Goal: Information Seeking & Learning: Learn about a topic

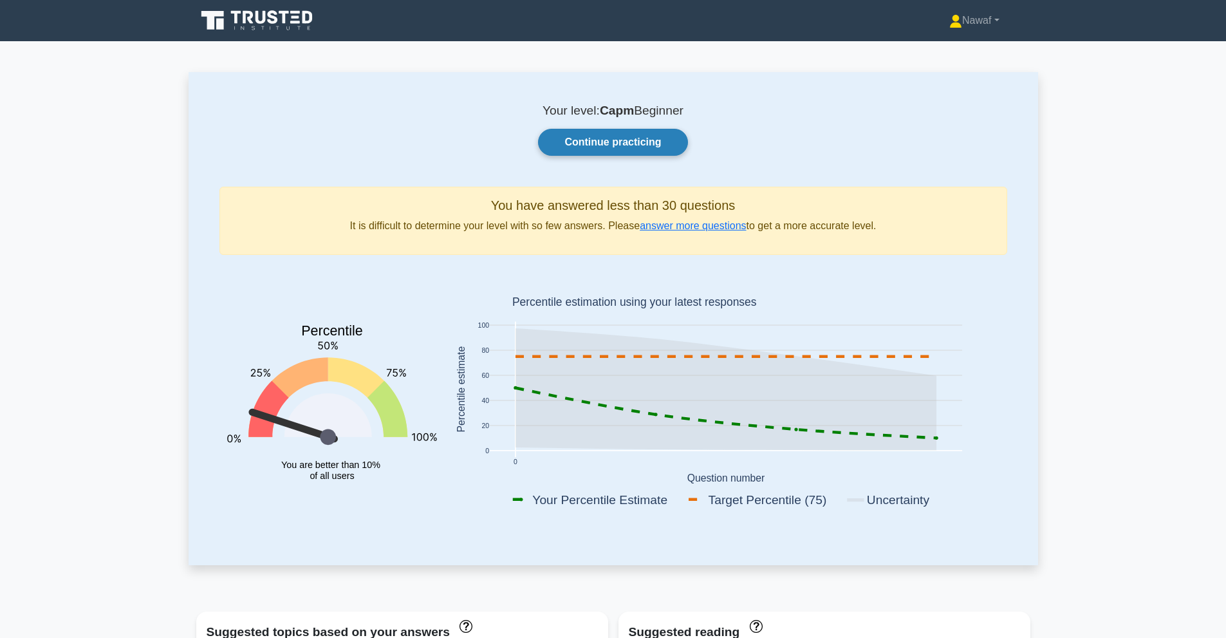
click at [603, 143] on link "Continue practicing" at bounding box center [612, 142] width 149 height 27
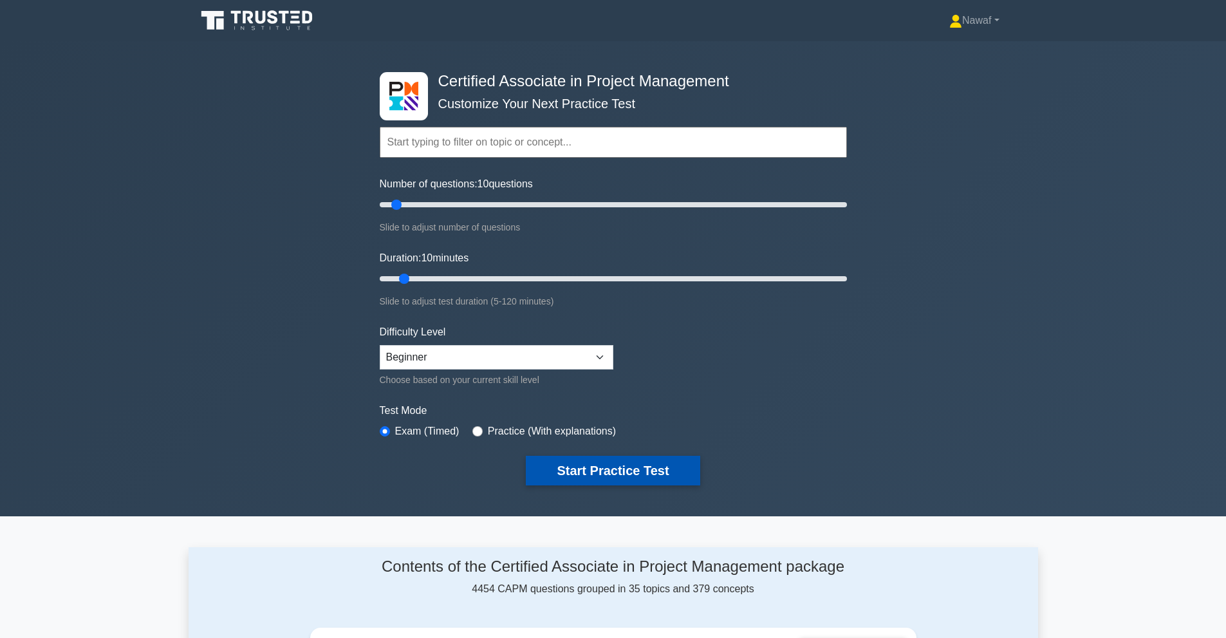
click at [592, 457] on button "Start Practice Test" at bounding box center [613, 470] width 174 height 30
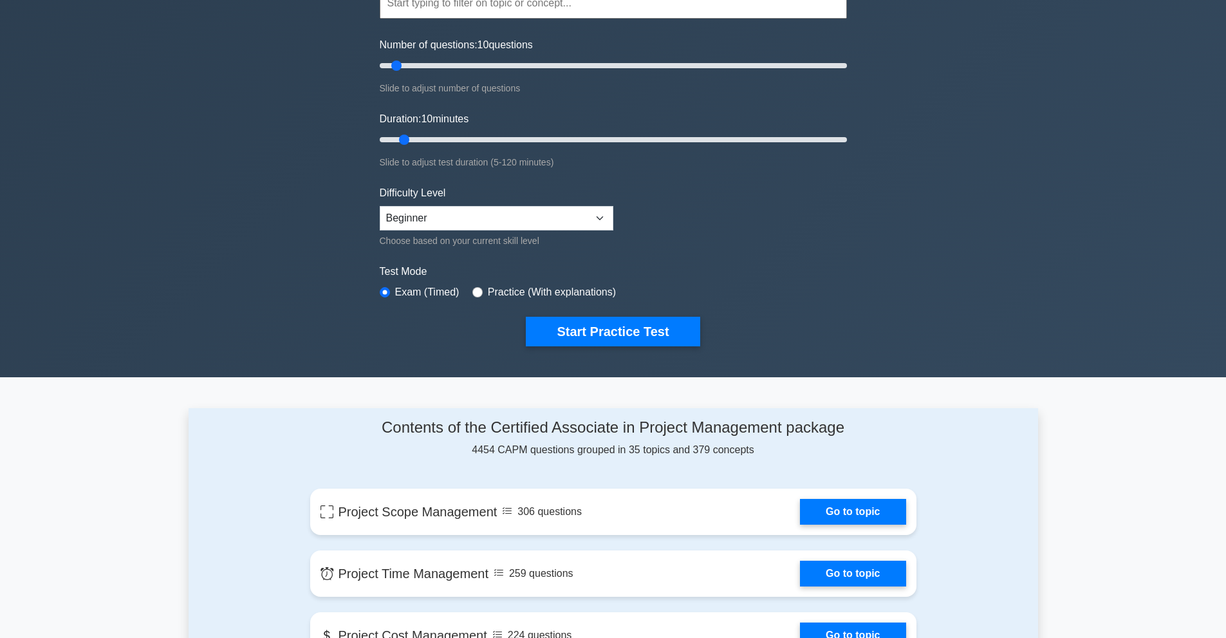
scroll to position [429, 0]
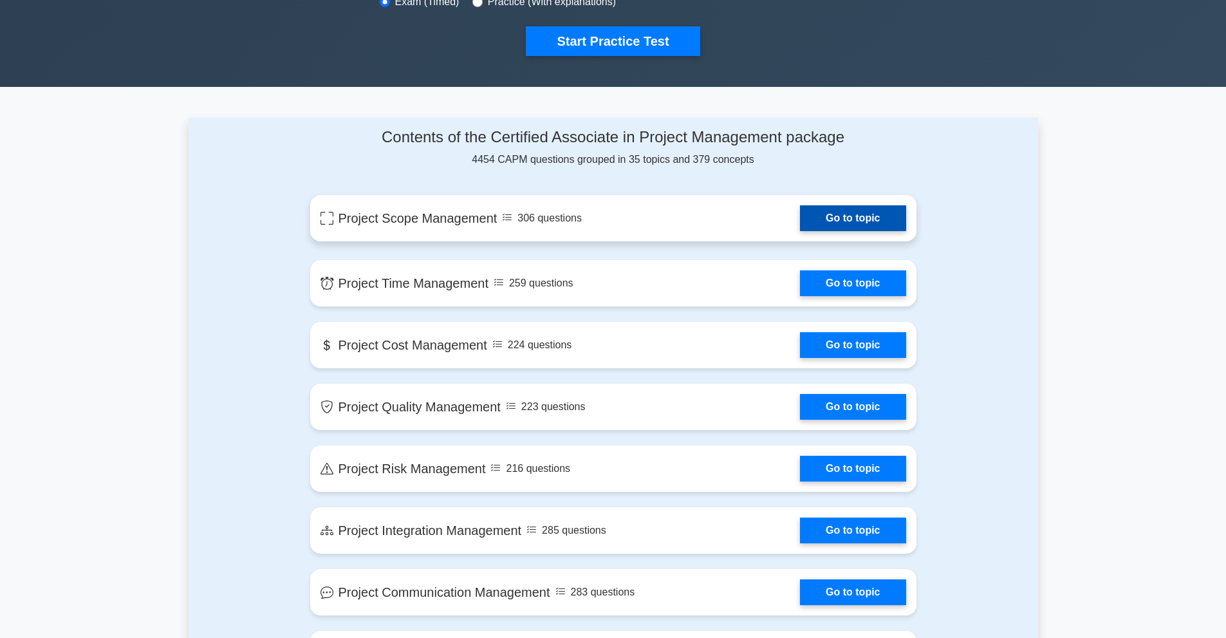
click at [800, 217] on link "Go to topic" at bounding box center [853, 218] width 106 height 26
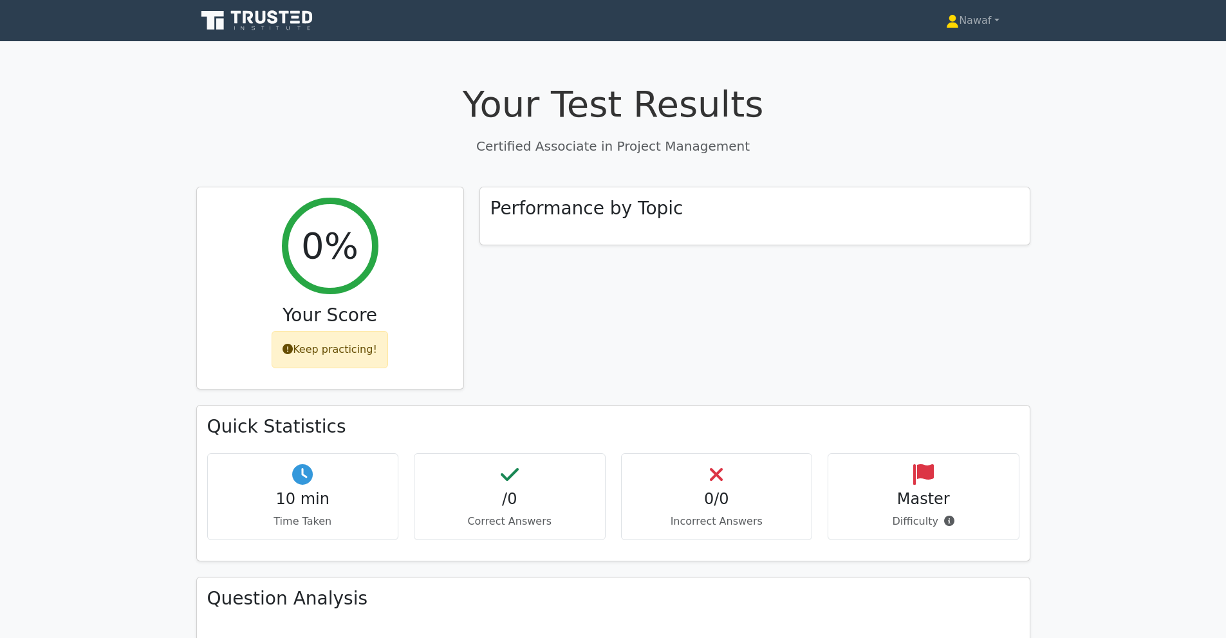
scroll to position [214, 0]
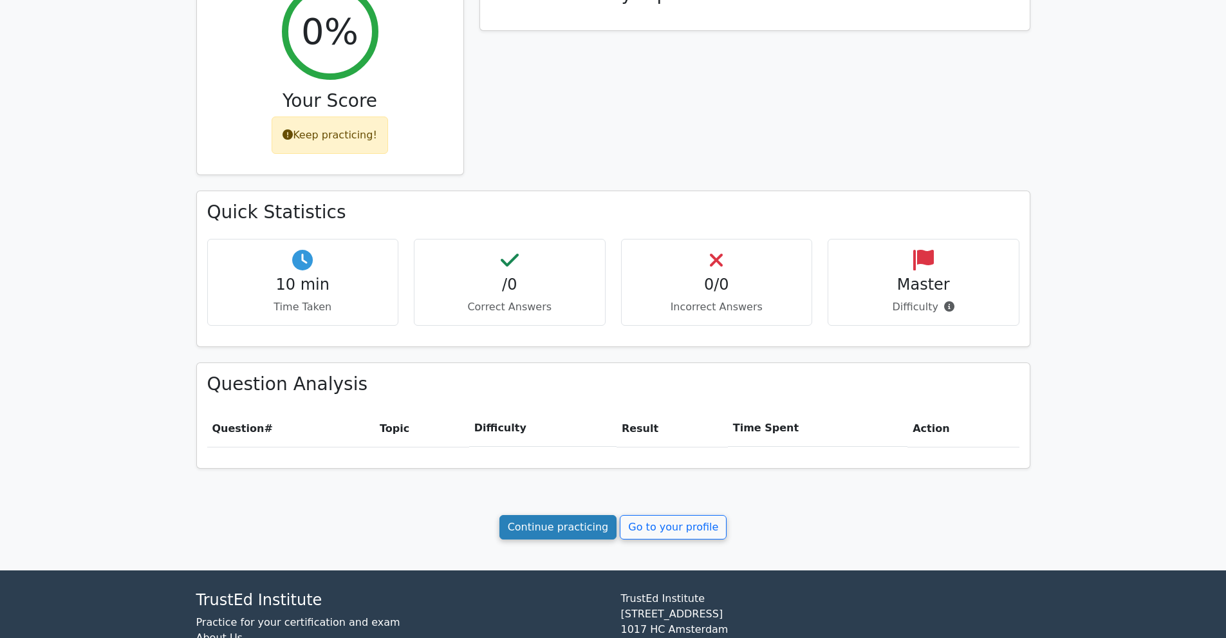
click at [574, 521] on link "Continue practicing" at bounding box center [558, 527] width 118 height 24
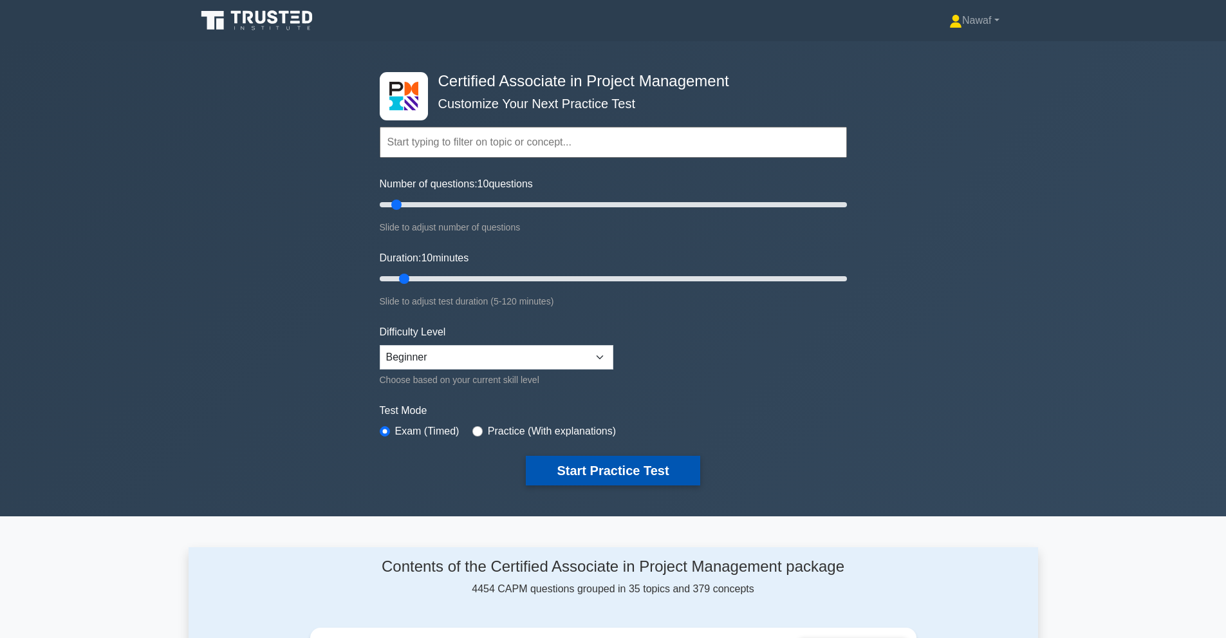
click at [616, 473] on button "Start Practice Test" at bounding box center [613, 470] width 174 height 30
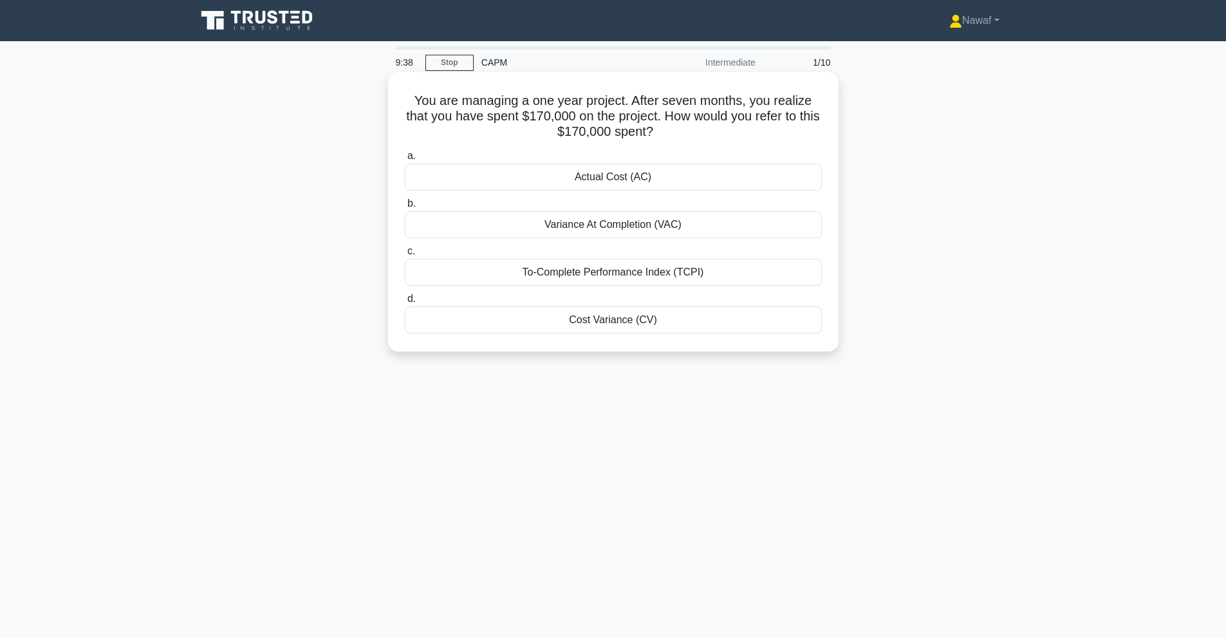
click at [631, 177] on div "Actual Cost (AC)" at bounding box center [613, 176] width 417 height 27
click at [405, 160] on input "a. Actual Cost (AC)" at bounding box center [405, 156] width 0 height 8
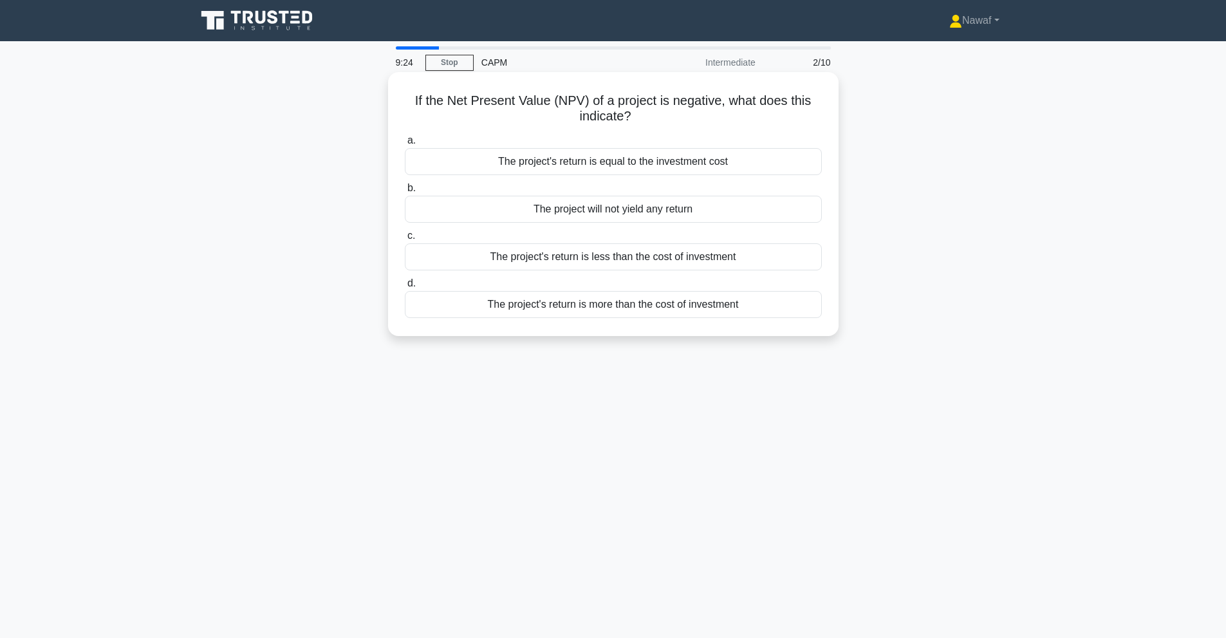
click at [619, 259] on div "The project's return is less than the cost of investment" at bounding box center [613, 256] width 417 height 27
click at [405, 240] on input "c. The project's return is less than the cost of investment" at bounding box center [405, 236] width 0 height 8
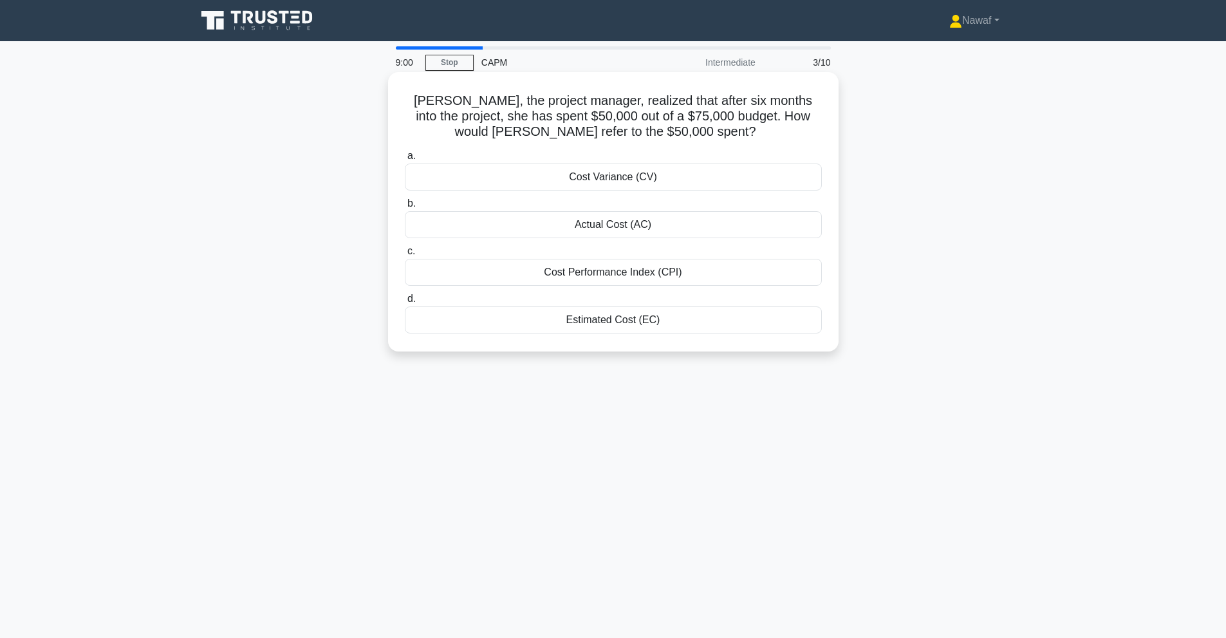
click at [627, 226] on div "Actual Cost (AC)" at bounding box center [613, 224] width 417 height 27
click at [405, 208] on input "b. Actual Cost (AC)" at bounding box center [405, 203] width 0 height 8
click at [641, 225] on div "The new total float is 8 days" at bounding box center [613, 224] width 417 height 27
click at [405, 208] on input "b. The new total float is 8 days" at bounding box center [405, 203] width 0 height 8
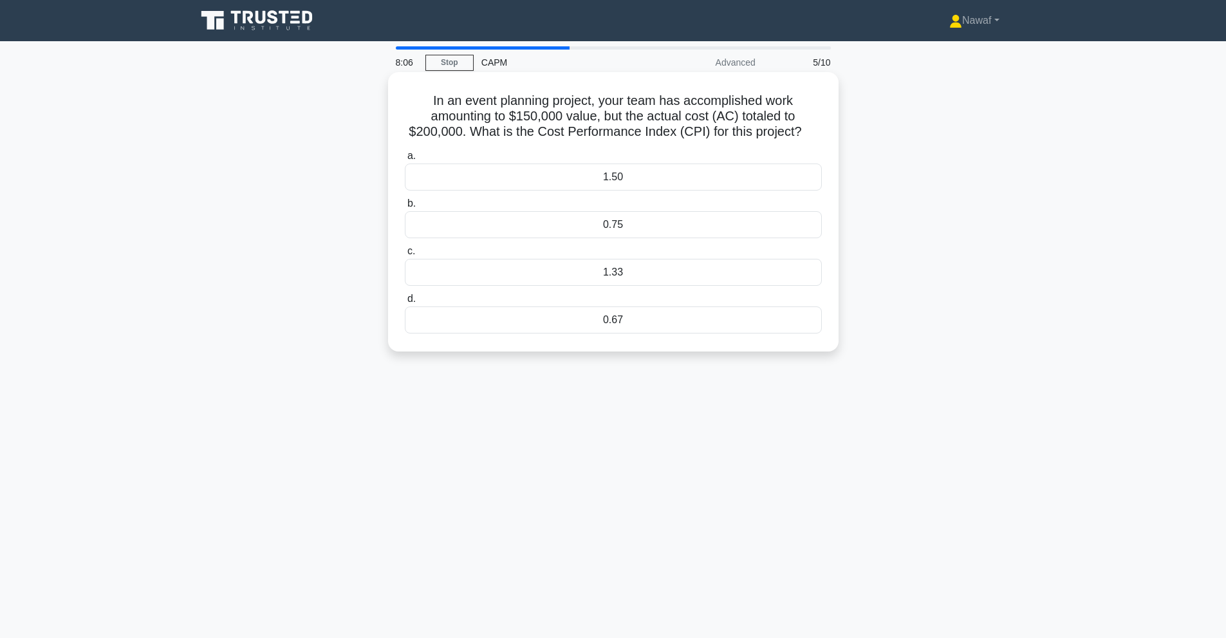
click at [614, 223] on div "0.75" at bounding box center [613, 224] width 417 height 27
click at [405, 208] on input "b. 0.75" at bounding box center [405, 203] width 0 height 8
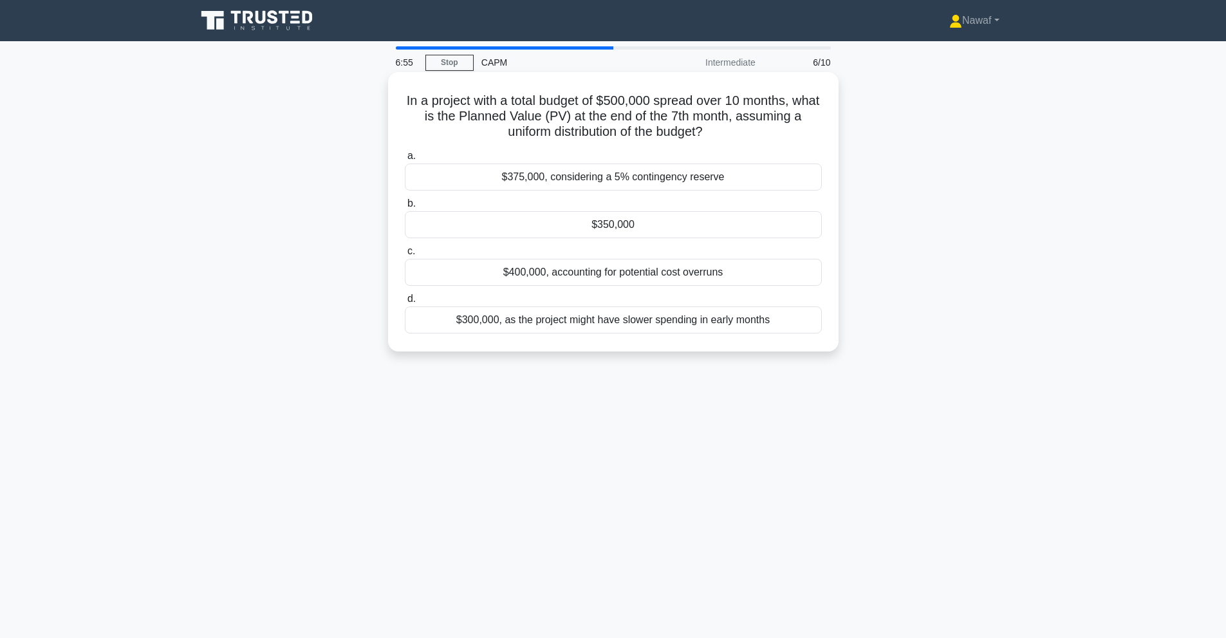
click at [566, 318] on div "$300,000, as the project might have slower spending in early months" at bounding box center [613, 319] width 417 height 27
click at [405, 303] on input "d. $300,000, as the project might have slower spending in early months" at bounding box center [405, 299] width 0 height 8
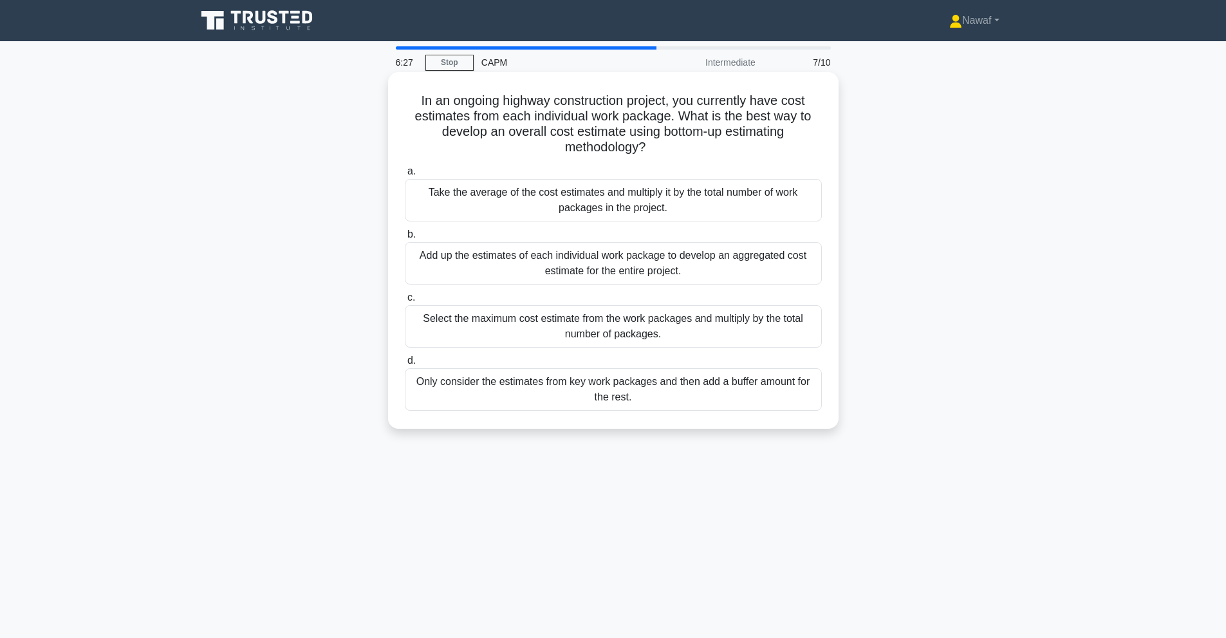
click at [623, 197] on div "Take the average of the cost estimates and multiply it by the total number of w…" at bounding box center [613, 200] width 417 height 42
click at [405, 176] on input "a. Take the average of the cost estimates and multiply it by the total number o…" at bounding box center [405, 171] width 0 height 8
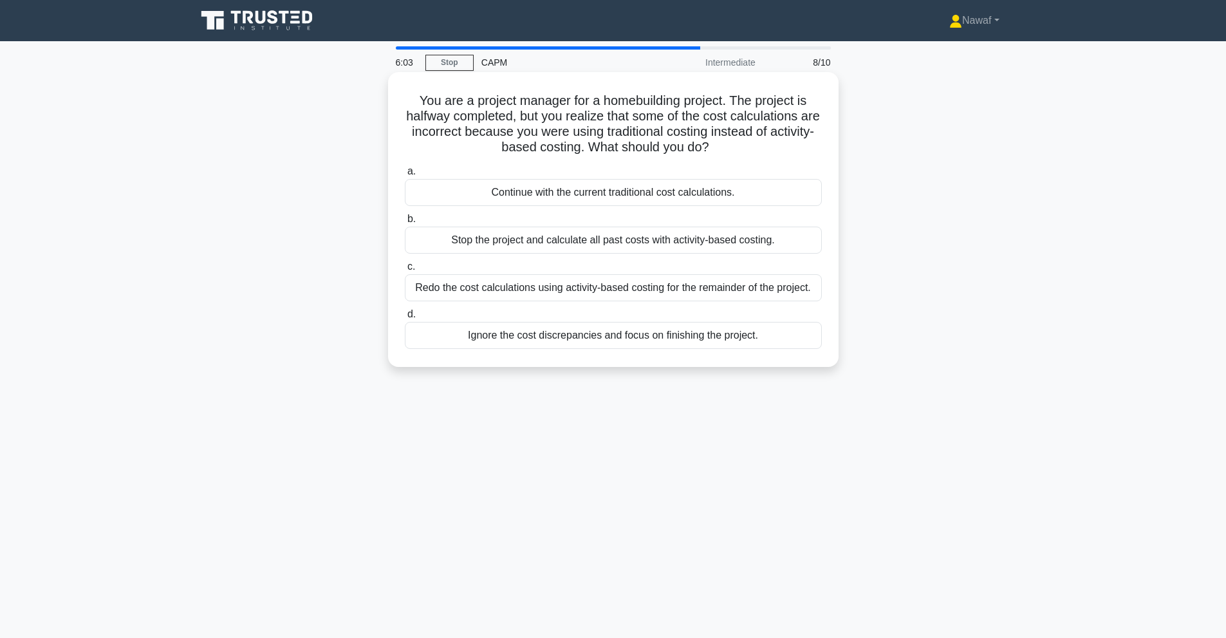
click at [740, 289] on div "Redo the cost calculations using activity-based costing for the remainder of th…" at bounding box center [613, 287] width 417 height 27
click at [405, 271] on input "c. Redo the cost calculations using activity-based costing for the remainder of…" at bounding box center [405, 266] width 0 height 8
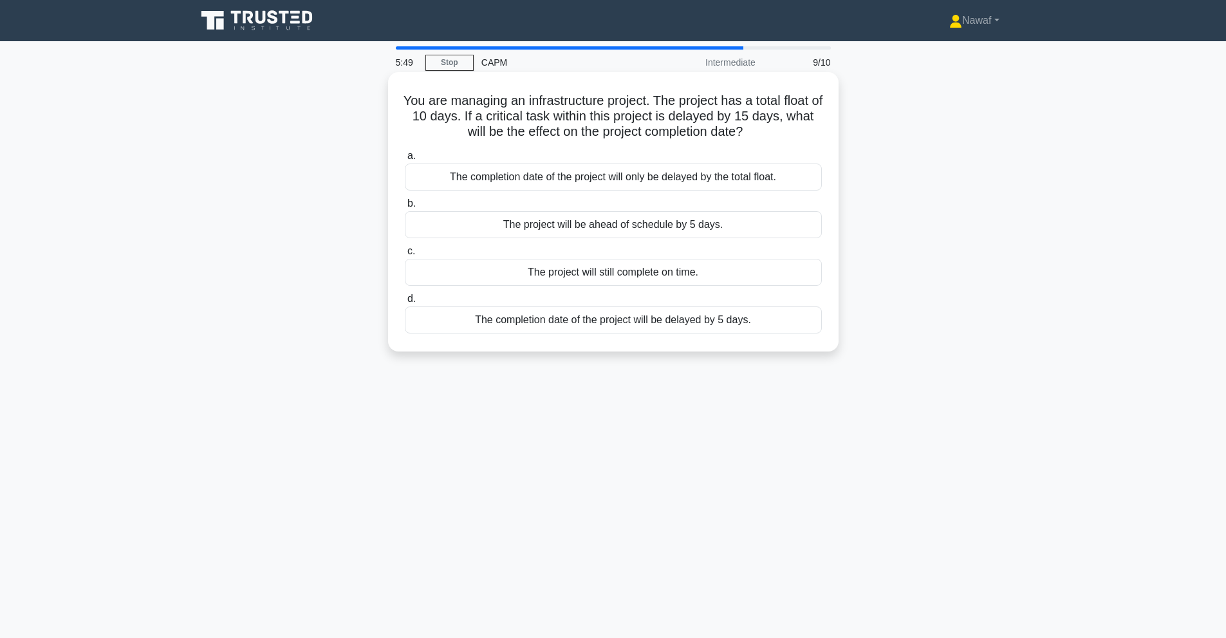
click at [600, 181] on div "The completion date of the project will only be delayed by the total float." at bounding box center [613, 176] width 417 height 27
click at [405, 160] on input "a. The completion date of the project will only be delayed by the total float." at bounding box center [405, 156] width 0 height 8
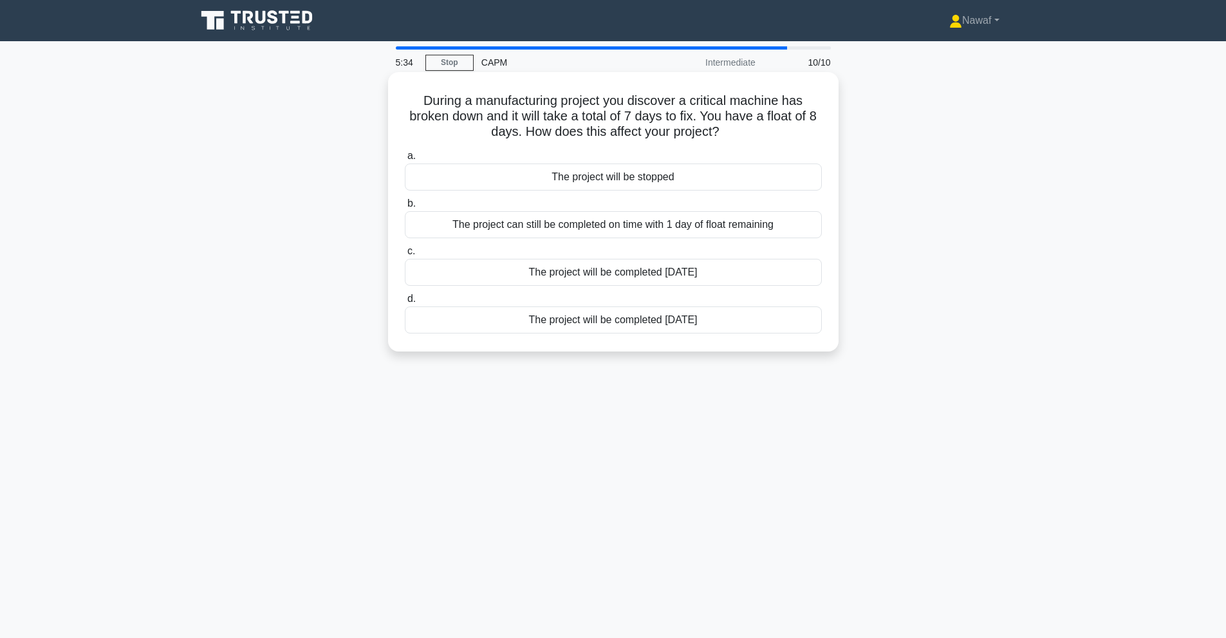
click at [640, 227] on div "The project can still be completed on time with 1 day of float remaining" at bounding box center [613, 224] width 417 height 27
click at [405, 208] on input "b. The project can still be completed on time with 1 day of float remaining" at bounding box center [405, 203] width 0 height 8
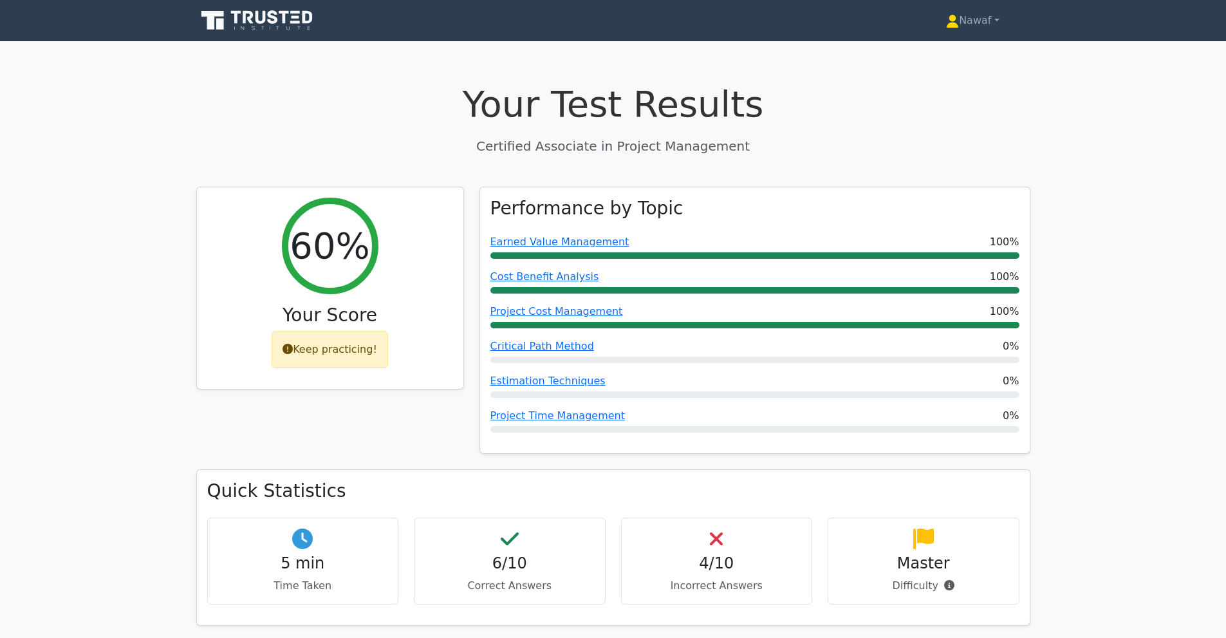
scroll to position [214, 0]
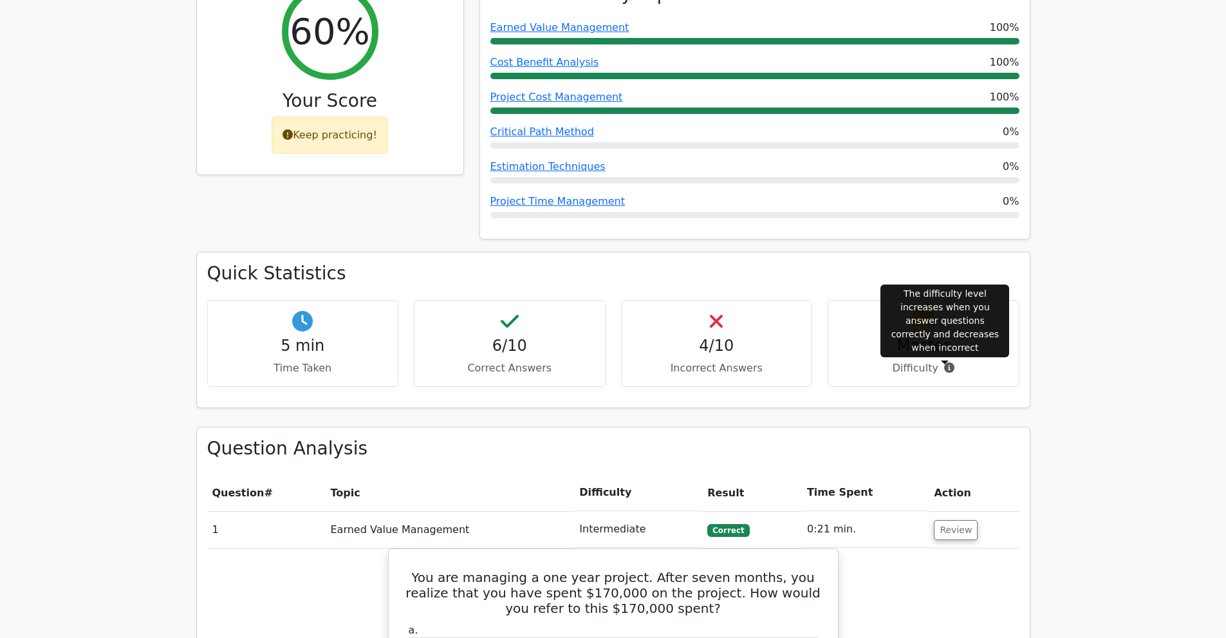
click at [944, 371] on icon at bounding box center [949, 367] width 10 height 10
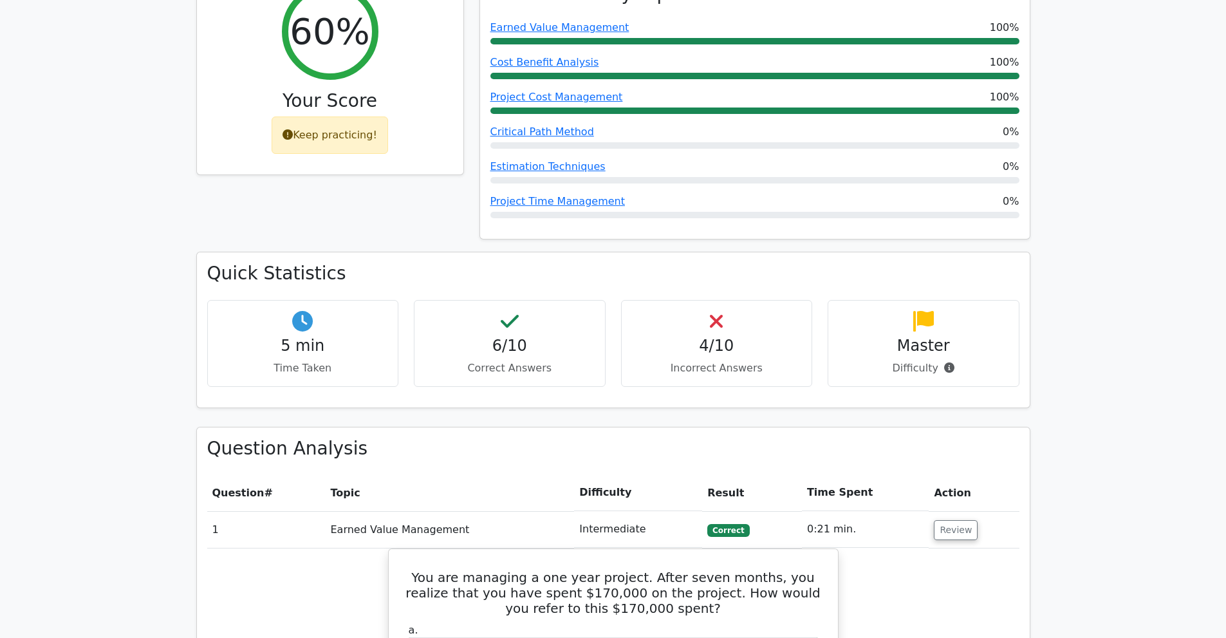
click at [732, 354] on h4 "4/10" at bounding box center [717, 345] width 170 height 19
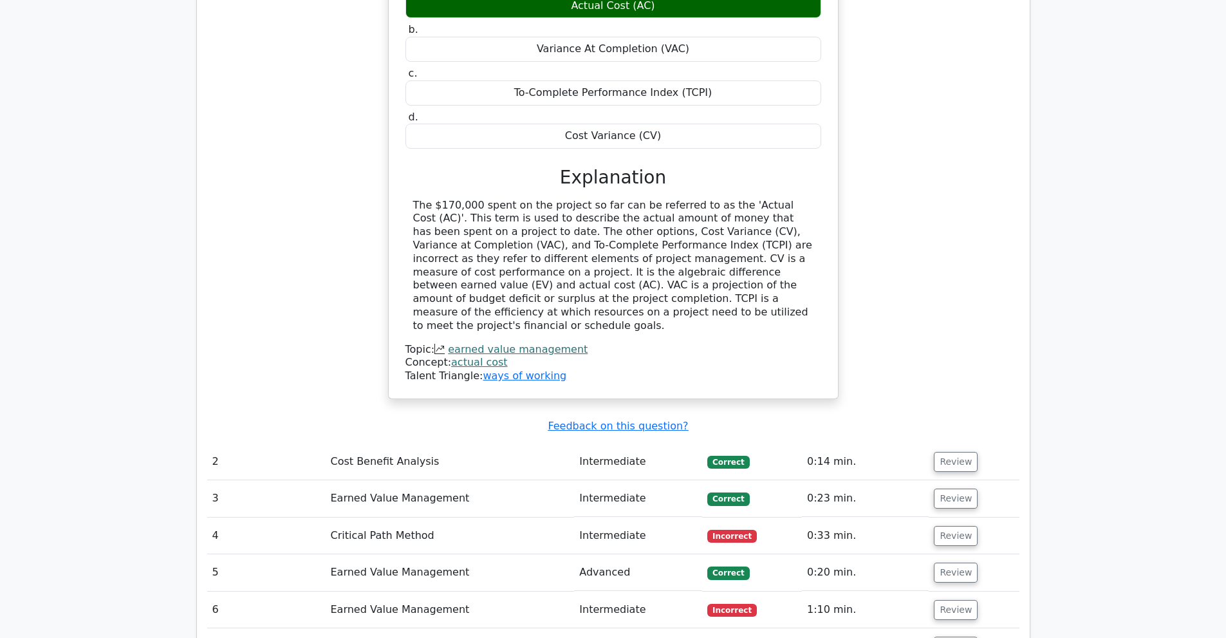
scroll to position [1072, 0]
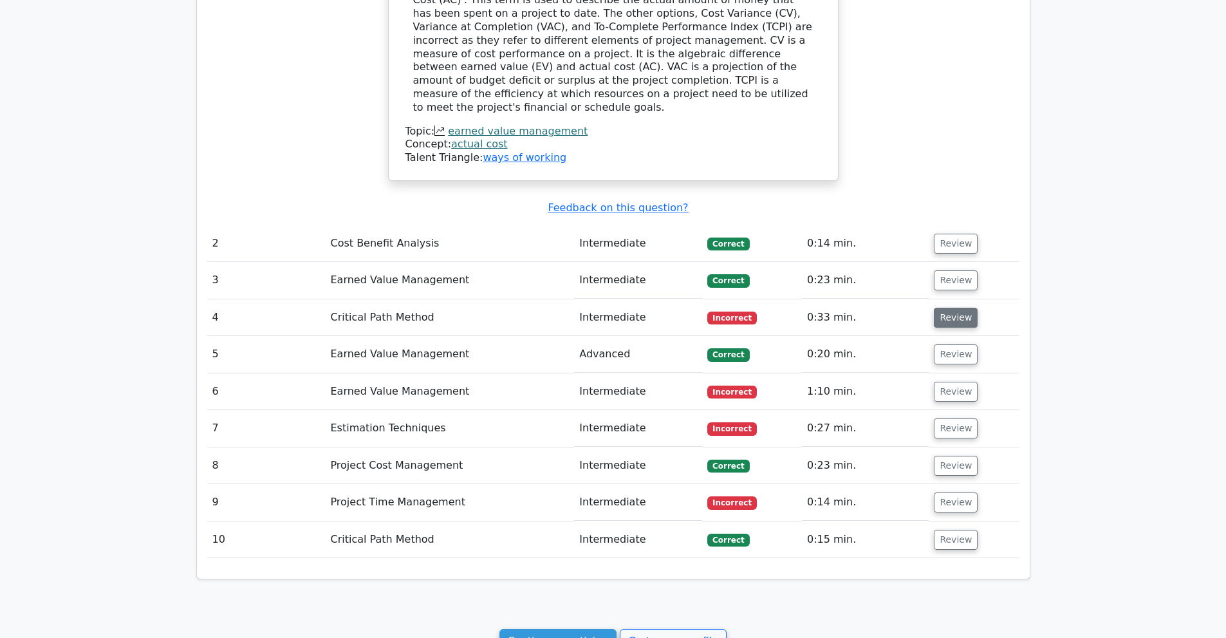
click at [948, 308] on button "Review" at bounding box center [955, 318] width 44 height 20
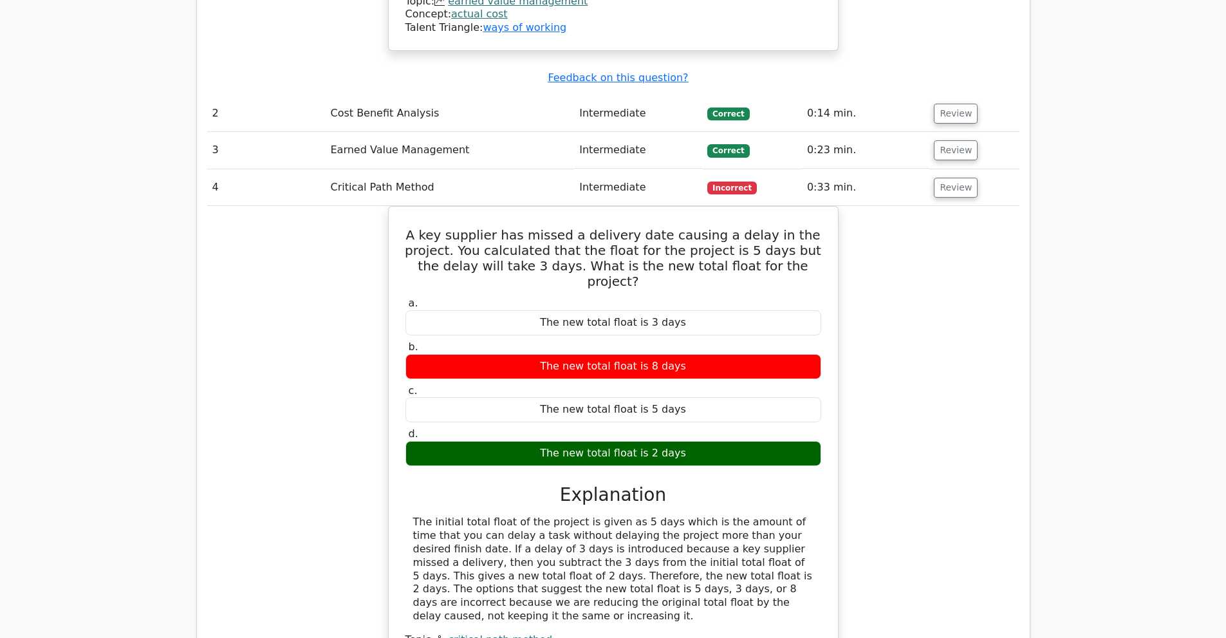
scroll to position [1287, 0]
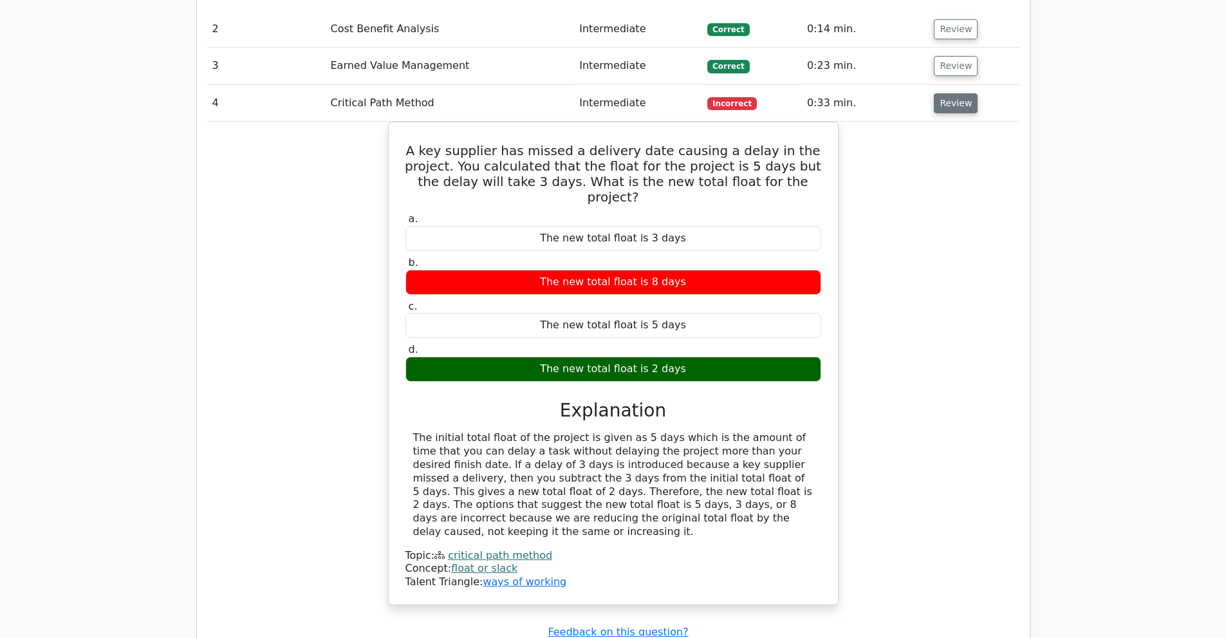
click at [950, 98] on button "Review" at bounding box center [955, 103] width 44 height 20
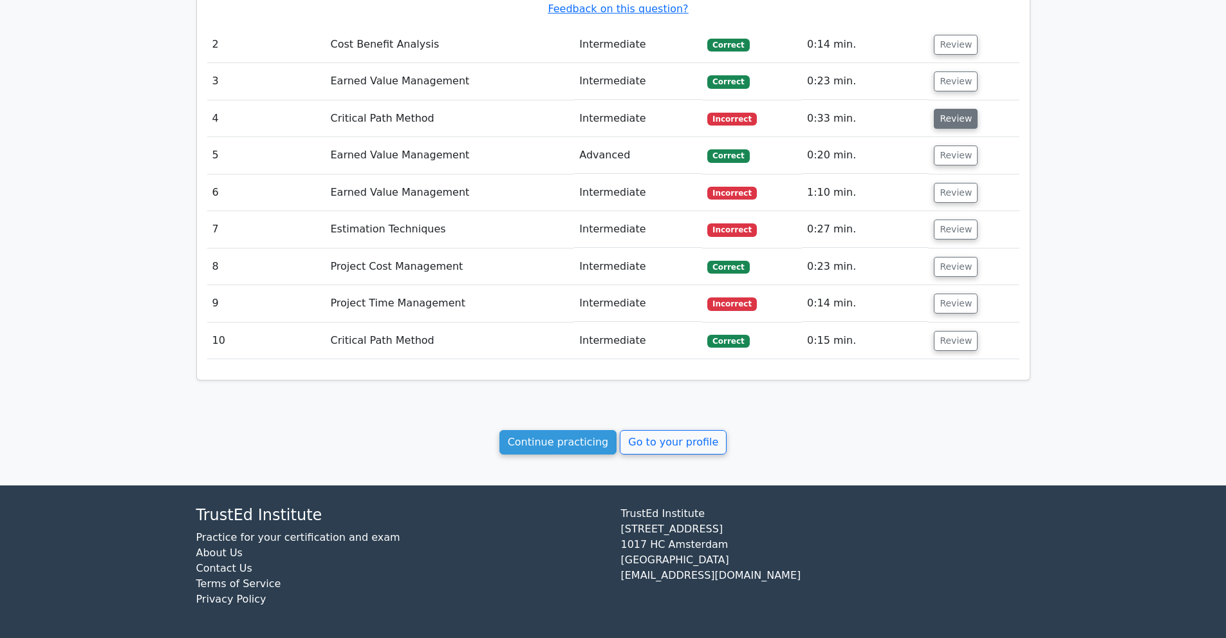
scroll to position [1267, 0]
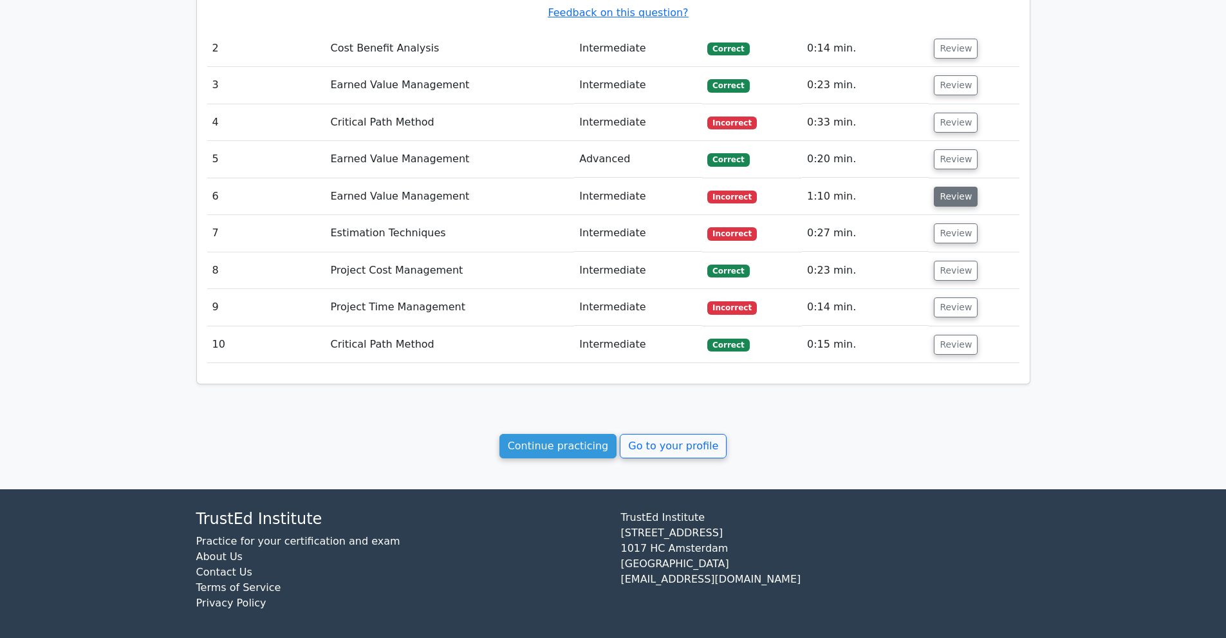
click at [942, 188] on button "Review" at bounding box center [955, 197] width 44 height 20
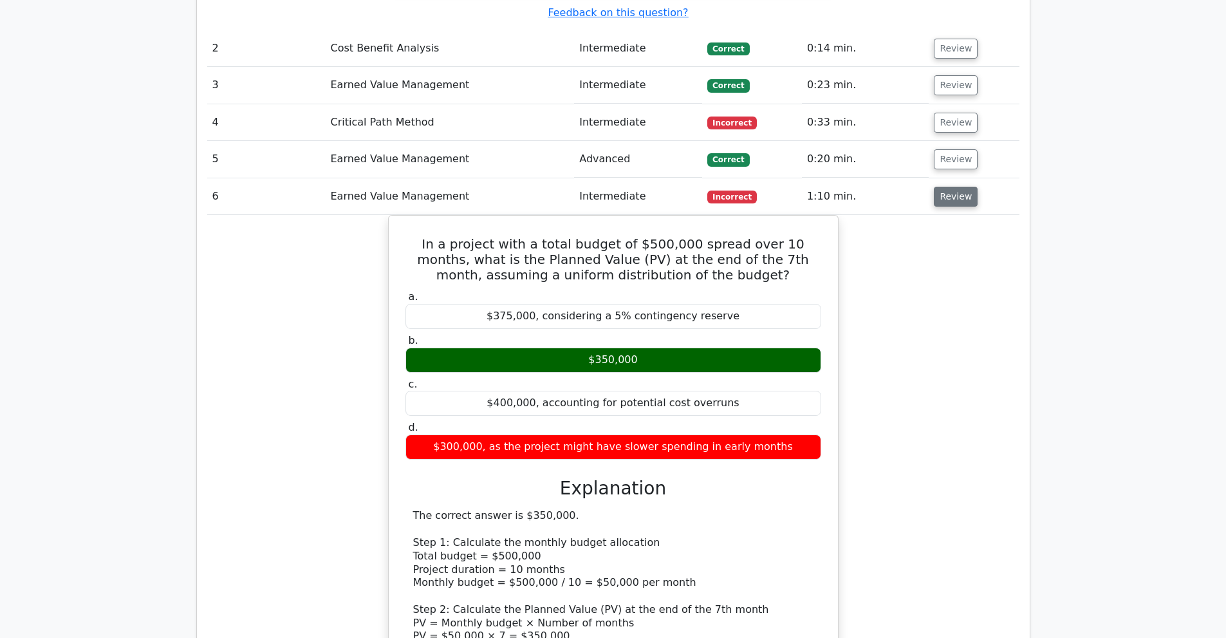
click at [942, 188] on button "Review" at bounding box center [955, 197] width 44 height 20
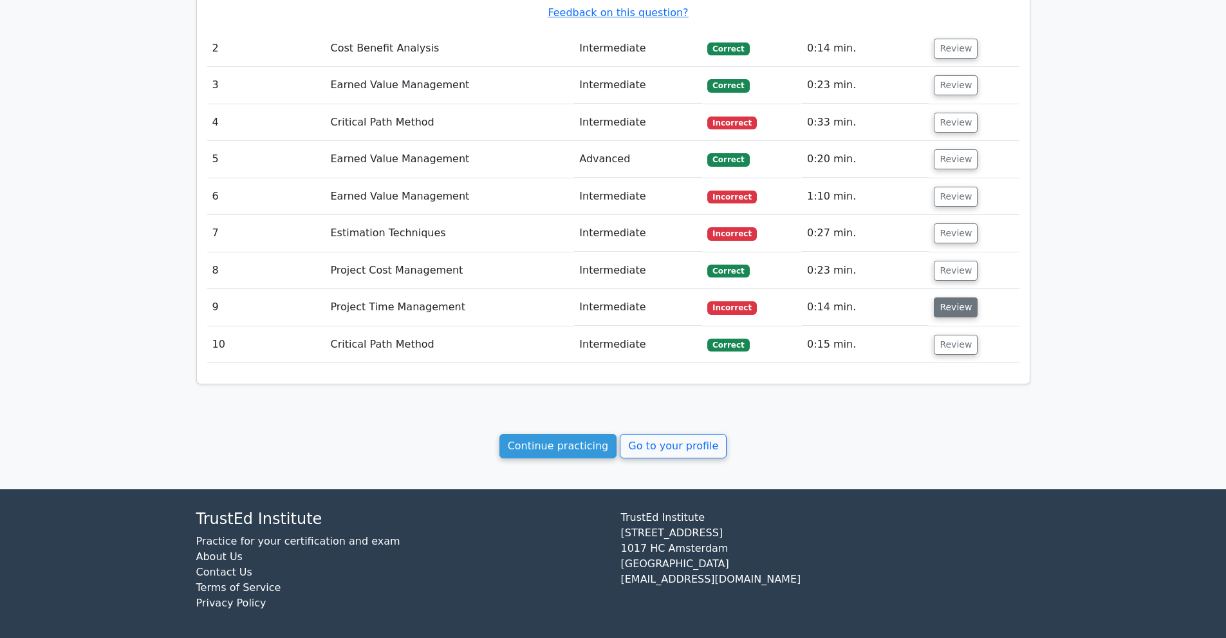
click at [935, 297] on button "Review" at bounding box center [955, 307] width 44 height 20
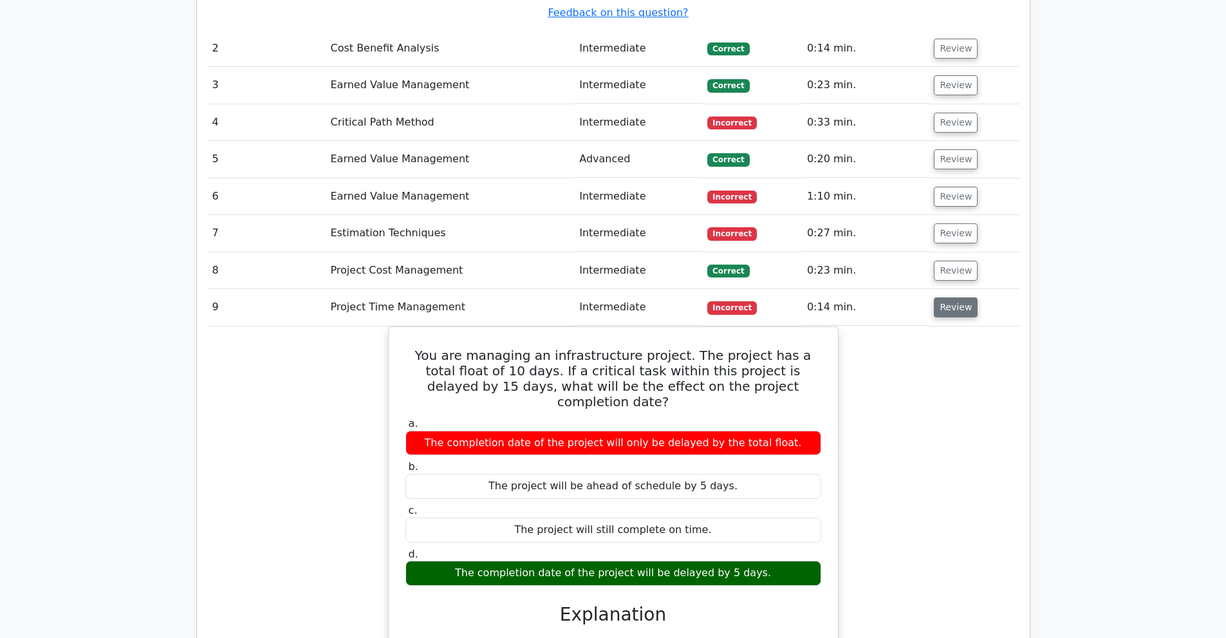
click at [935, 297] on button "Review" at bounding box center [955, 307] width 44 height 20
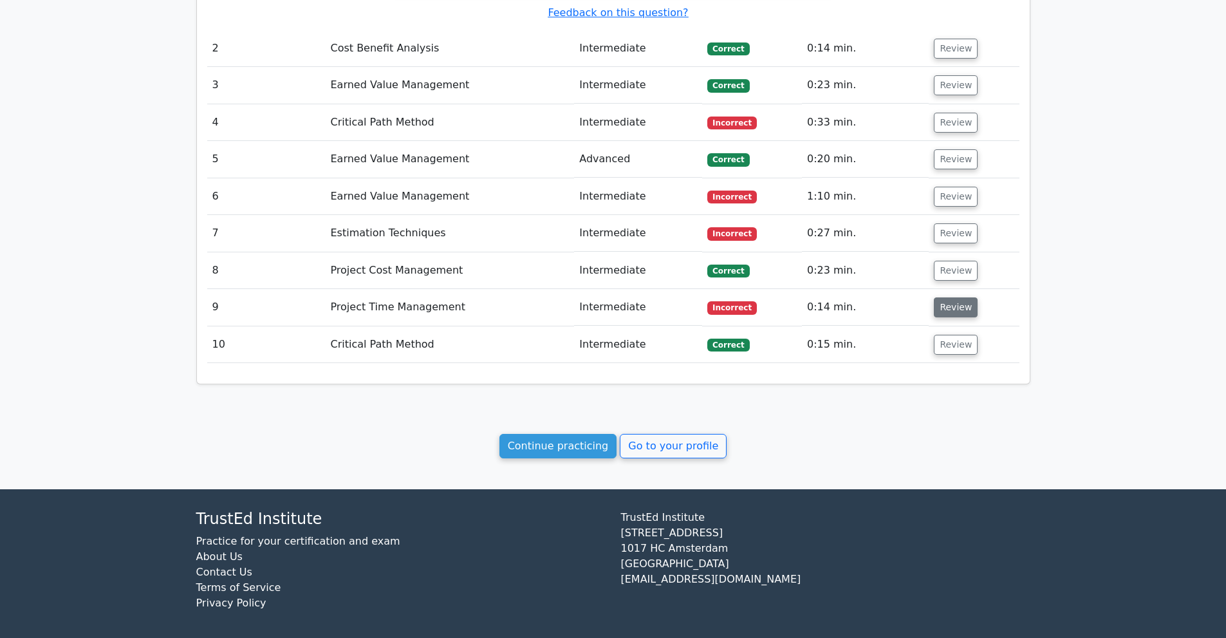
click at [935, 297] on button "Review" at bounding box center [955, 307] width 44 height 20
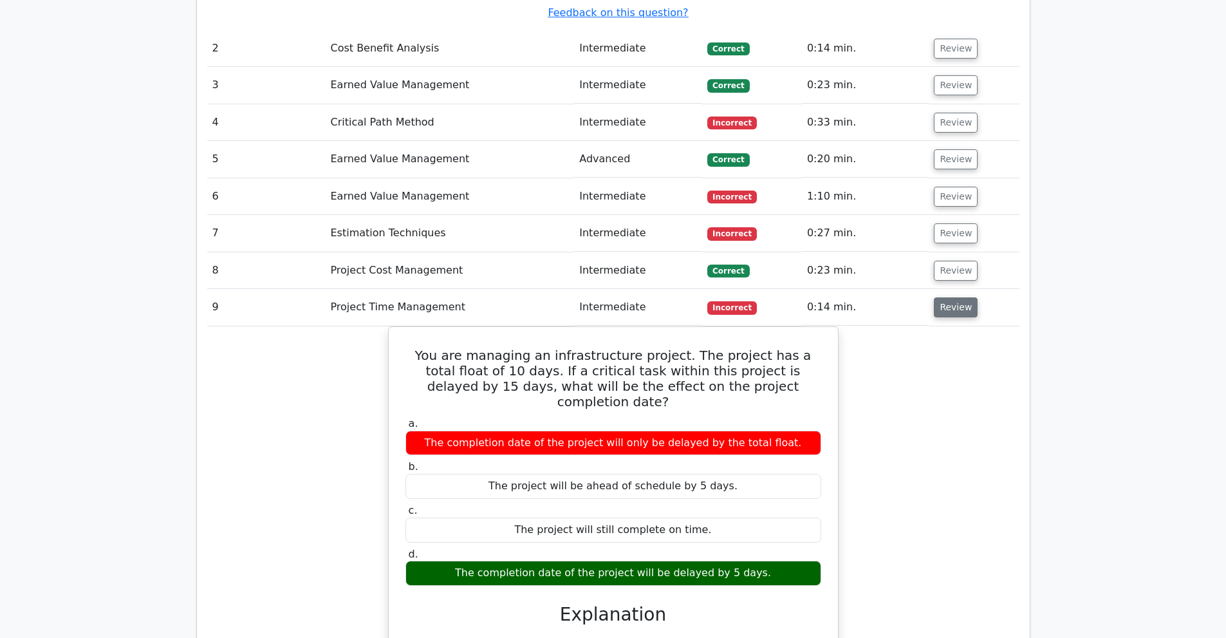
click at [935, 297] on button "Review" at bounding box center [955, 307] width 44 height 20
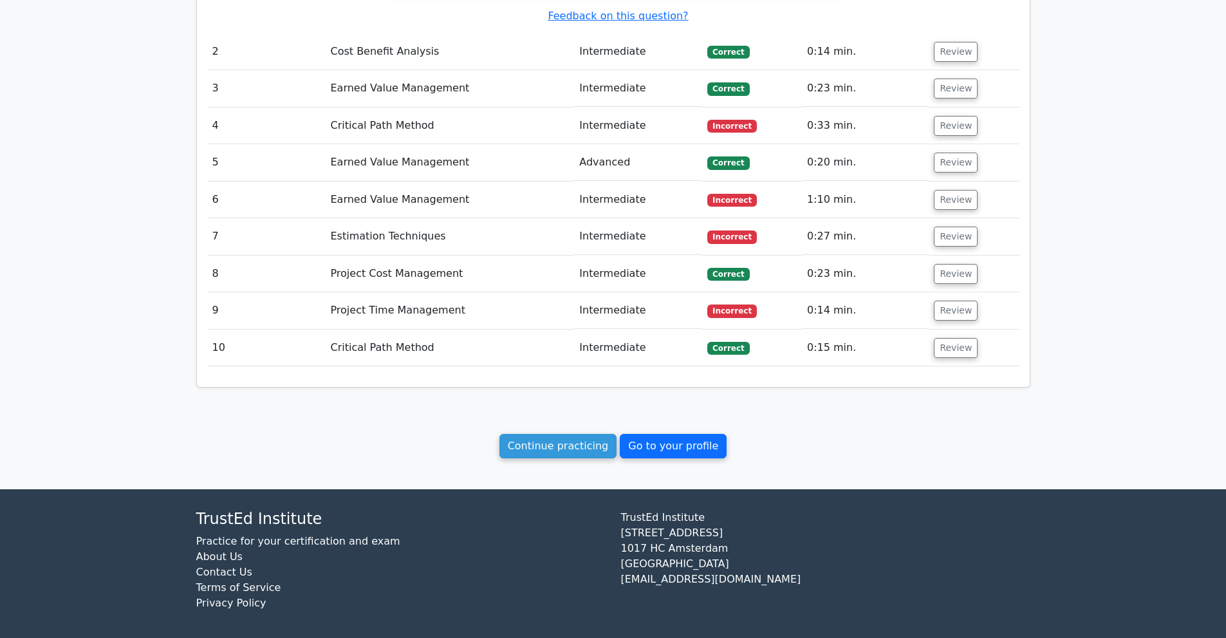
click at [641, 445] on link "Go to your profile" at bounding box center [673, 446] width 107 height 24
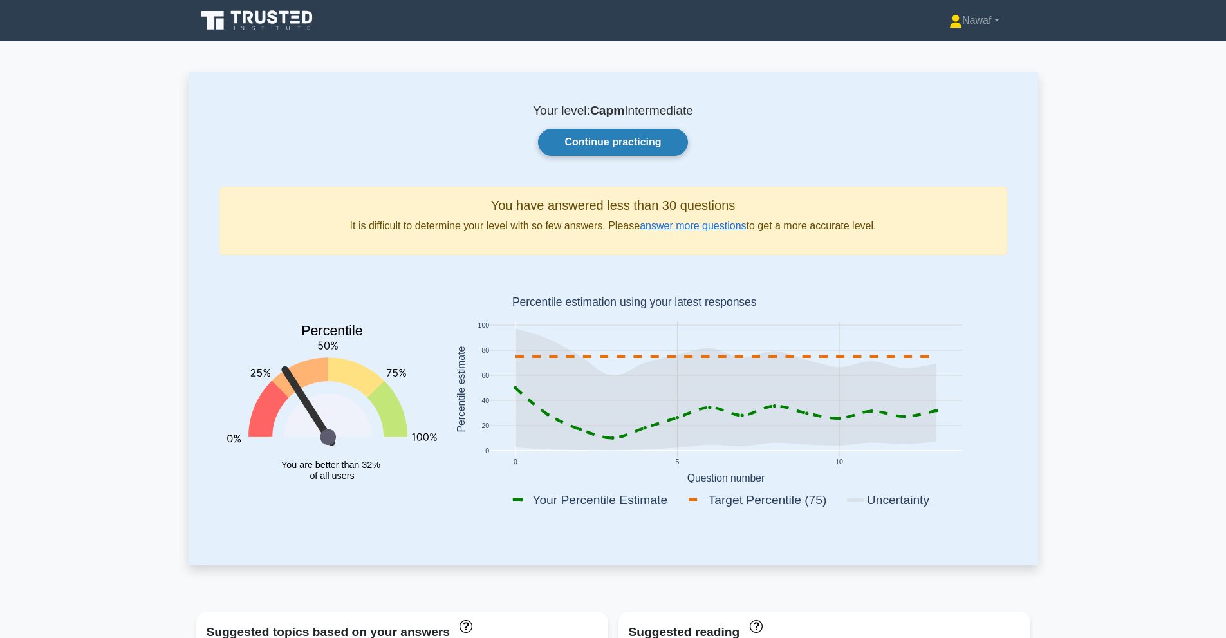
click at [608, 153] on link "Continue practicing" at bounding box center [612, 142] width 149 height 27
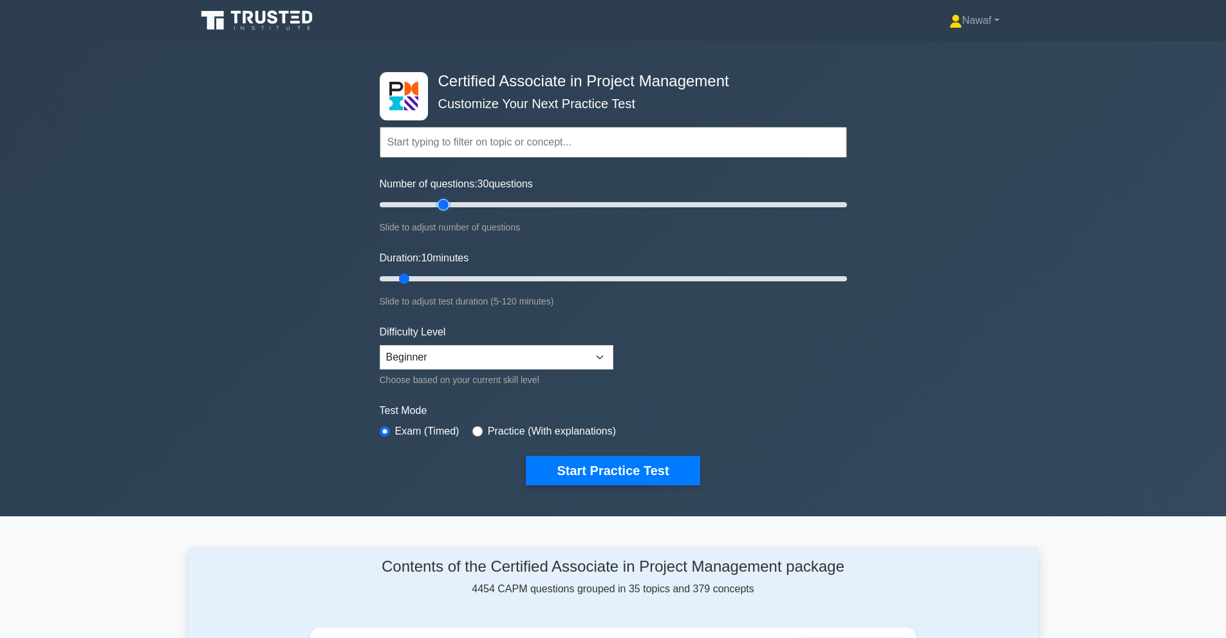
drag, startPoint x: 400, startPoint y: 207, endPoint x: 441, endPoint y: 205, distance: 40.6
click at [441, 205] on input "Number of questions: 30 questions" at bounding box center [613, 204] width 467 height 15
drag, startPoint x: 441, startPoint y: 205, endPoint x: 425, endPoint y: 207, distance: 16.2
type input "20"
click at [425, 207] on input "Number of questions: 20 questions" at bounding box center [613, 204] width 467 height 15
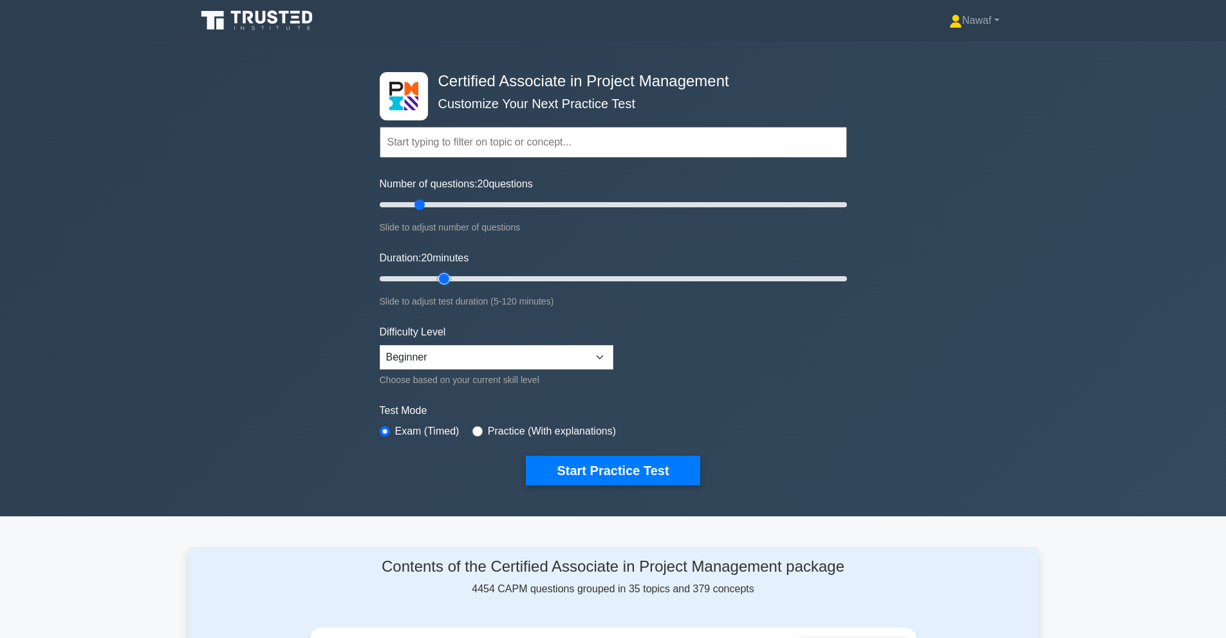
drag, startPoint x: 407, startPoint y: 275, endPoint x: 436, endPoint y: 278, distance: 29.1
type input "20"
click at [436, 278] on input "Duration: 20 minutes" at bounding box center [613, 278] width 467 height 15
click at [613, 473] on button "Start Practice Test" at bounding box center [613, 470] width 174 height 30
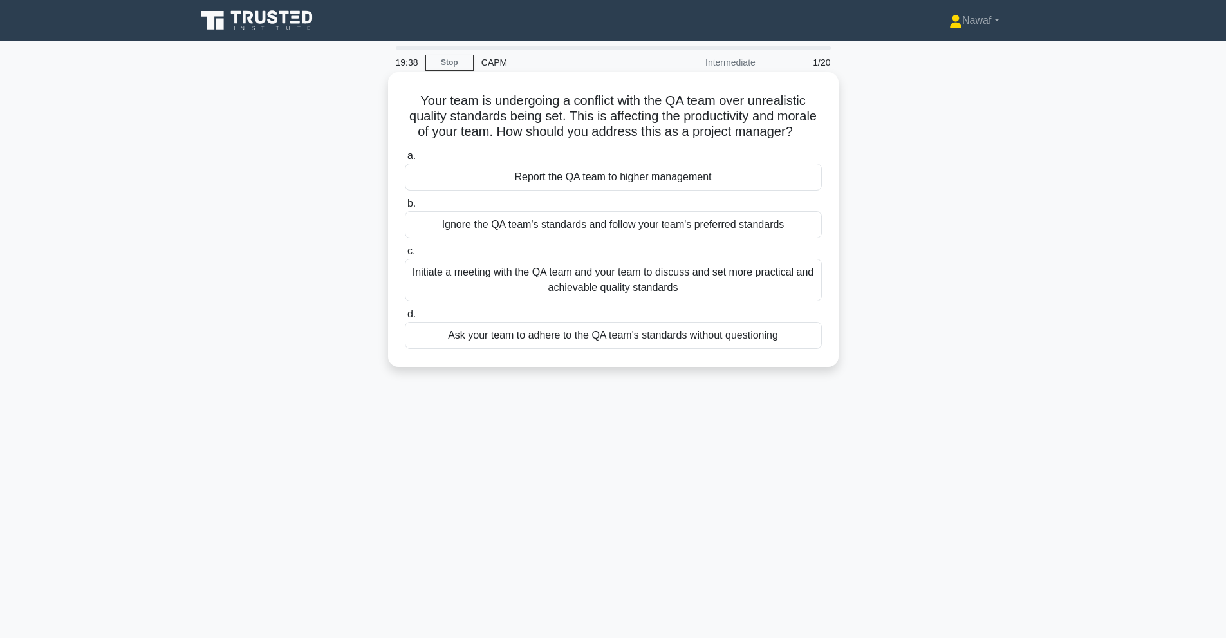
click at [645, 301] on div "Initiate a meeting with the QA team and your team to discuss and set more pract…" at bounding box center [613, 280] width 417 height 42
click at [405, 255] on input "c. Initiate a meeting with the QA team and your team to discuss and set more pr…" at bounding box center [405, 251] width 0 height 8
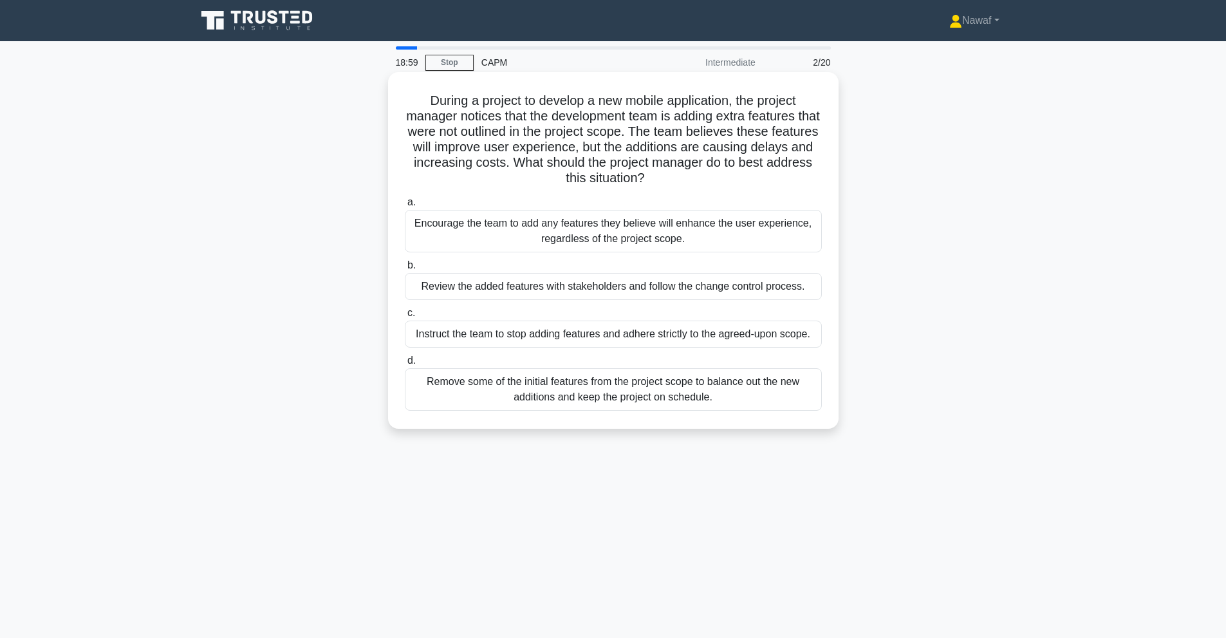
click at [581, 292] on div "Review the added features with stakeholders and follow the change control proce…" at bounding box center [613, 286] width 417 height 27
click at [405, 270] on input "b. Review the added features with stakeholders and follow the change control pr…" at bounding box center [405, 265] width 0 height 8
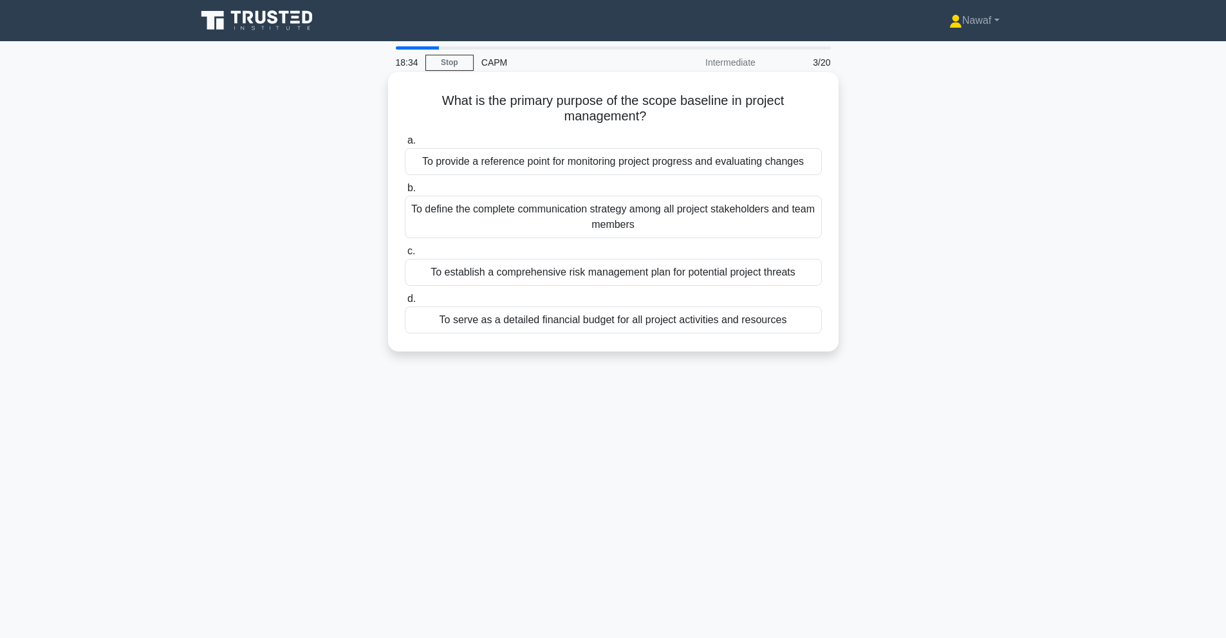
click at [727, 170] on div "To provide a reference point for monitoring project progress and evaluating cha…" at bounding box center [613, 161] width 417 height 27
click at [405, 145] on input "a. To provide a reference point for monitoring project progress and evaluating …" at bounding box center [405, 140] width 0 height 8
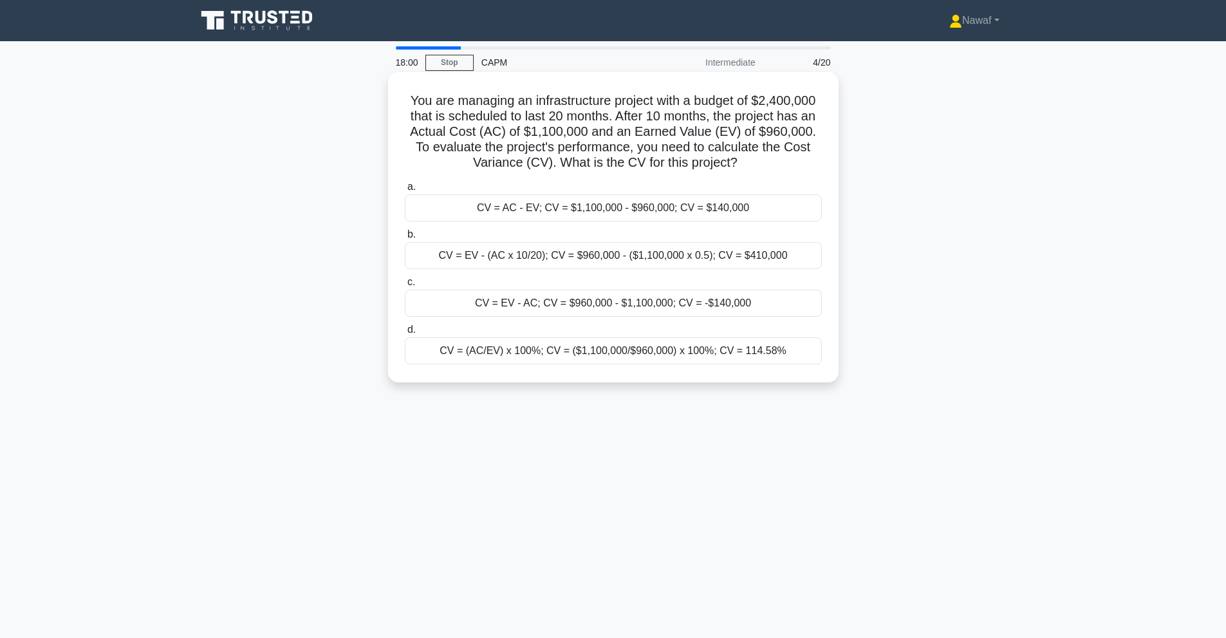
click at [739, 309] on div "CV = EV - AC; CV = $960,000 - $1,100,000; CV = -$140,000" at bounding box center [613, 302] width 417 height 27
click at [405, 286] on input "c. CV = EV - AC; CV = $960,000 - $1,100,000; CV = -$140,000" at bounding box center [405, 282] width 0 height 8
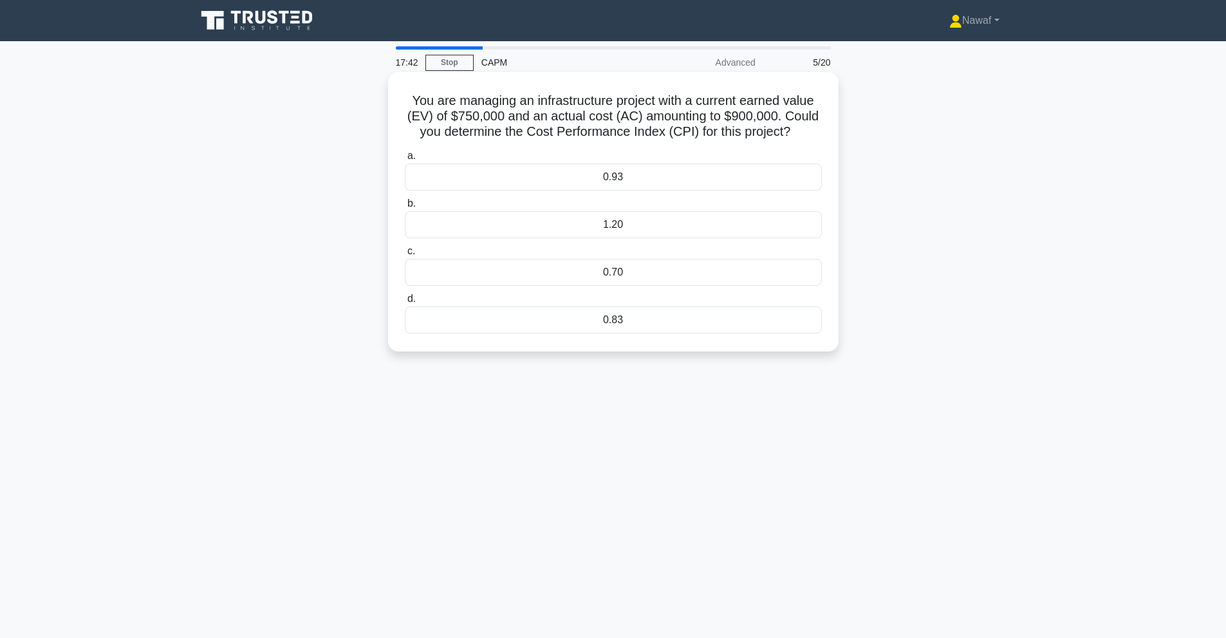
click at [618, 320] on div "0.83" at bounding box center [613, 319] width 417 height 27
click at [405, 303] on input "d. 0.83" at bounding box center [405, 299] width 0 height 8
click at [629, 316] on div "1.016" at bounding box center [613, 319] width 417 height 27
click at [405, 303] on input "d. 1.016" at bounding box center [405, 299] width 0 height 8
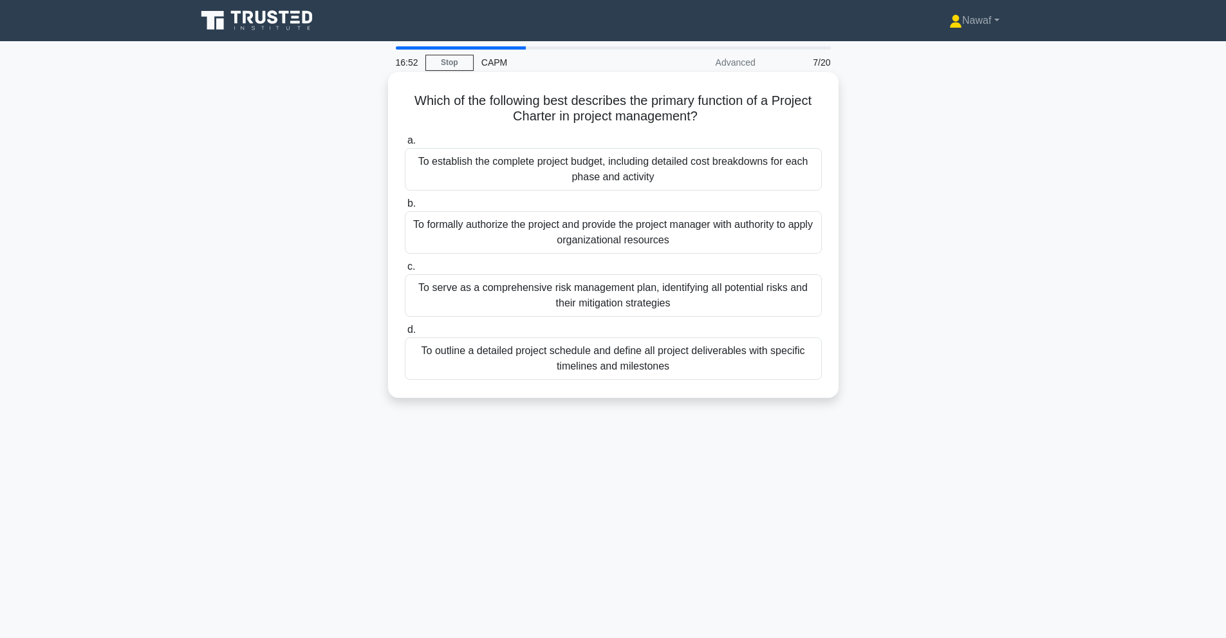
click at [661, 234] on div "To formally authorize the project and provide the project manager with authorit…" at bounding box center [613, 232] width 417 height 42
click at [405, 208] on input "b. To formally authorize the project and provide the project manager with autho…" at bounding box center [405, 203] width 0 height 8
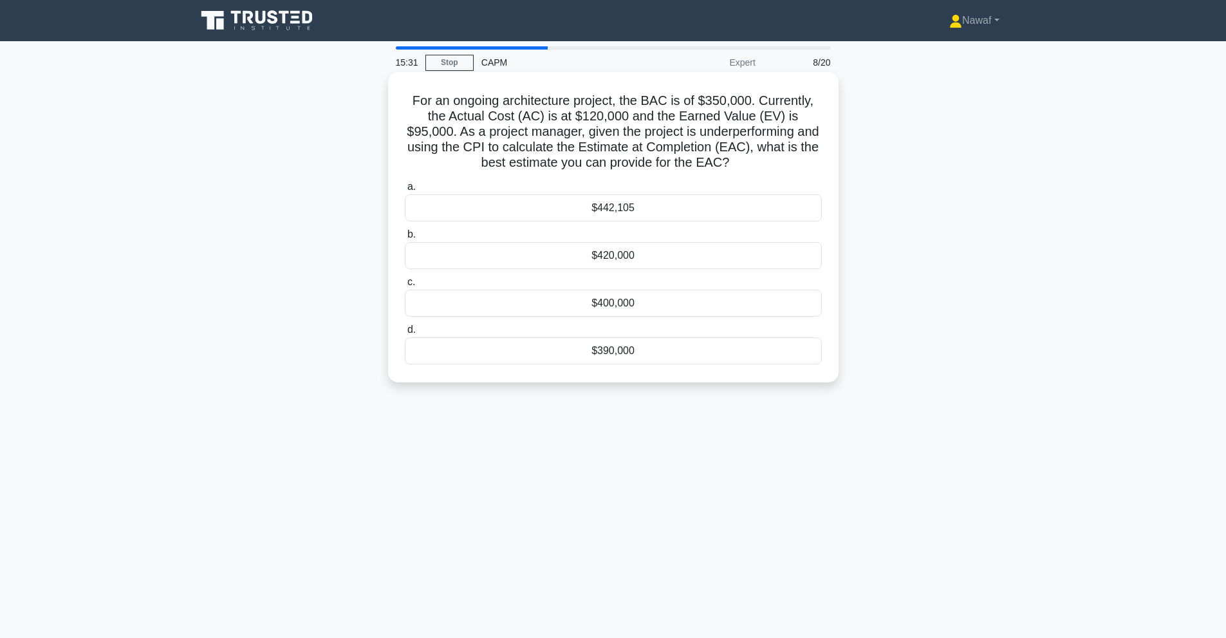
click at [621, 312] on div "$400,000" at bounding box center [613, 302] width 417 height 27
click at [405, 286] on input "c. $400,000" at bounding box center [405, 282] width 0 height 8
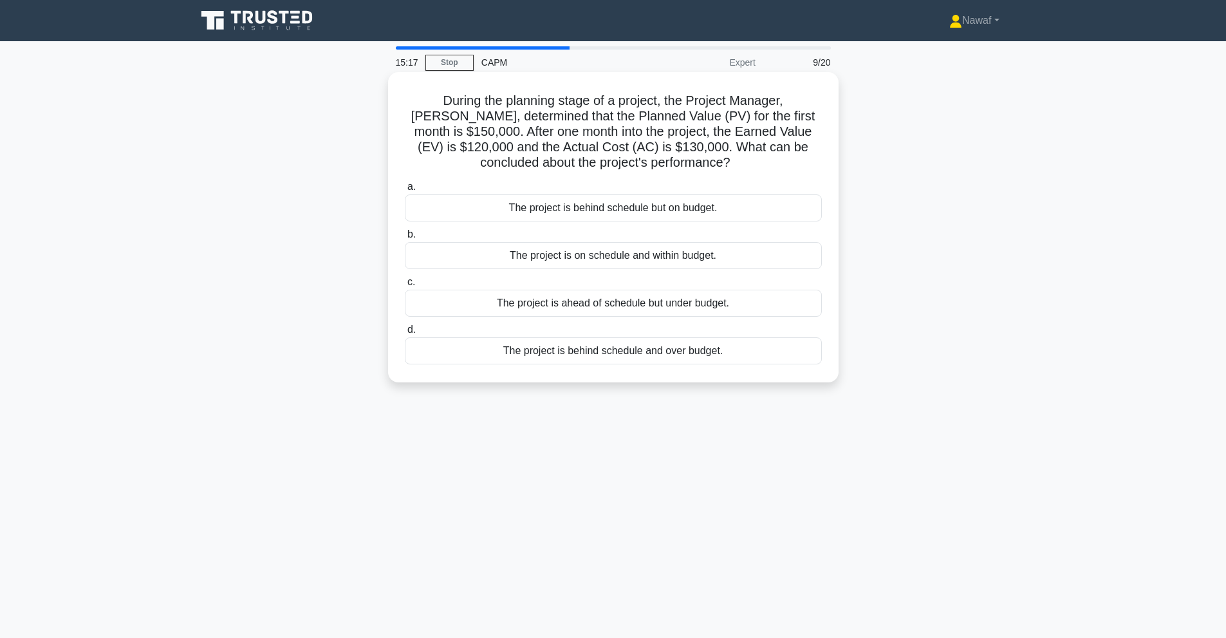
click at [610, 356] on div "The project is behind schedule and over budget." at bounding box center [613, 350] width 417 height 27
click at [405, 334] on input "d. The project is behind schedule and over budget." at bounding box center [405, 330] width 0 height 8
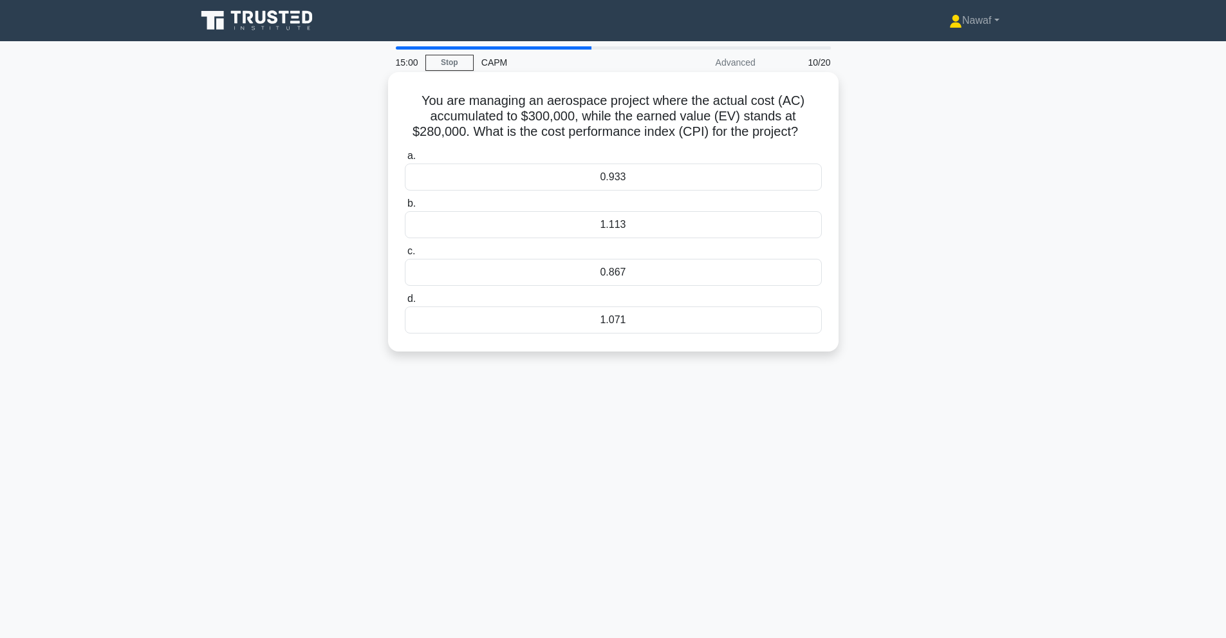
click at [613, 173] on div "0.933" at bounding box center [613, 176] width 417 height 27
click at [405, 160] on input "a. 0.933" at bounding box center [405, 156] width 0 height 8
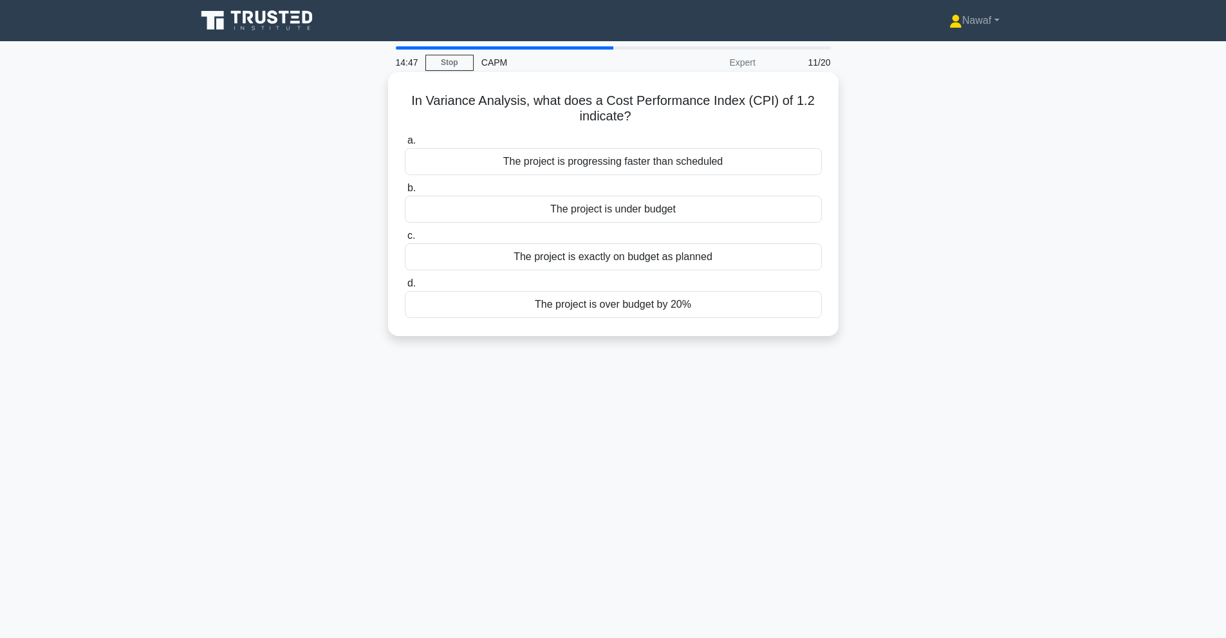
click at [681, 214] on div "The project is under budget" at bounding box center [613, 209] width 417 height 27
click at [405, 192] on input "b. The project is under budget" at bounding box center [405, 188] width 0 height 8
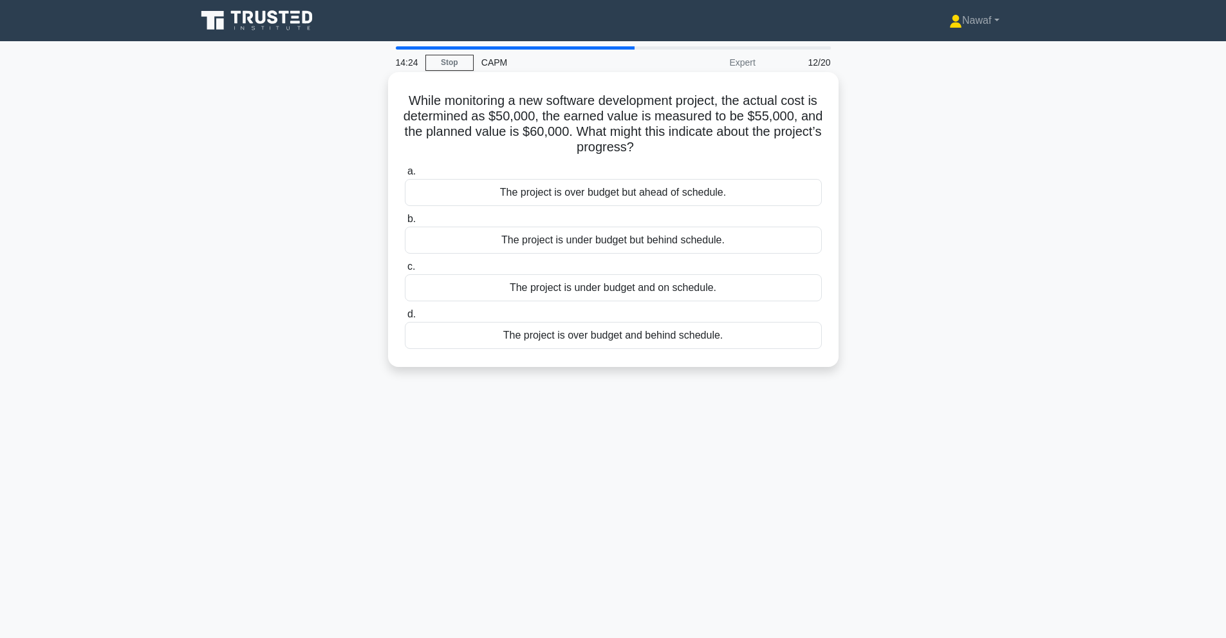
click at [652, 243] on div "The project is under budget but behind schedule." at bounding box center [613, 239] width 417 height 27
click at [405, 223] on input "b. The project is under budget but behind schedule." at bounding box center [405, 219] width 0 height 8
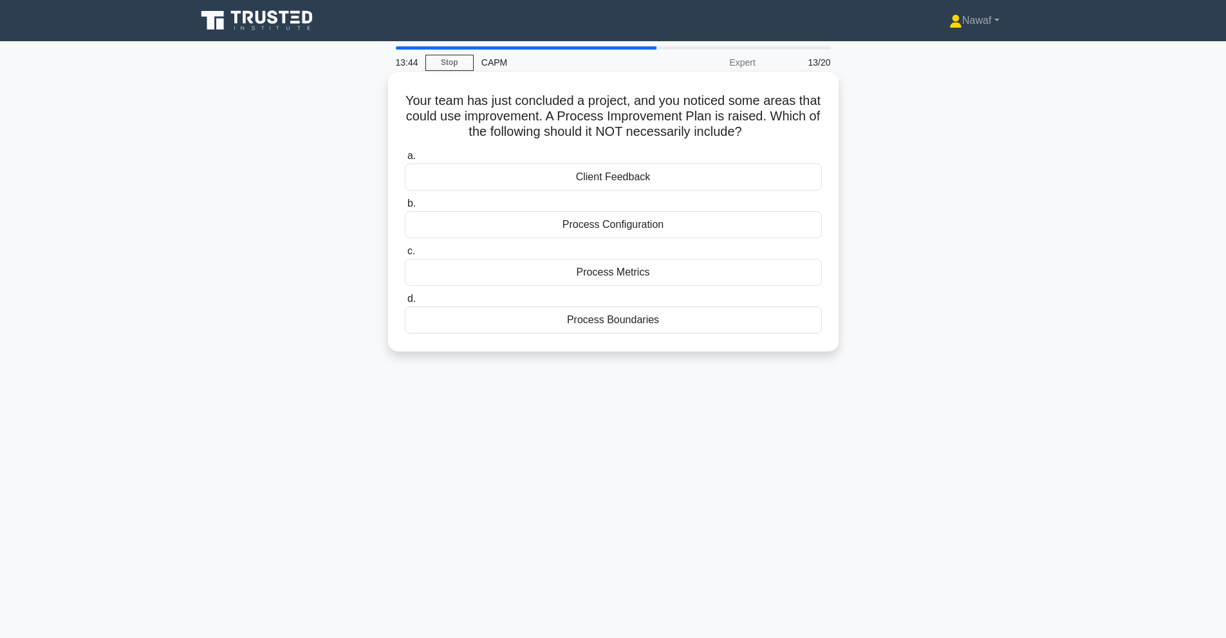
click at [652, 317] on div "Process Boundaries" at bounding box center [613, 319] width 417 height 27
click at [405, 303] on input "d. Process Boundaries" at bounding box center [405, 299] width 0 height 8
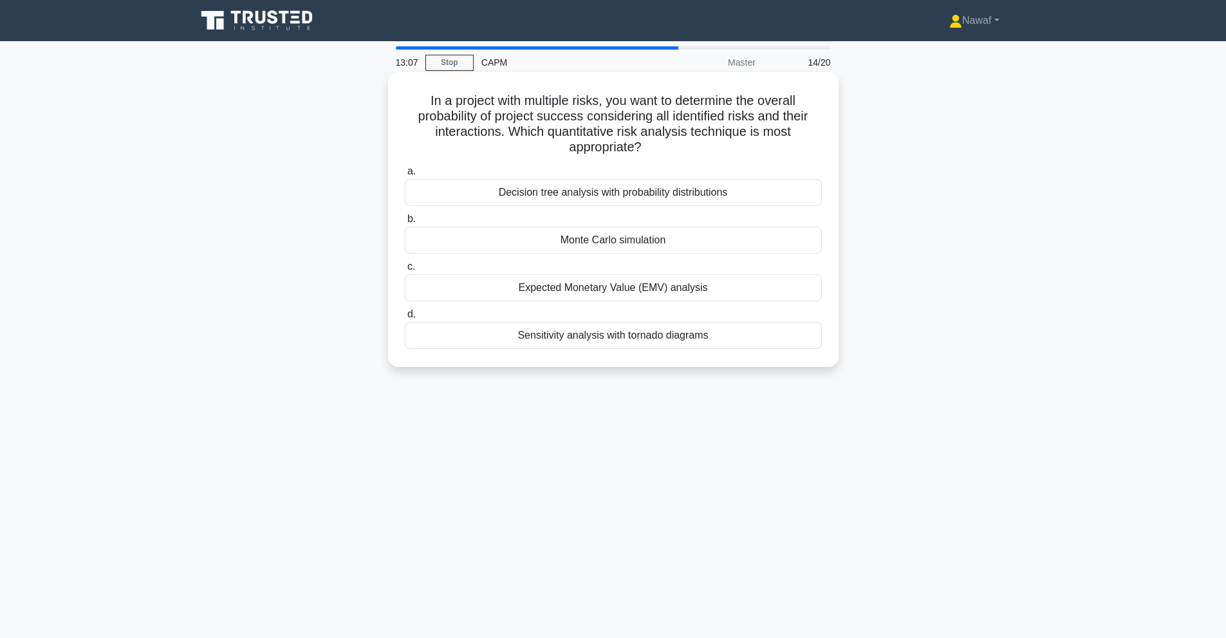
click at [672, 197] on div "Decision tree analysis with probability distributions" at bounding box center [613, 192] width 417 height 27
click at [405, 176] on input "a. Decision tree analysis with probability distributions" at bounding box center [405, 171] width 0 height 8
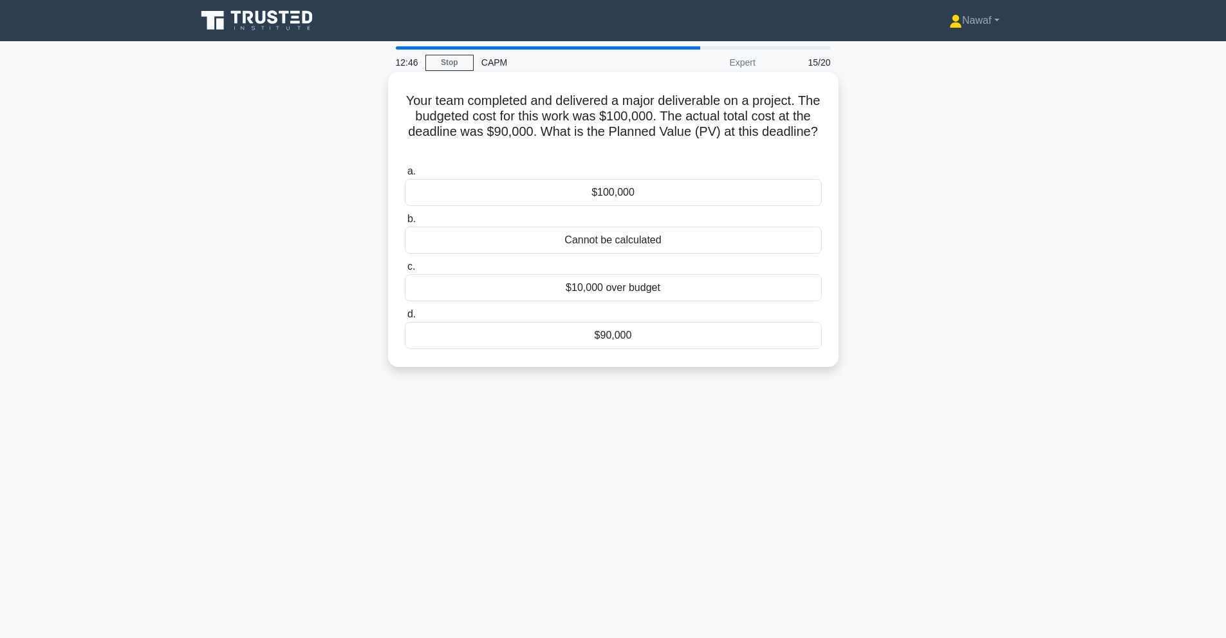
click at [655, 236] on div "Cannot be calculated" at bounding box center [613, 239] width 417 height 27
click at [405, 223] on input "b. Cannot be calculated" at bounding box center [405, 219] width 0 height 8
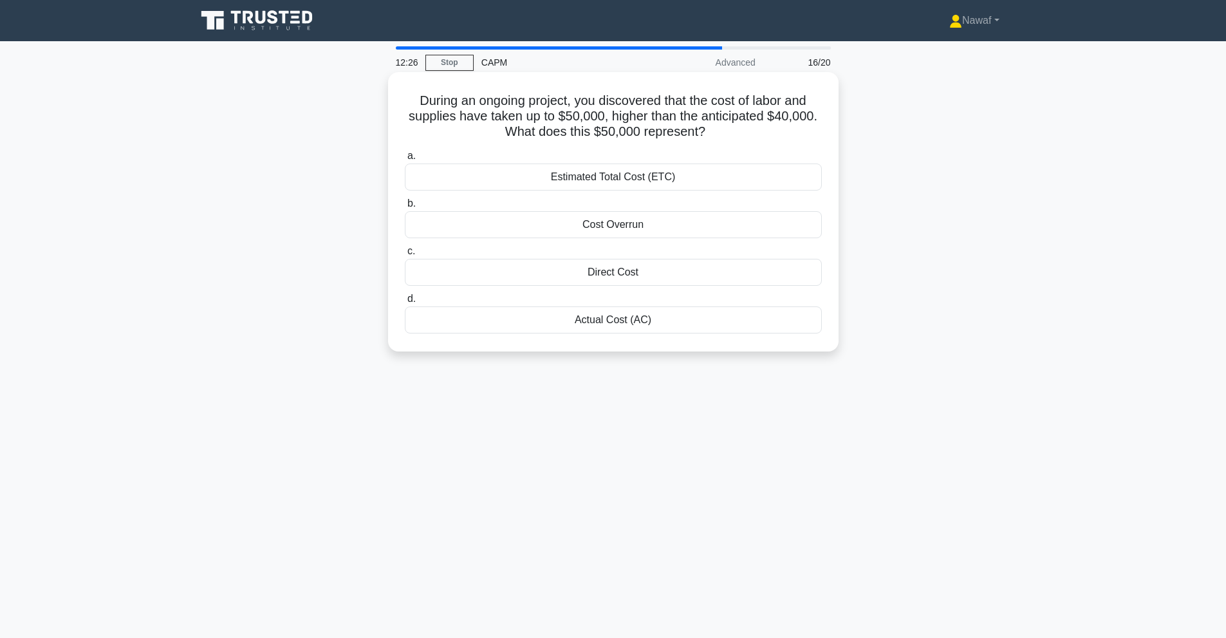
click at [624, 279] on div "Direct Cost" at bounding box center [613, 272] width 417 height 27
click at [405, 255] on input "c. Direct Cost" at bounding box center [405, 251] width 0 height 8
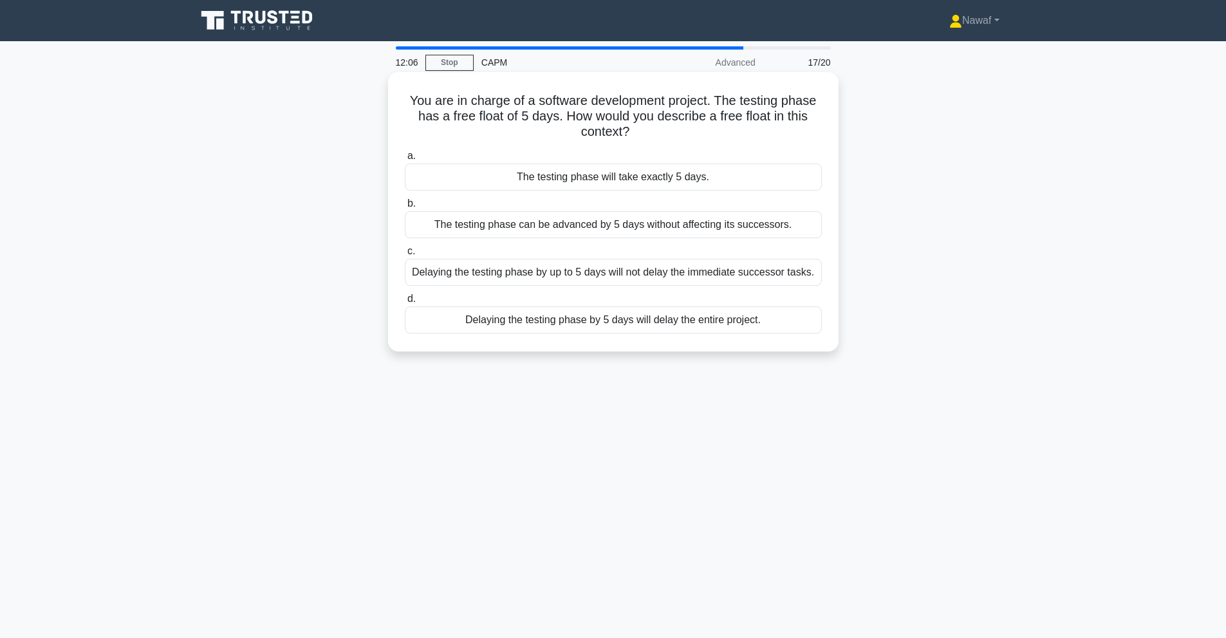
click at [739, 277] on div "Delaying the testing phase by up to 5 days will not delay the immediate success…" at bounding box center [613, 272] width 417 height 27
click at [405, 255] on input "c. Delaying the testing phase by up to 5 days will not delay the immediate succ…" at bounding box center [405, 251] width 0 height 8
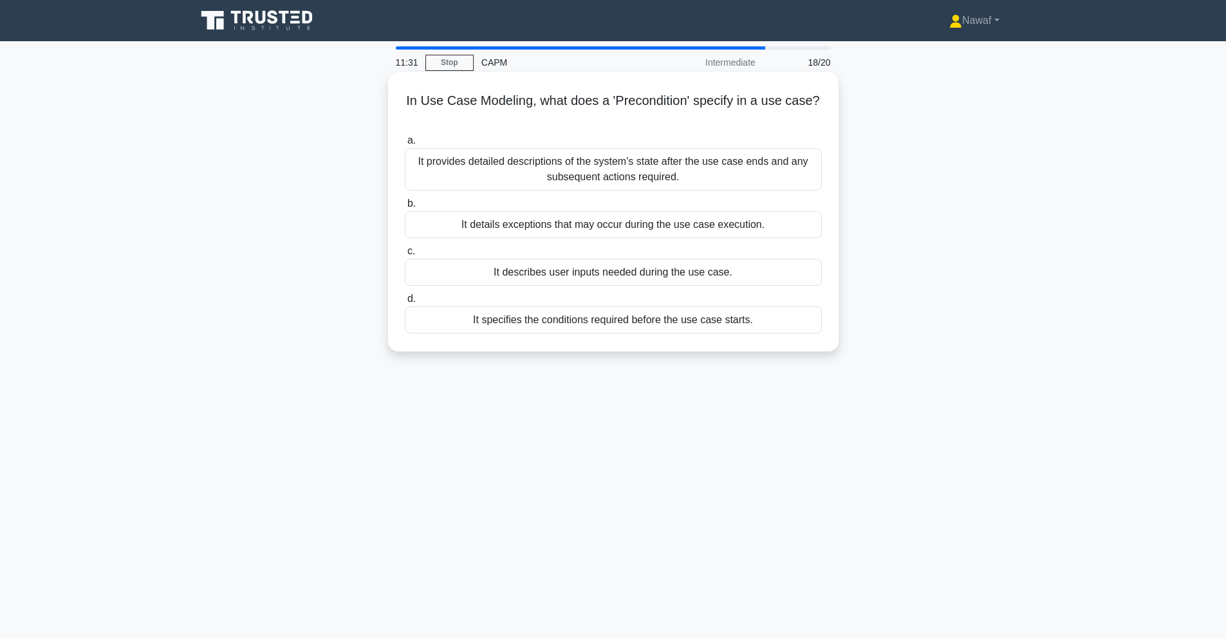
click at [749, 324] on div "It specifies the conditions required before the use case starts." at bounding box center [613, 319] width 417 height 27
click at [405, 303] on input "d. It specifies the conditions required before the use case starts." at bounding box center [405, 299] width 0 height 8
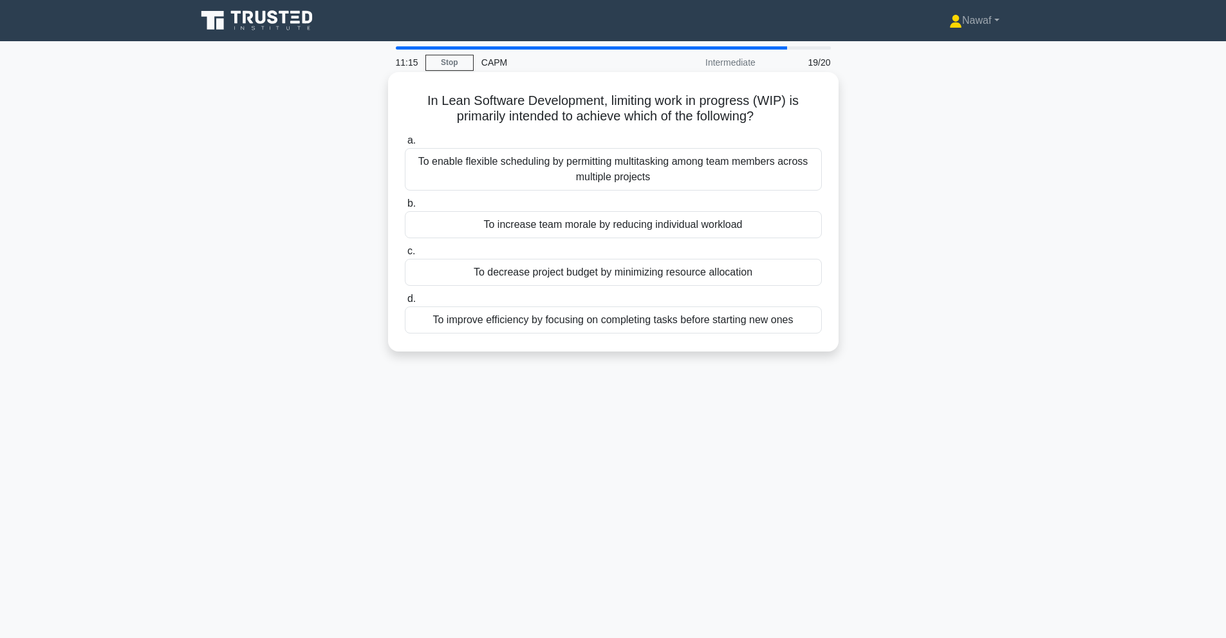
click at [653, 165] on div "To enable flexible scheduling by permitting multitasking among team members acr…" at bounding box center [613, 169] width 417 height 42
click at [405, 145] on input "a. To enable flexible scheduling by permitting multitasking among team members …" at bounding box center [405, 140] width 0 height 8
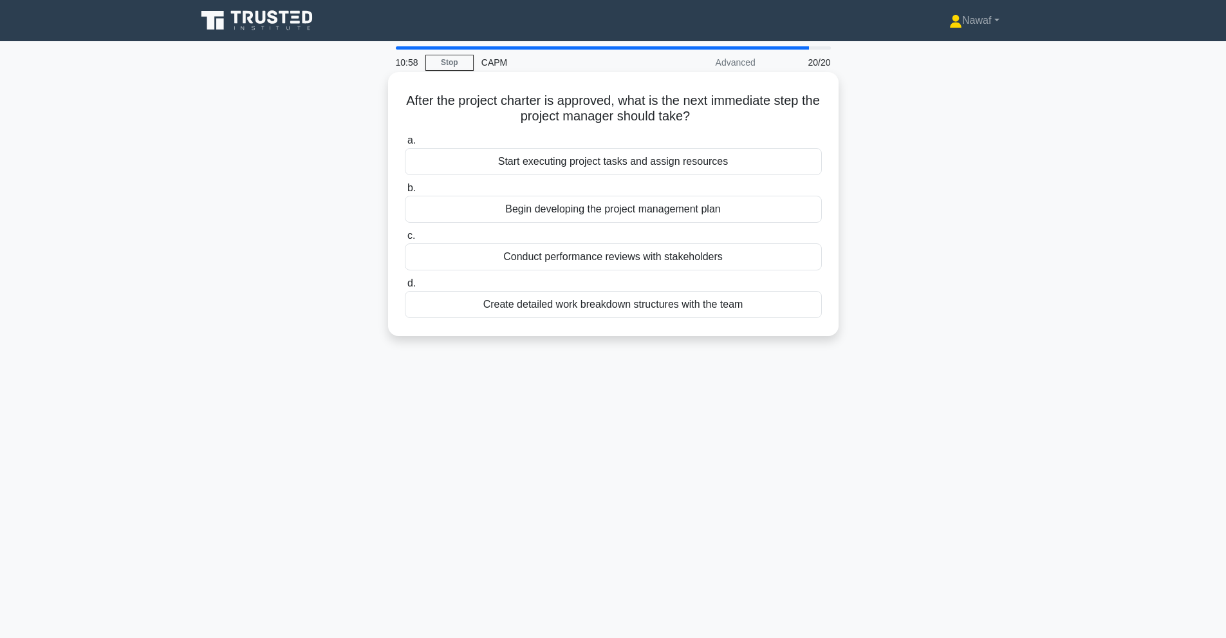
click at [732, 162] on div "Start executing project tasks and assign resources" at bounding box center [613, 161] width 417 height 27
click at [405, 145] on input "a. Start executing project tasks and assign resources" at bounding box center [405, 140] width 0 height 8
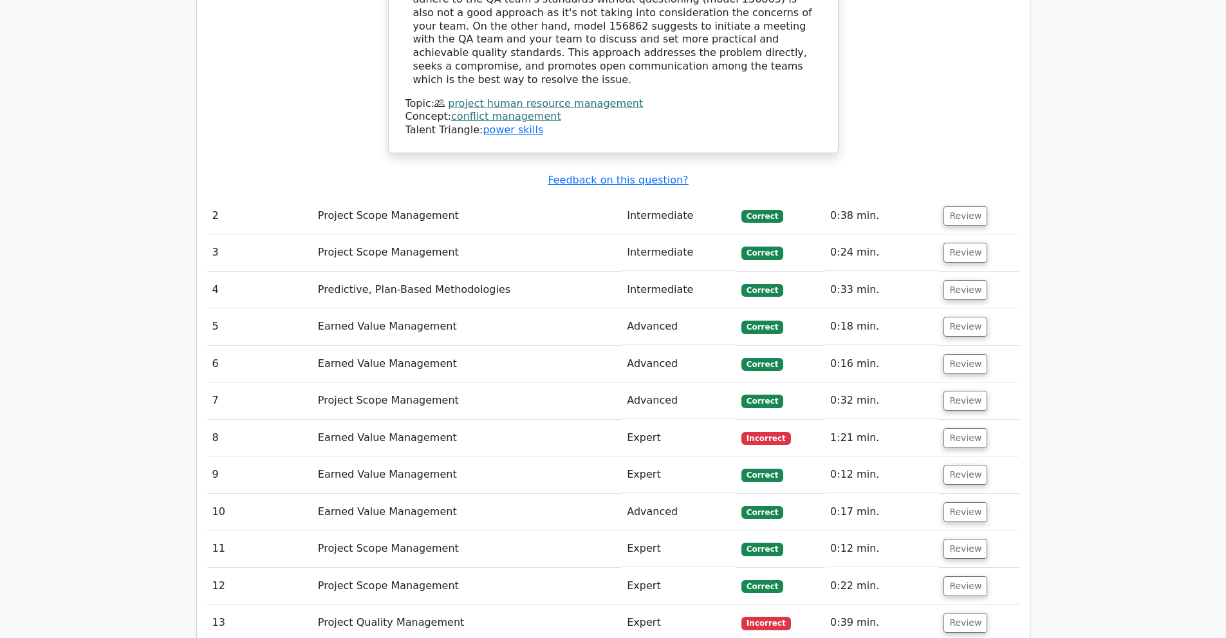
scroll to position [1501, 0]
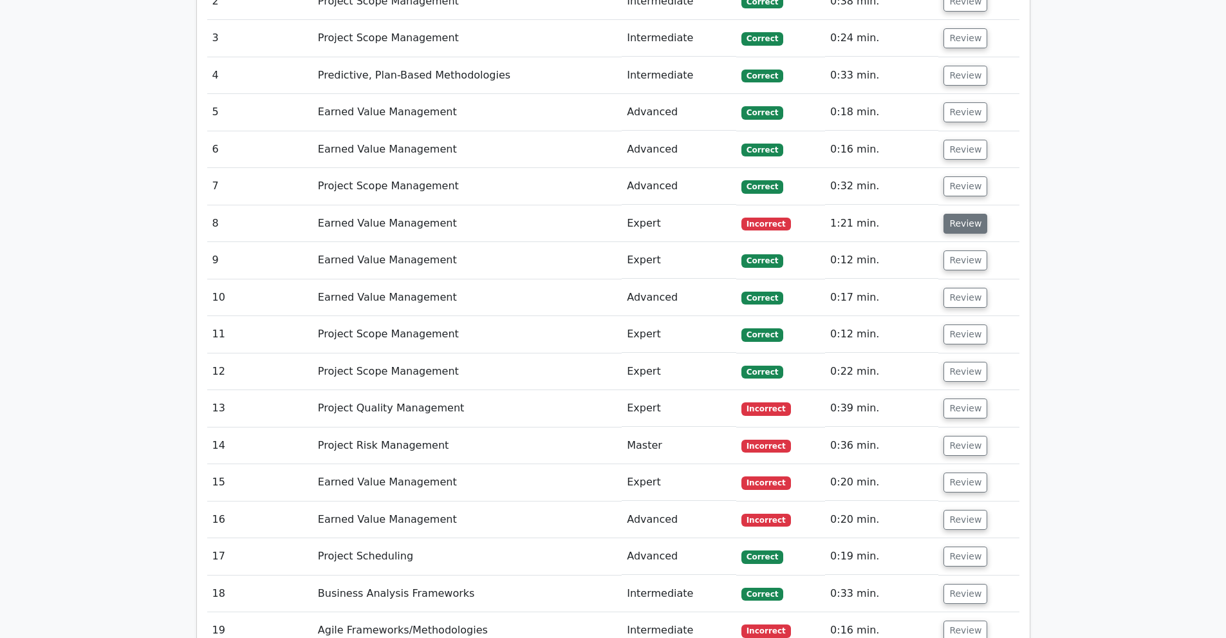
click at [966, 214] on button "Review" at bounding box center [965, 224] width 44 height 20
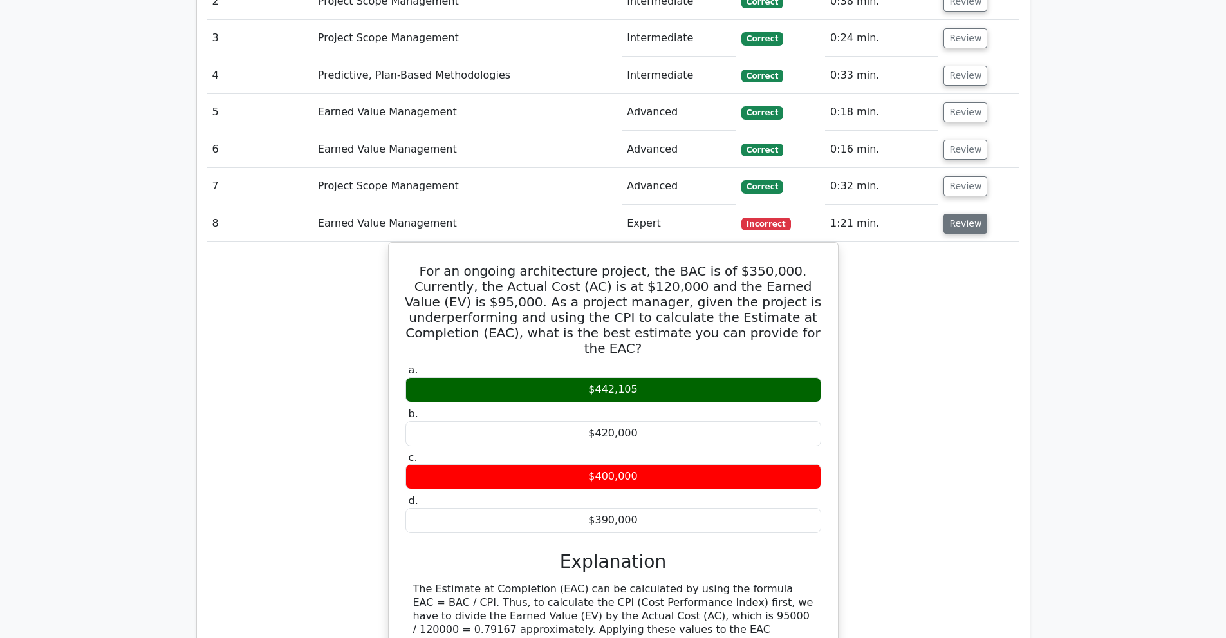
click at [966, 214] on button "Review" at bounding box center [965, 224] width 44 height 20
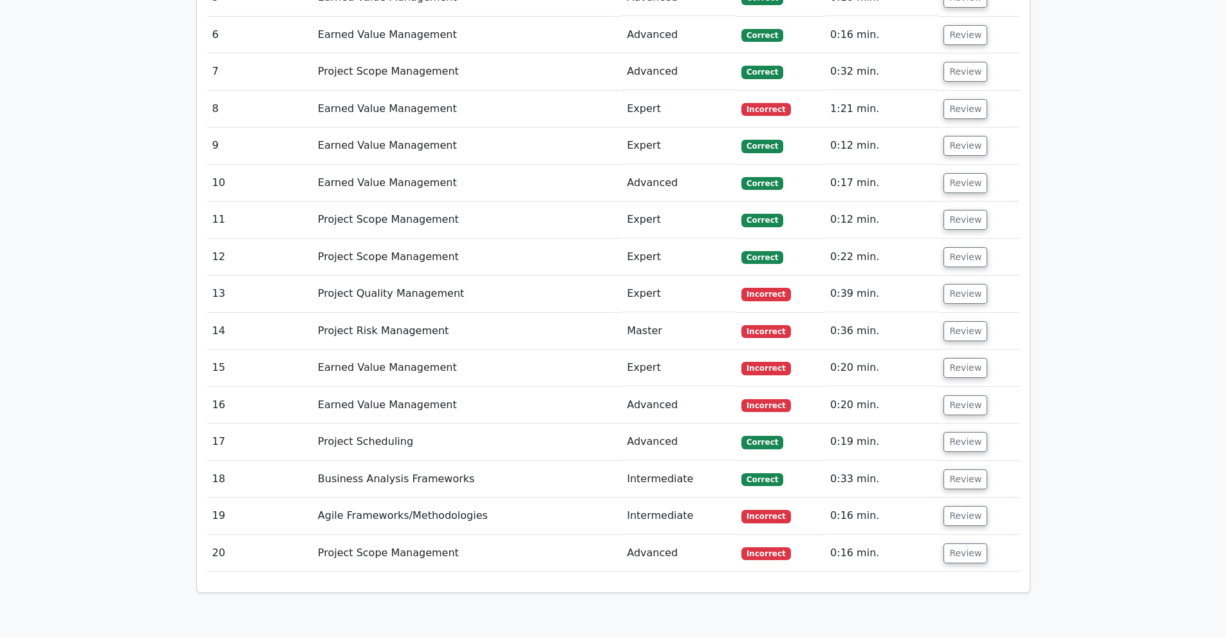
scroll to position [1716, 0]
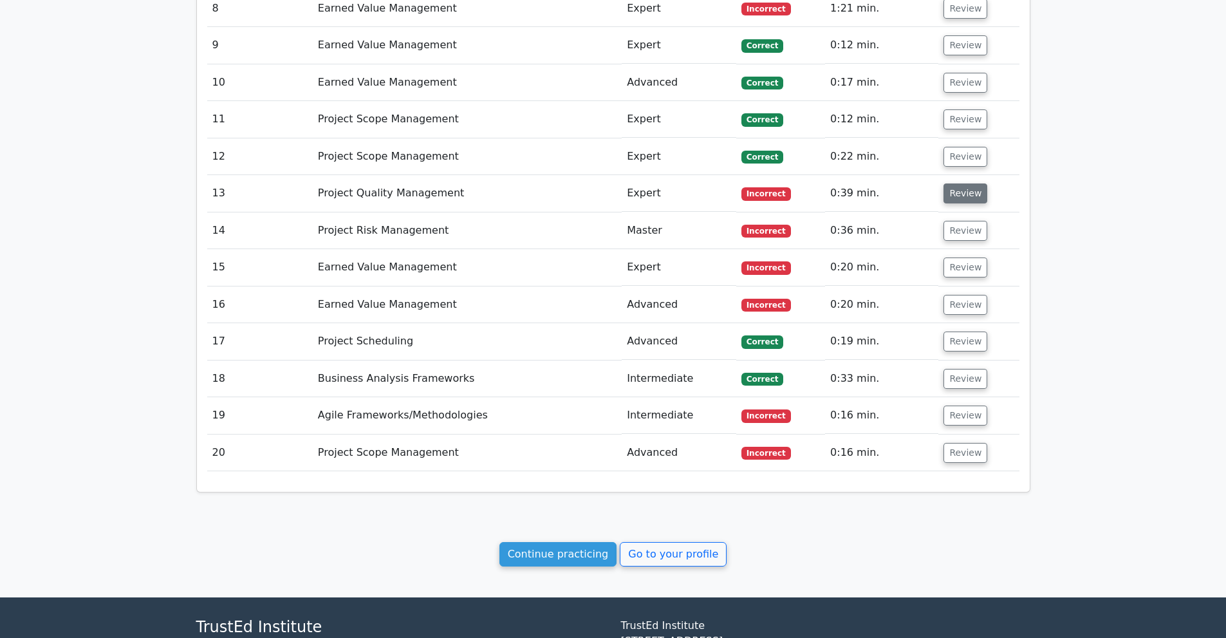
click at [962, 183] on button "Review" at bounding box center [965, 193] width 44 height 20
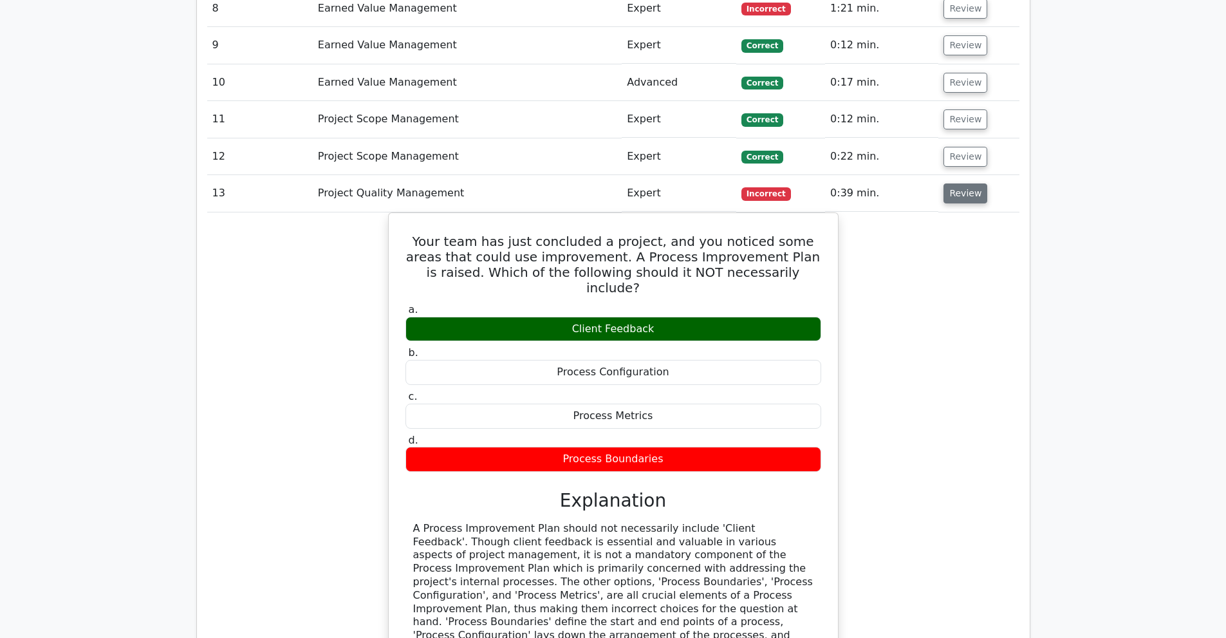
click at [962, 183] on button "Review" at bounding box center [965, 193] width 44 height 20
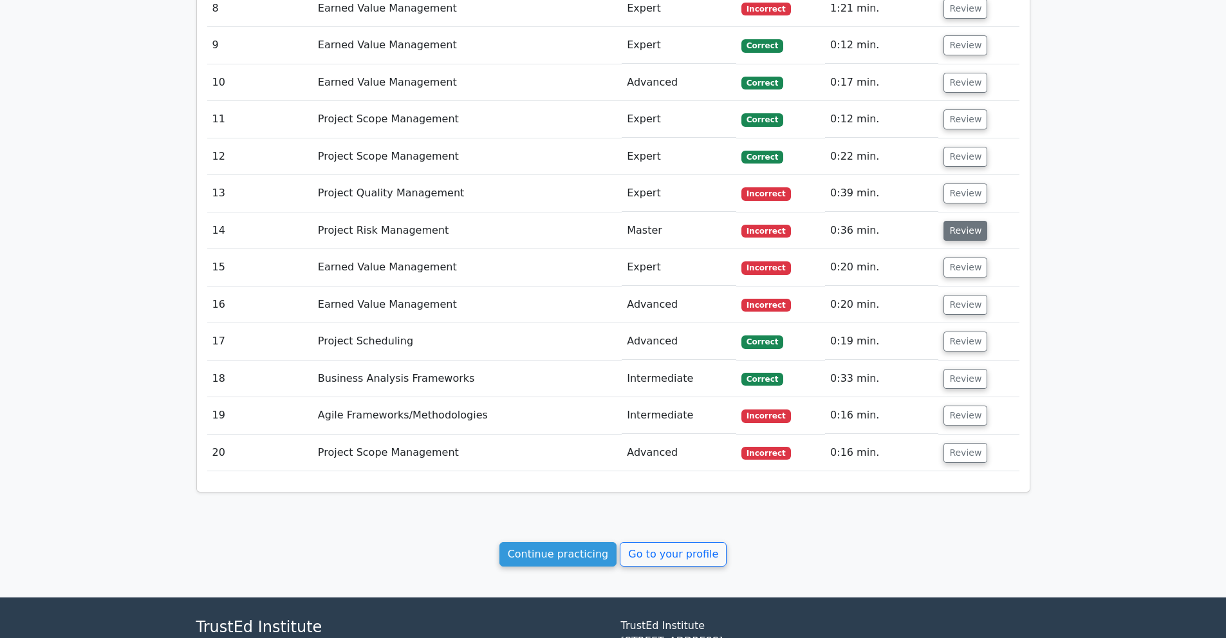
click at [944, 221] on button "Review" at bounding box center [965, 231] width 44 height 20
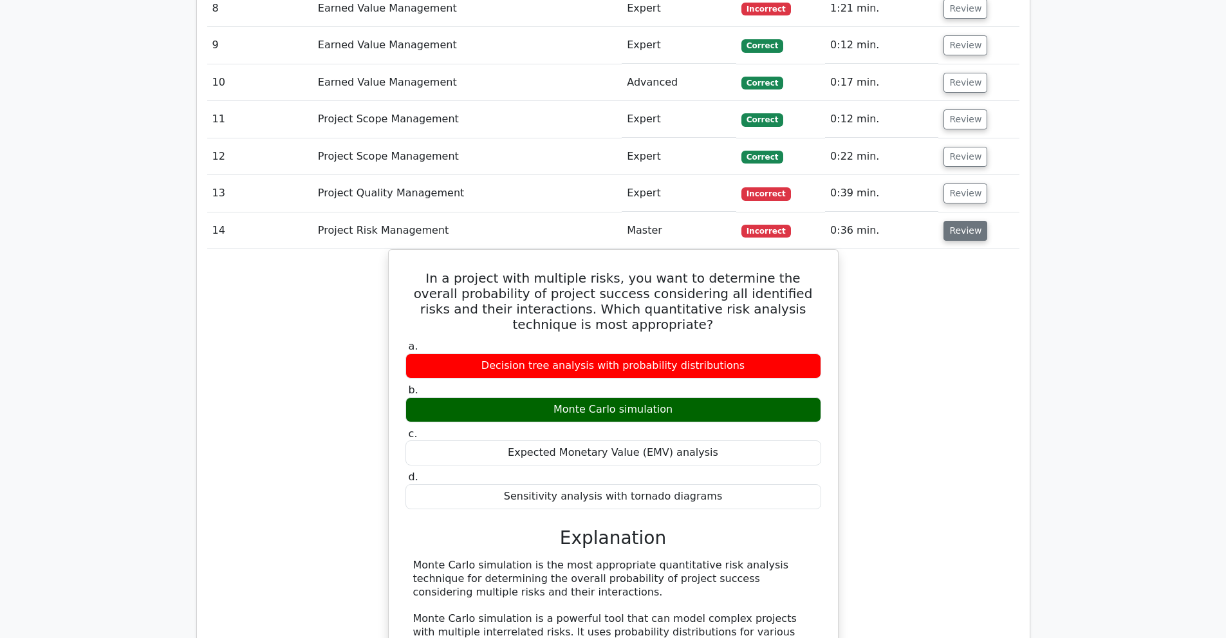
click at [944, 221] on button "Review" at bounding box center [965, 231] width 44 height 20
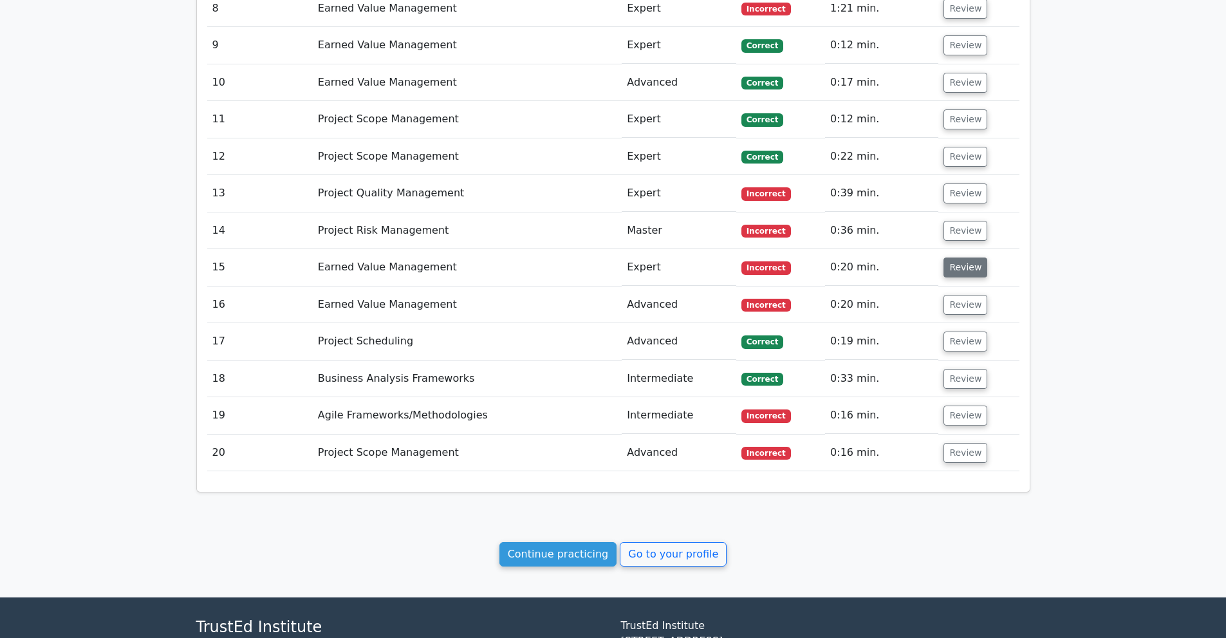
click at [950, 257] on button "Review" at bounding box center [965, 267] width 44 height 20
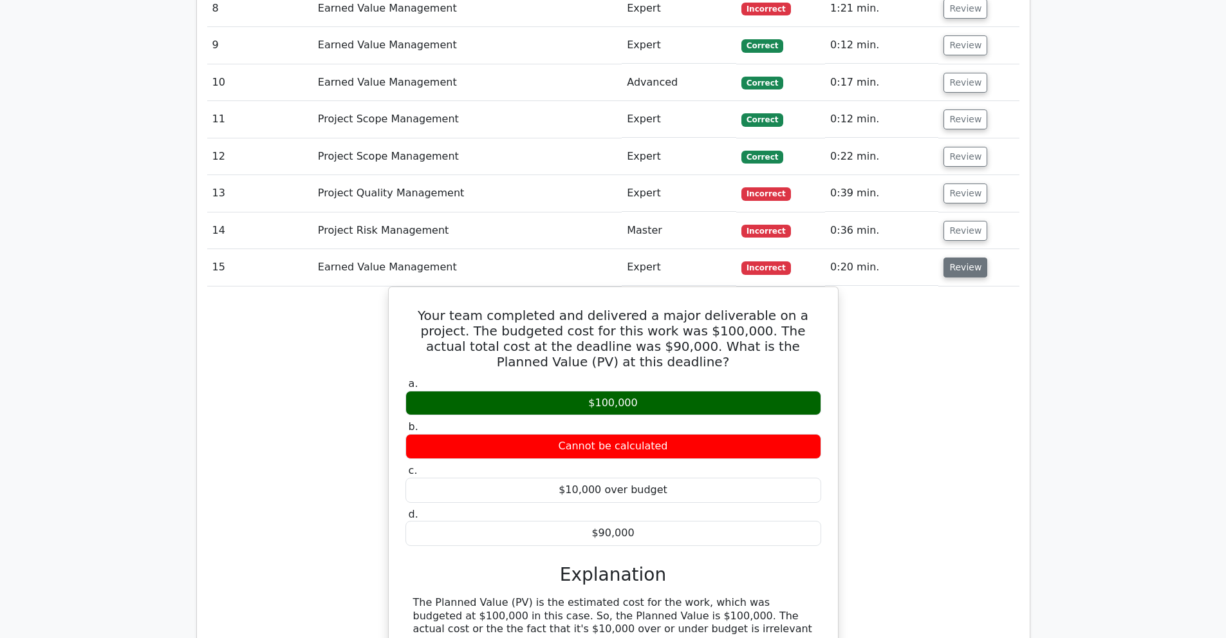
click at [950, 257] on button "Review" at bounding box center [965, 267] width 44 height 20
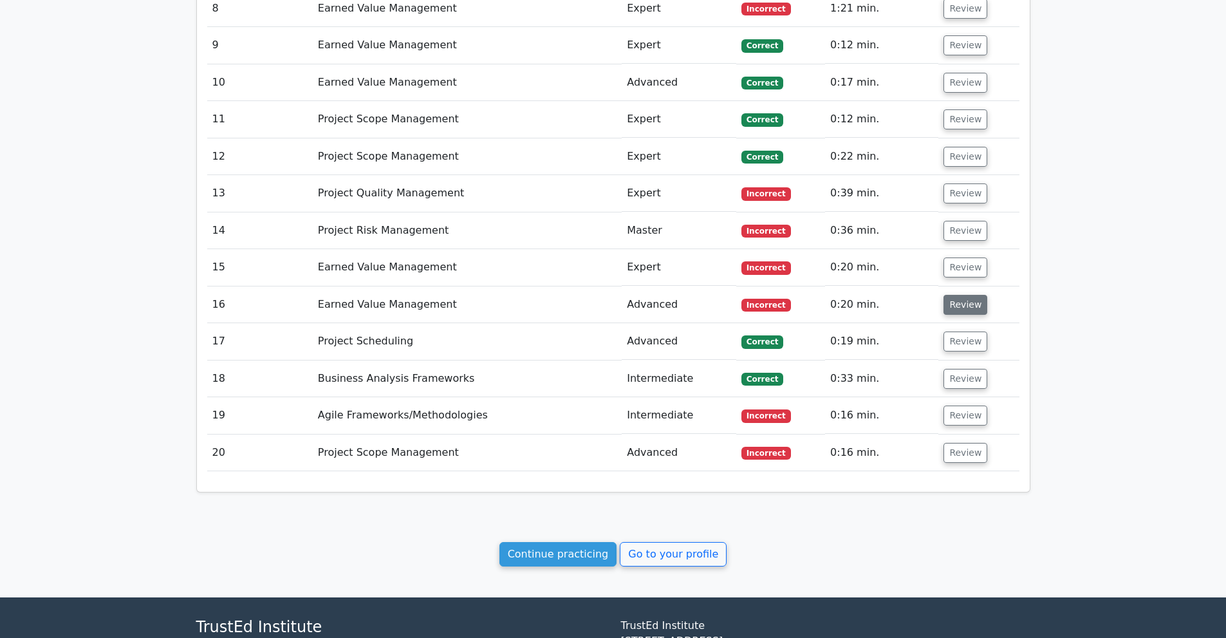
click at [946, 295] on button "Review" at bounding box center [965, 305] width 44 height 20
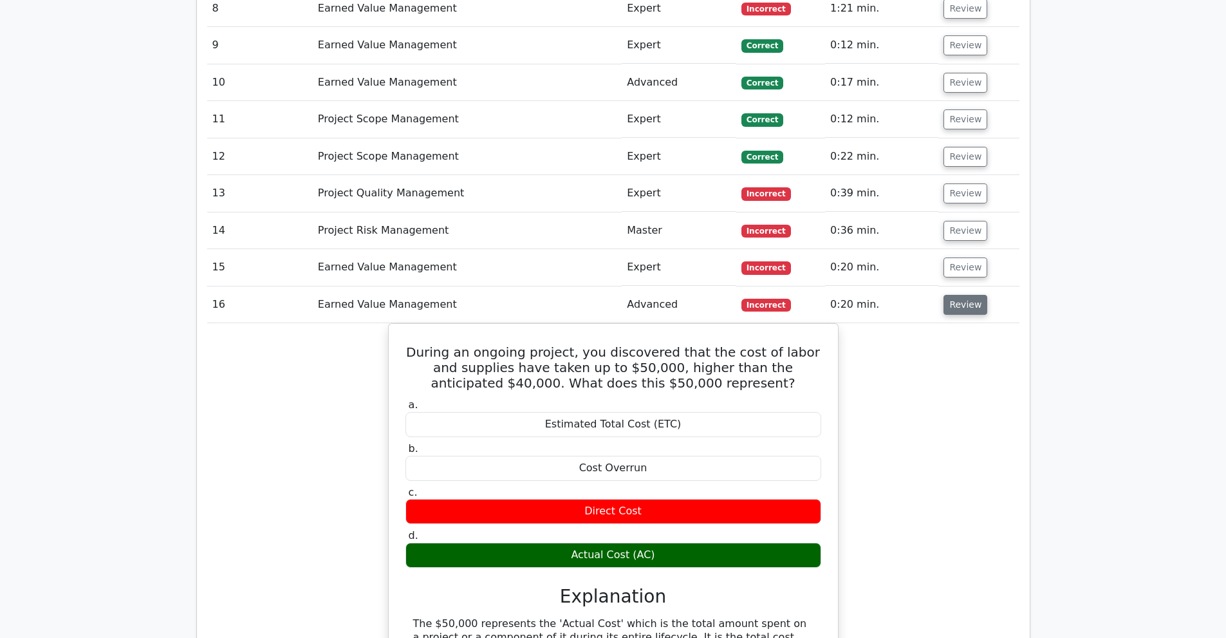
click at [946, 295] on button "Review" at bounding box center [965, 305] width 44 height 20
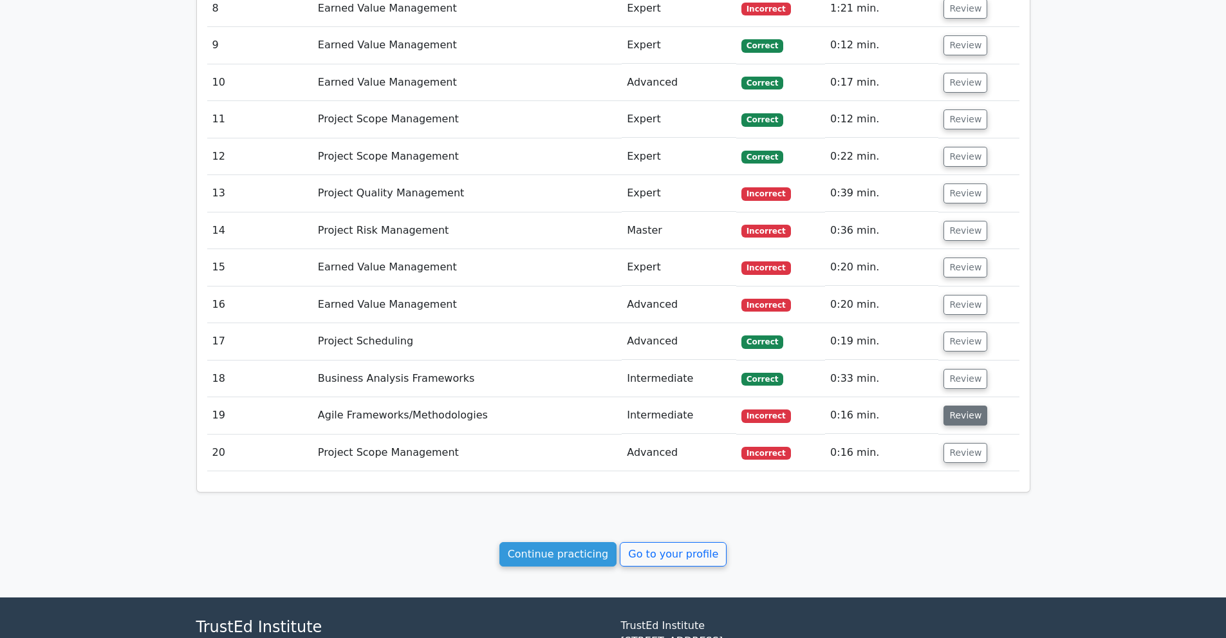
click at [958, 405] on button "Review" at bounding box center [965, 415] width 44 height 20
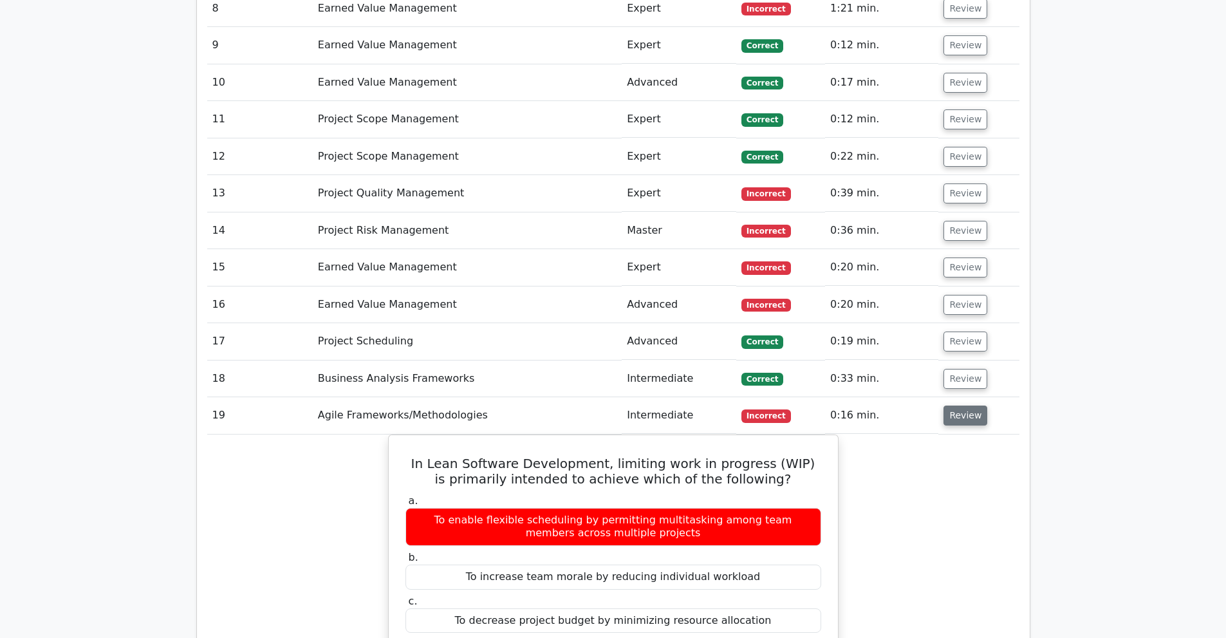
scroll to position [1930, 0]
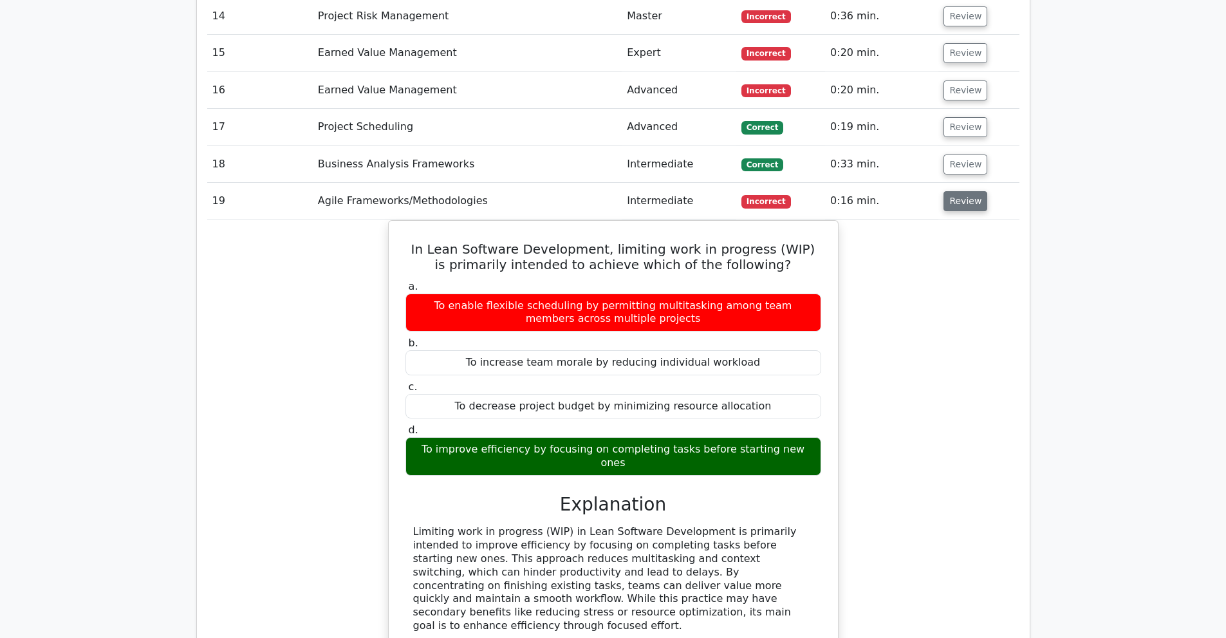
click at [951, 191] on button "Review" at bounding box center [965, 201] width 44 height 20
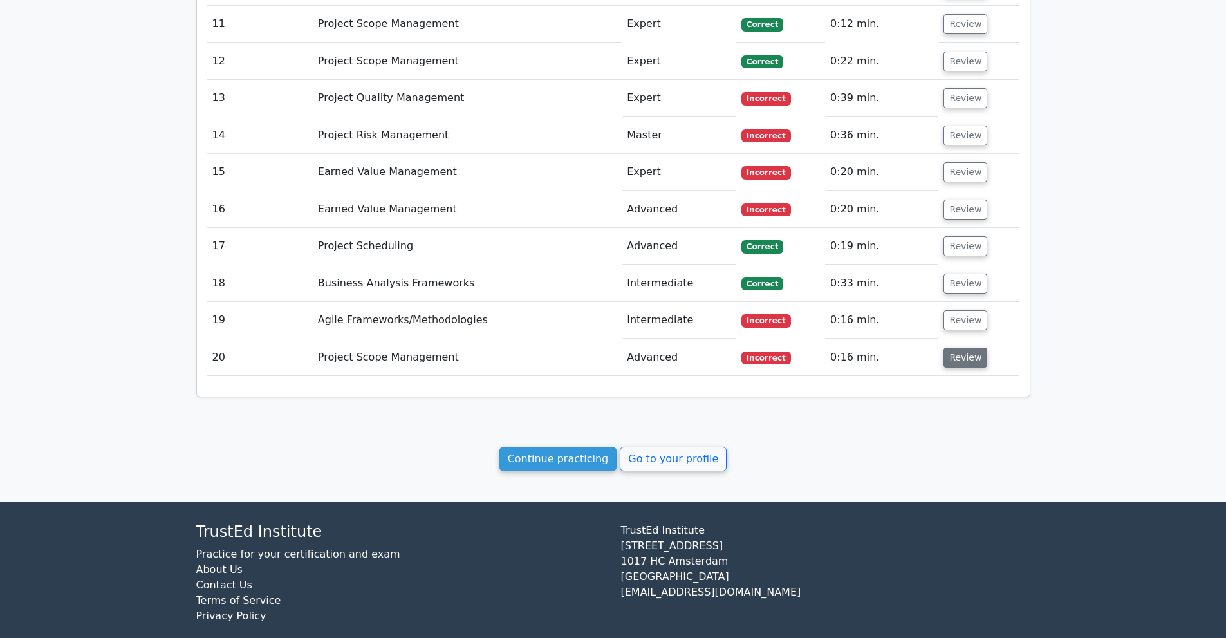
click at [964, 347] on button "Review" at bounding box center [965, 357] width 44 height 20
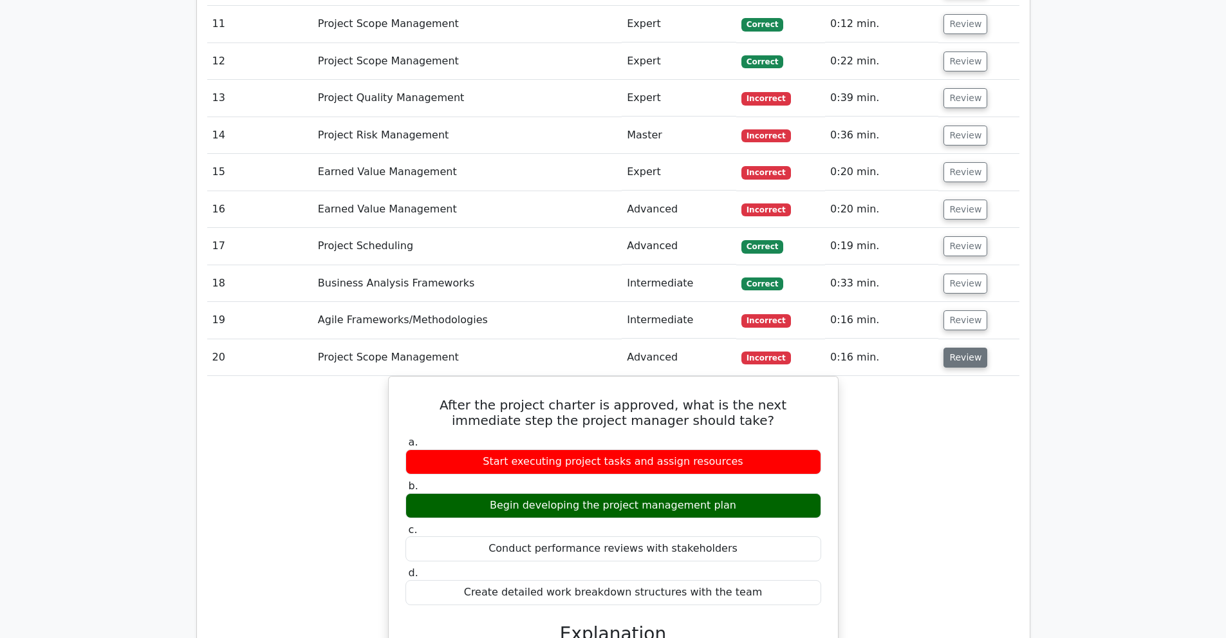
scroll to position [2025, 0]
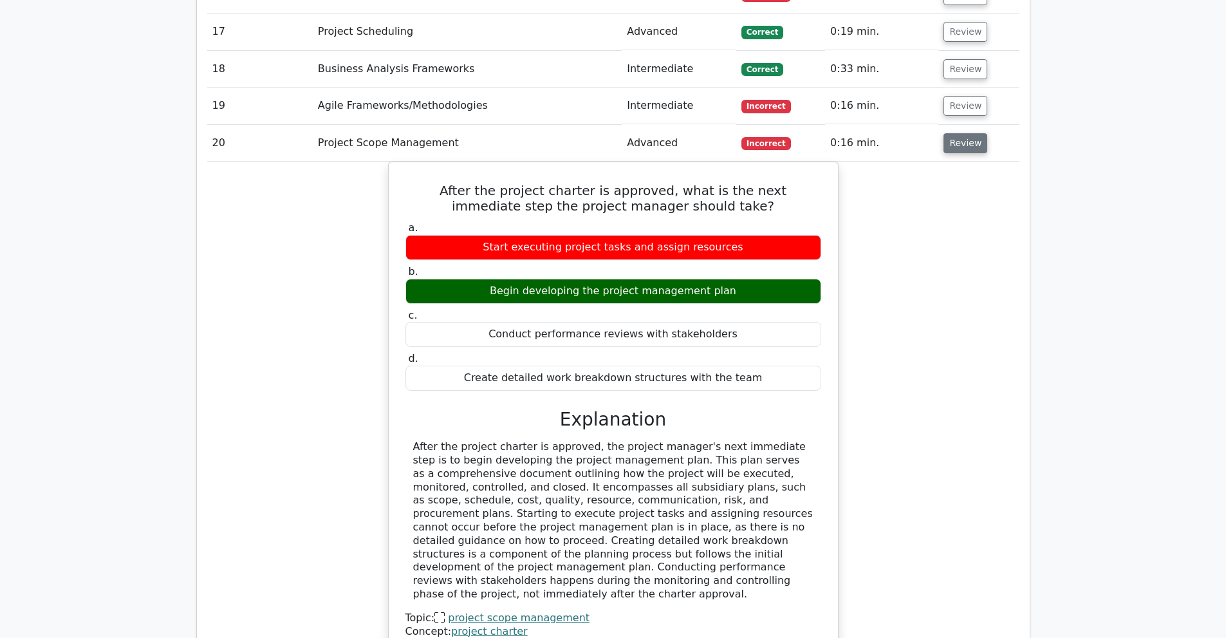
click at [969, 133] on button "Review" at bounding box center [965, 143] width 44 height 20
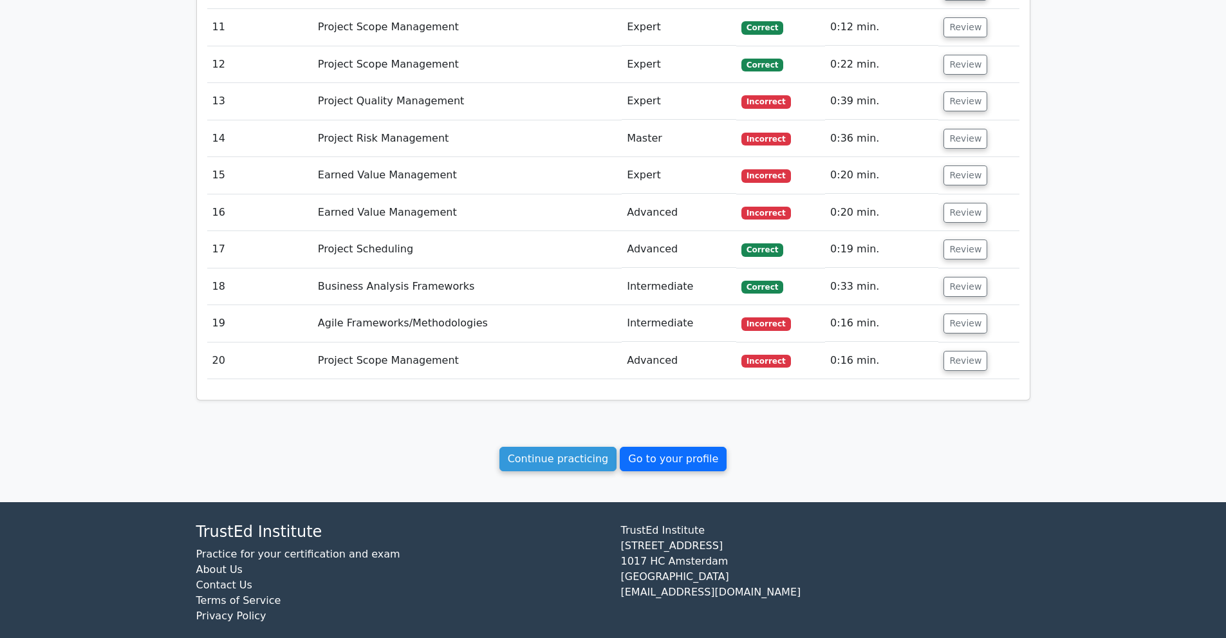
click at [684, 446] on link "Go to your profile" at bounding box center [673, 458] width 107 height 24
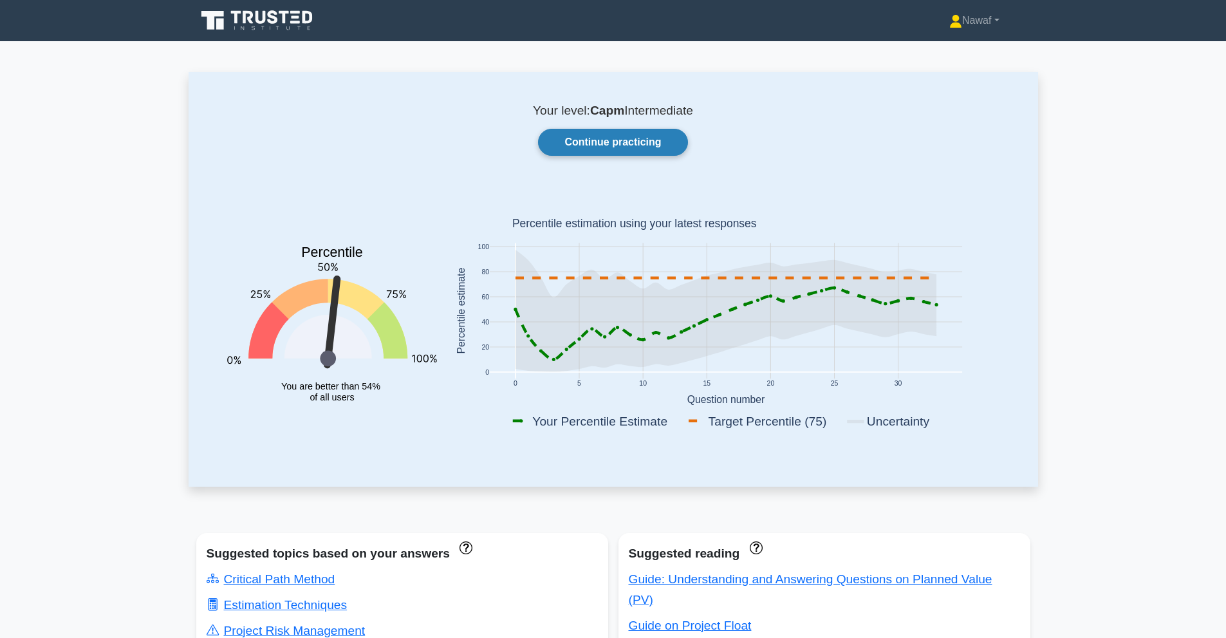
click at [611, 141] on link "Continue practicing" at bounding box center [612, 142] width 149 height 27
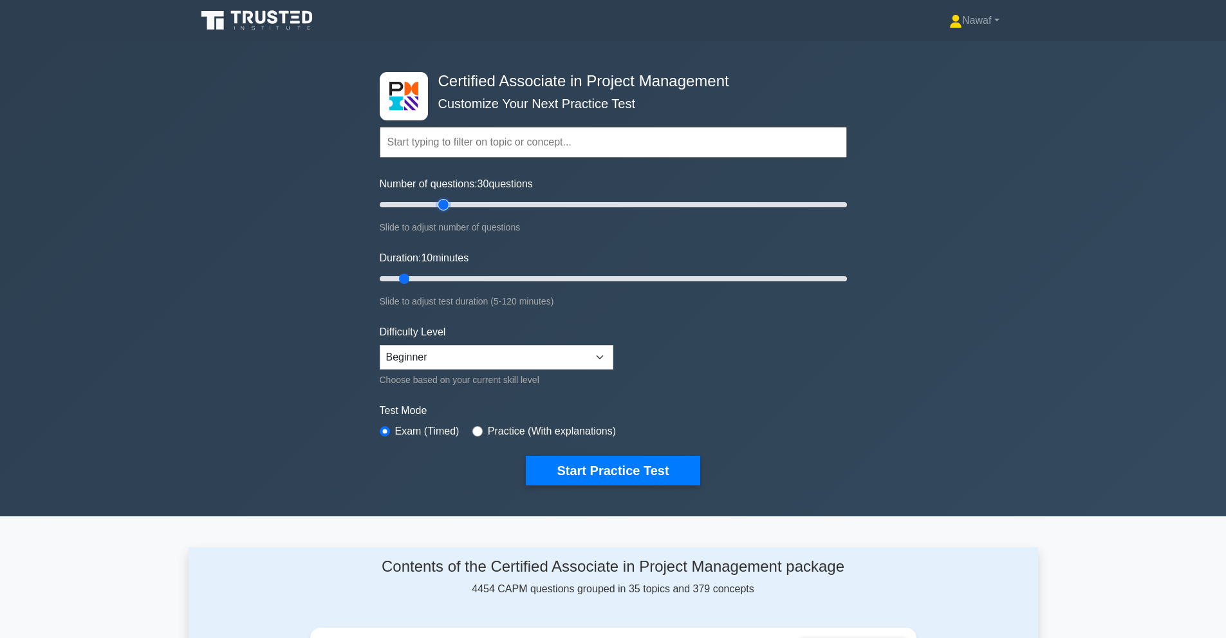
drag, startPoint x: 398, startPoint y: 202, endPoint x: 444, endPoint y: 210, distance: 47.1
type input "30"
click at [444, 210] on input "Number of questions: 30 questions" at bounding box center [613, 204] width 467 height 15
drag, startPoint x: 407, startPoint y: 279, endPoint x: 448, endPoint y: 277, distance: 41.8
type input "20"
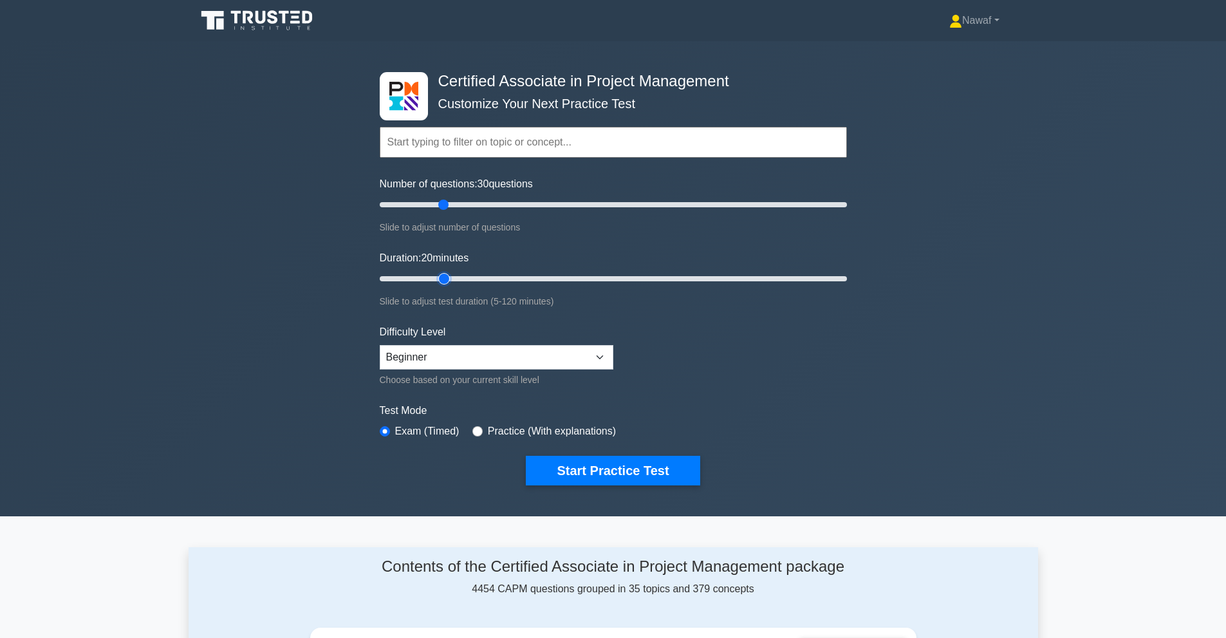
click at [448, 277] on input "Duration: 20 minutes" at bounding box center [613, 278] width 467 height 15
click at [495, 354] on select "Beginner Intermediate Expert" at bounding box center [497, 357] width 234 height 24
select select "intermediate"
click at [380, 345] on select "Beginner Intermediate Expert" at bounding box center [497, 357] width 234 height 24
click at [499, 394] on form "Topics Project Scope Management Project Time Management Project Cost Management…" at bounding box center [613, 286] width 467 height 398
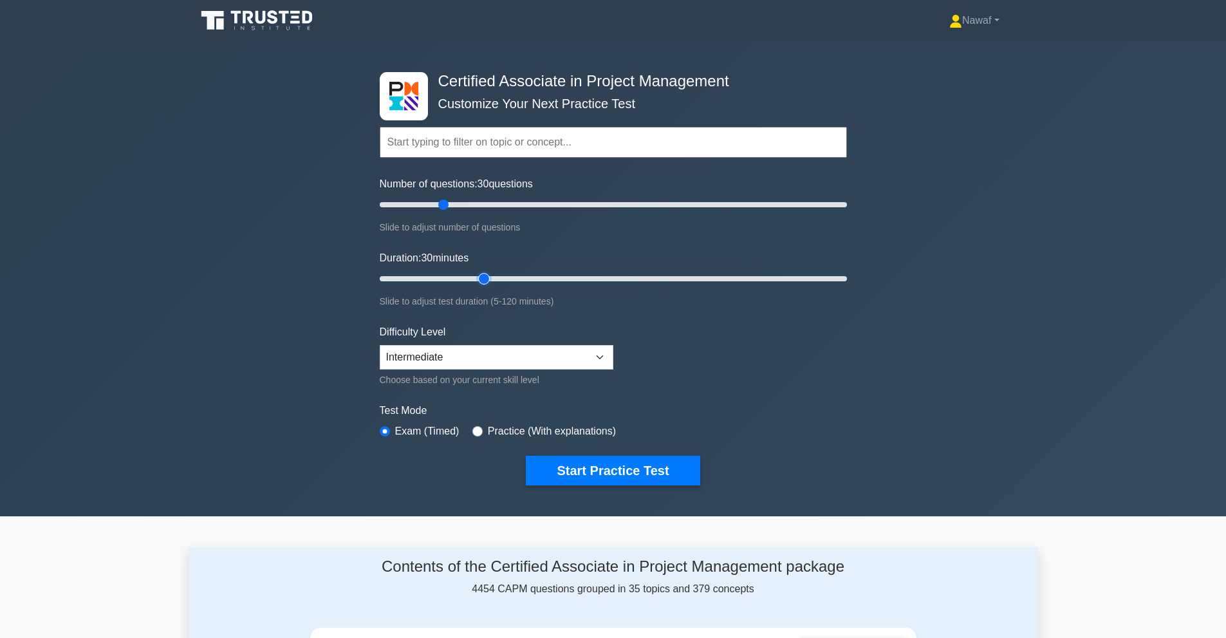
drag, startPoint x: 446, startPoint y: 279, endPoint x: 486, endPoint y: 310, distance: 51.3
type input "30"
click at [486, 286] on input "Duration: 30 minutes" at bounding box center [613, 278] width 467 height 15
click at [653, 483] on button "Start Practice Test" at bounding box center [613, 470] width 174 height 30
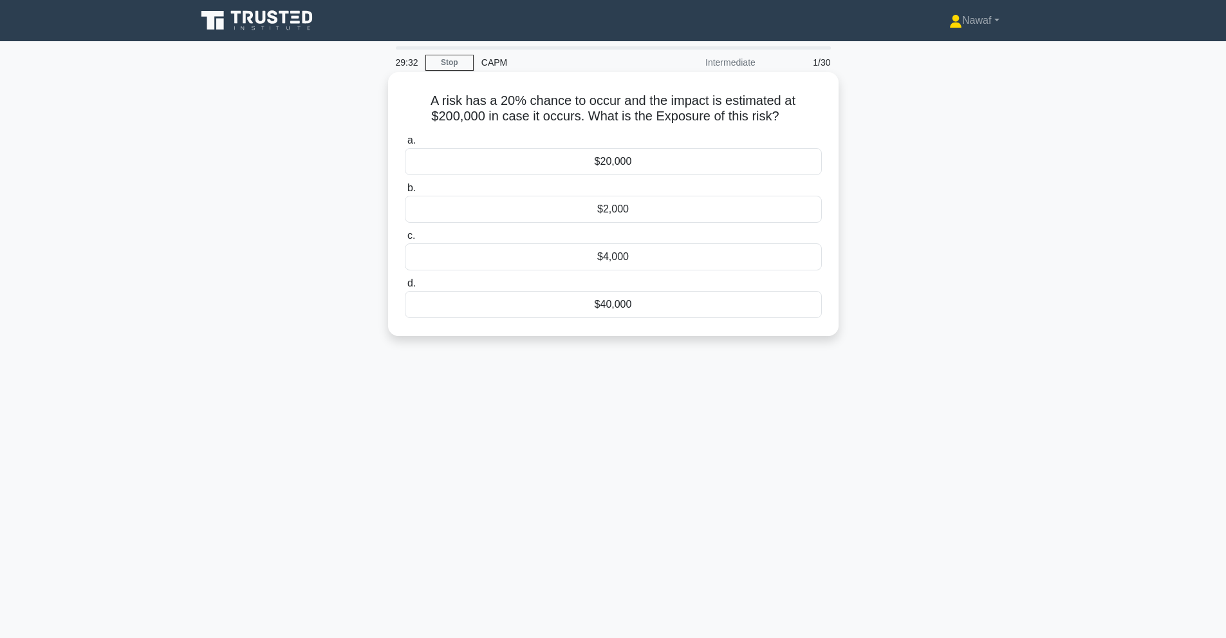
click at [620, 311] on div "$40,000" at bounding box center [613, 304] width 417 height 27
click at [405, 288] on input "d. $40,000" at bounding box center [405, 283] width 0 height 8
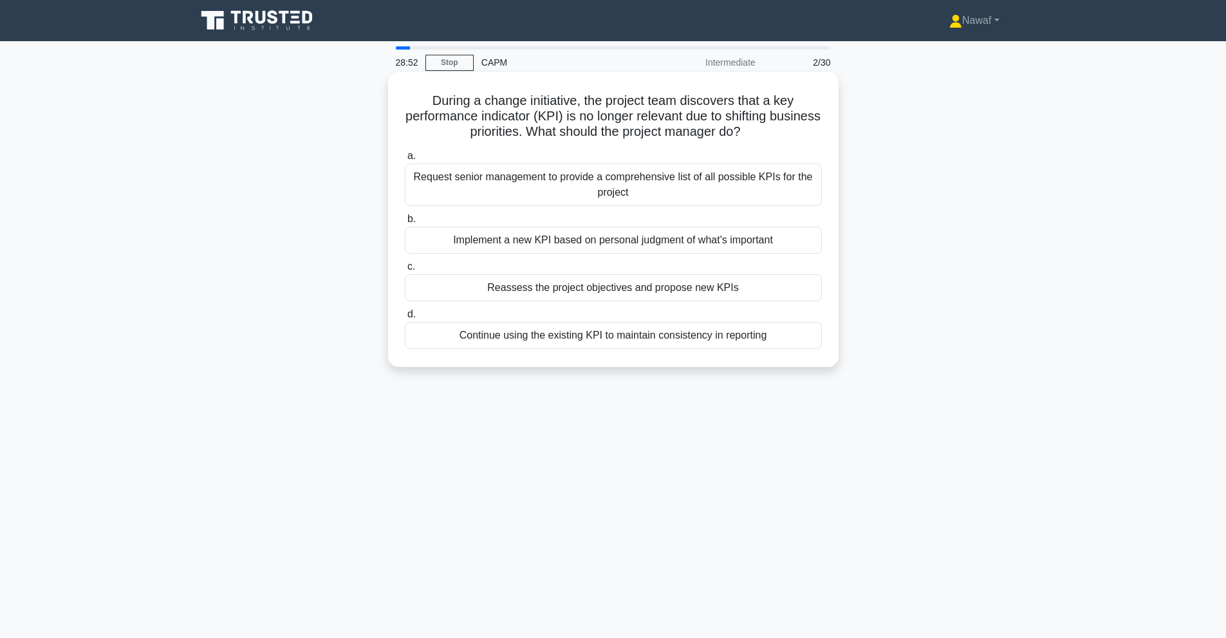
click at [755, 190] on div "Request senior management to provide a comprehensive list of all possible KPIs …" at bounding box center [613, 184] width 417 height 42
click at [405, 160] on input "a. Request senior management to provide a comprehensive list of all possible KP…" at bounding box center [405, 156] width 0 height 8
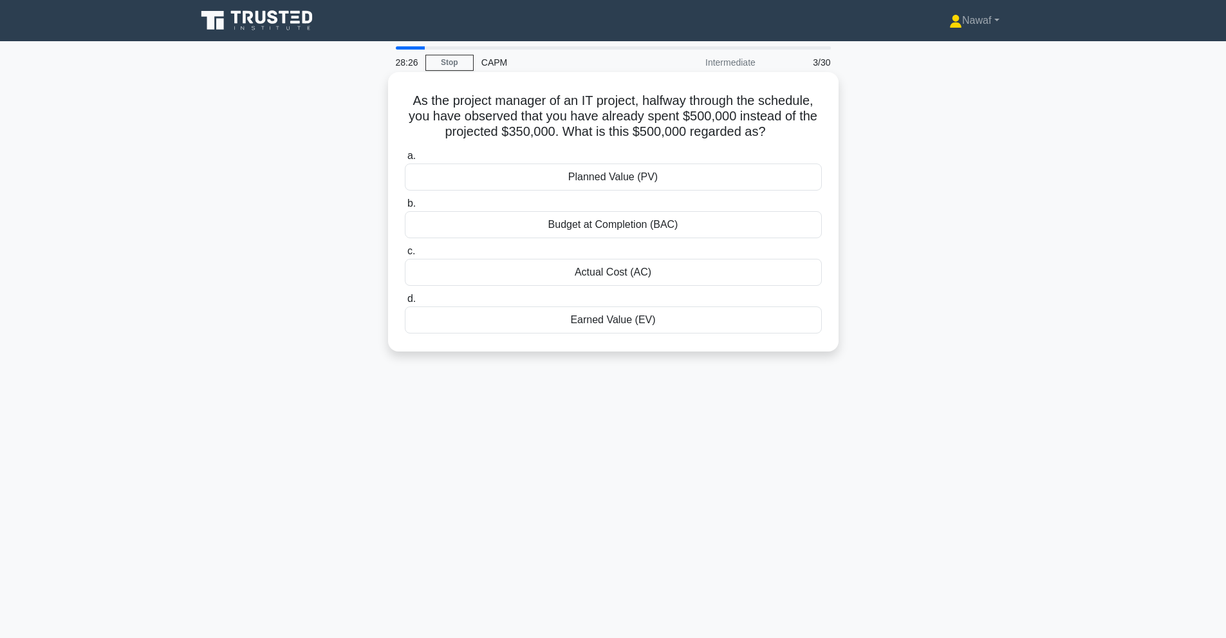
click at [654, 276] on div "Actual Cost (AC)" at bounding box center [613, 272] width 417 height 27
click at [405, 255] on input "c. Actual Cost (AC)" at bounding box center [405, 251] width 0 height 8
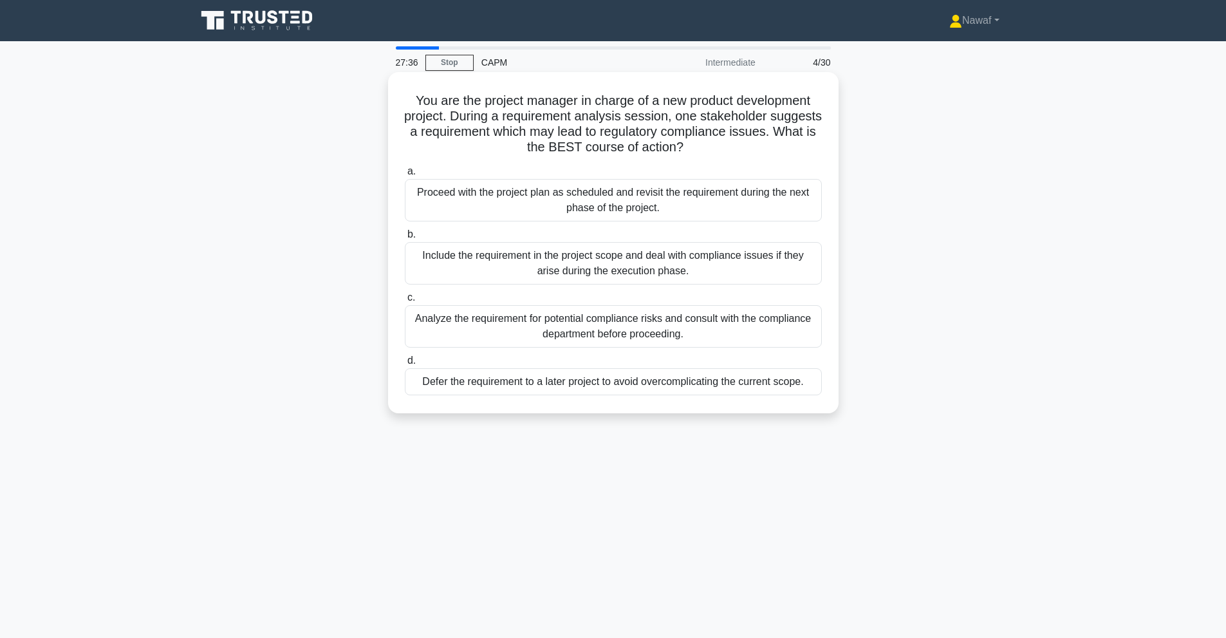
click at [673, 332] on div "Analyze the requirement for potential compliance risks and consult with the com…" at bounding box center [613, 326] width 417 height 42
click at [405, 302] on input "c. Analyze the requirement for potential compliance risks and consult with the …" at bounding box center [405, 297] width 0 height 8
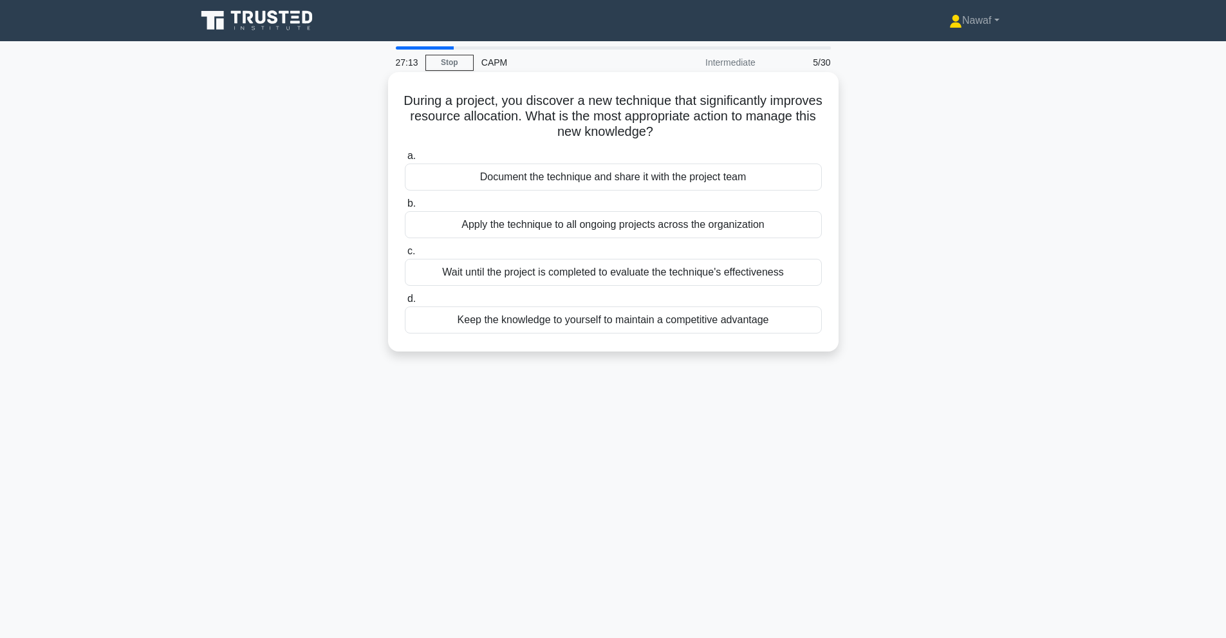
click at [750, 183] on div "Document the technique and share it with the project team" at bounding box center [613, 176] width 417 height 27
click at [405, 160] on input "a. Document the technique and share it with the project team" at bounding box center [405, 156] width 0 height 8
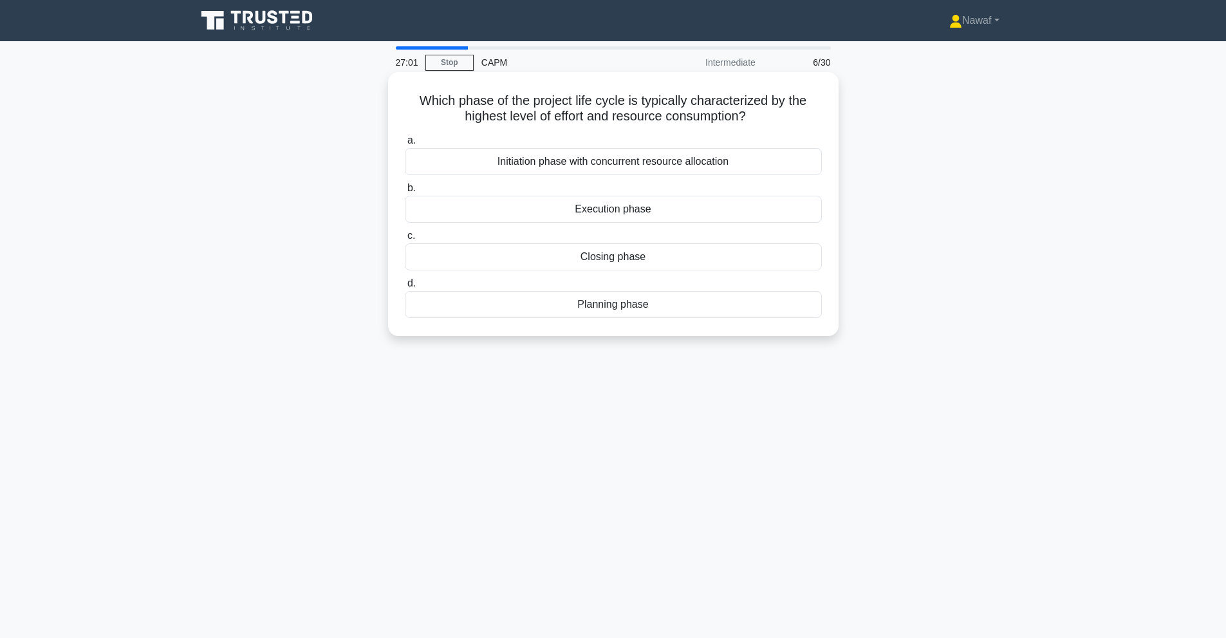
click at [645, 213] on div "Execution phase" at bounding box center [613, 209] width 417 height 27
click at [405, 192] on input "b. Execution phase" at bounding box center [405, 188] width 0 height 8
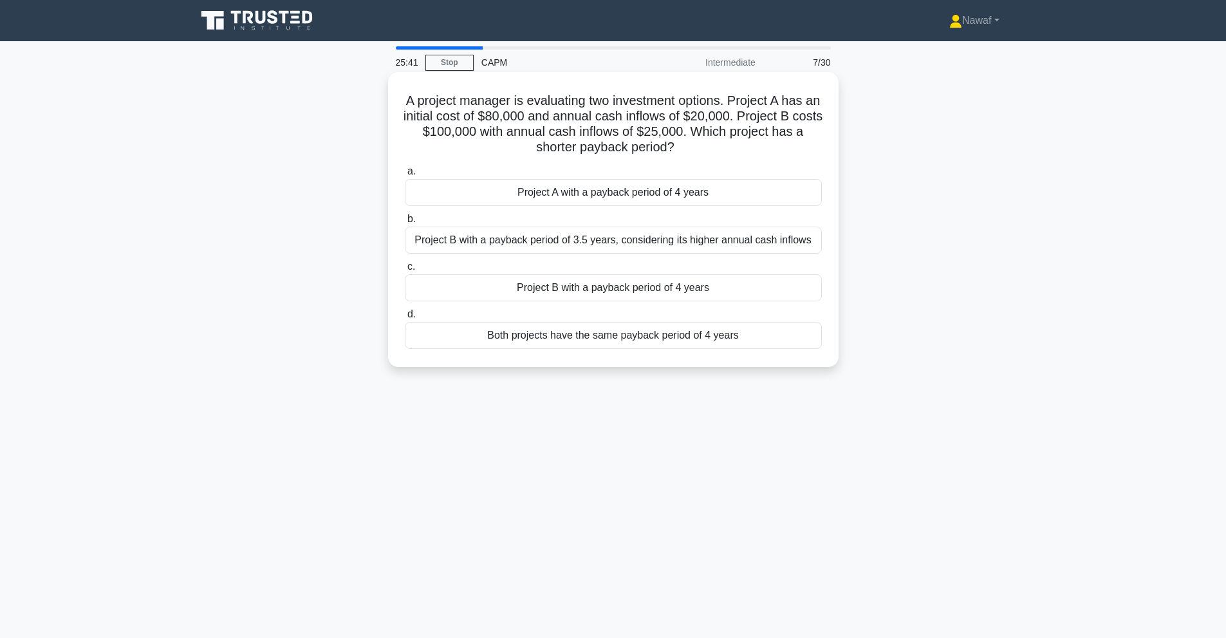
click at [659, 338] on div "Both projects have the same payback period of 4 years" at bounding box center [613, 335] width 417 height 27
click at [405, 318] on input "d. Both projects have the same payback period of 4 years" at bounding box center [405, 314] width 0 height 8
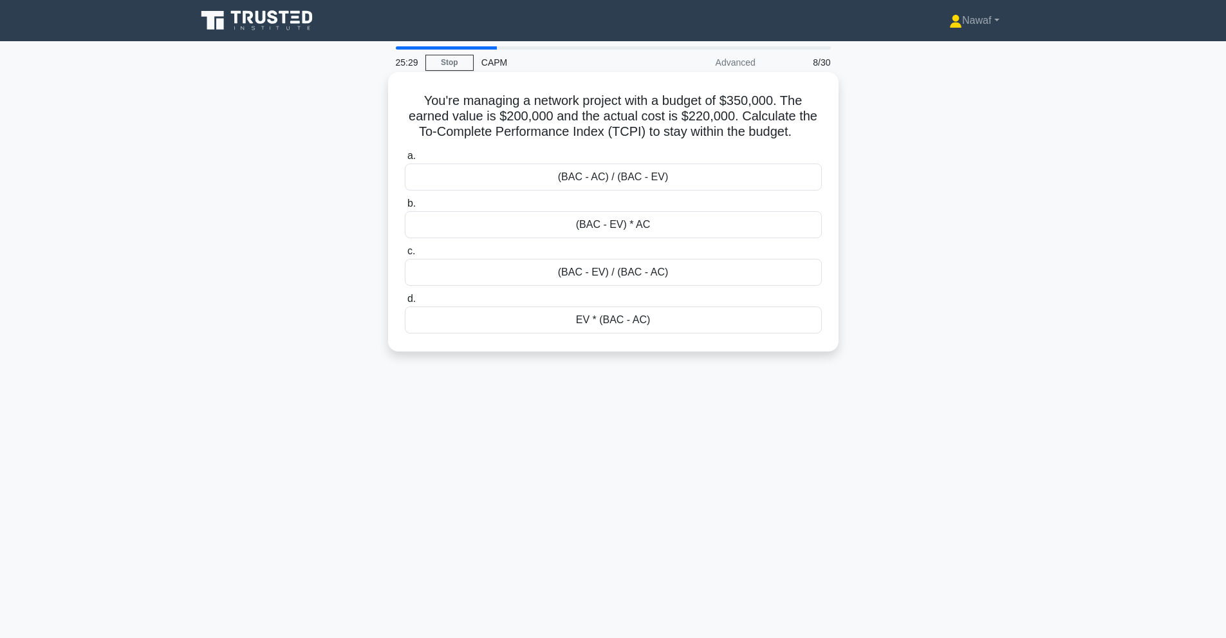
click at [642, 225] on div "(BAC - EV) * AC" at bounding box center [613, 224] width 417 height 27
click at [405, 208] on input "b. (BAC - EV) * AC" at bounding box center [405, 203] width 0 height 8
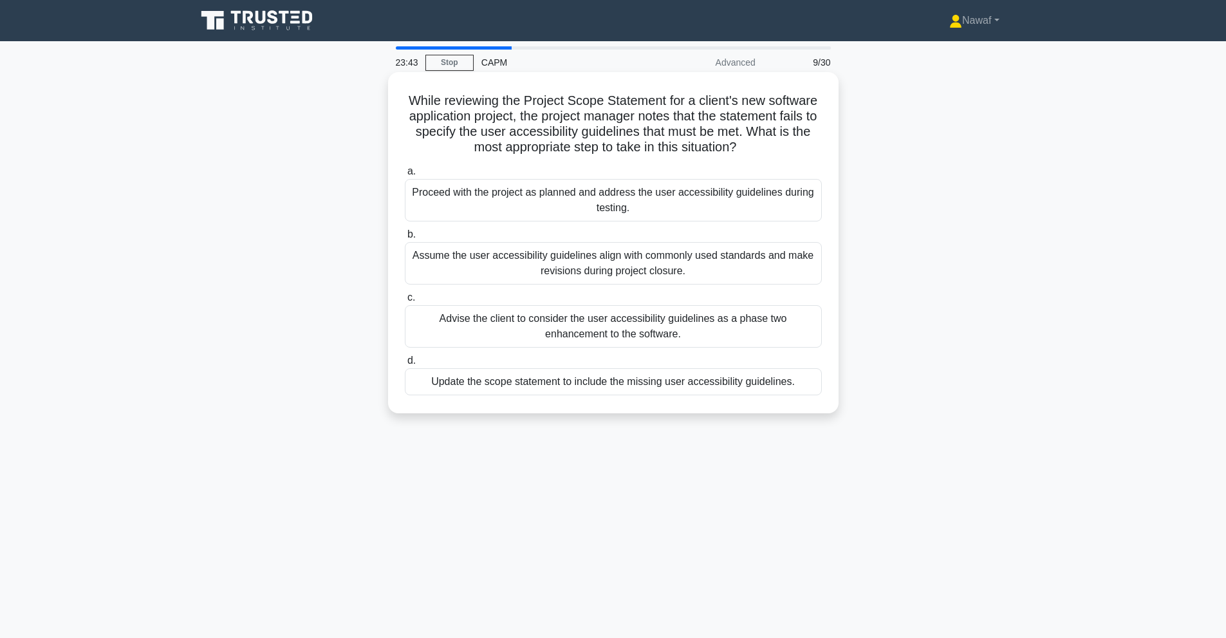
click at [711, 338] on div "Advise the client to consider the user accessibility guidelines as a phase two …" at bounding box center [613, 326] width 417 height 42
click at [405, 302] on input "c. Advise the client to consider the user accessibility guidelines as a phase t…" at bounding box center [405, 297] width 0 height 8
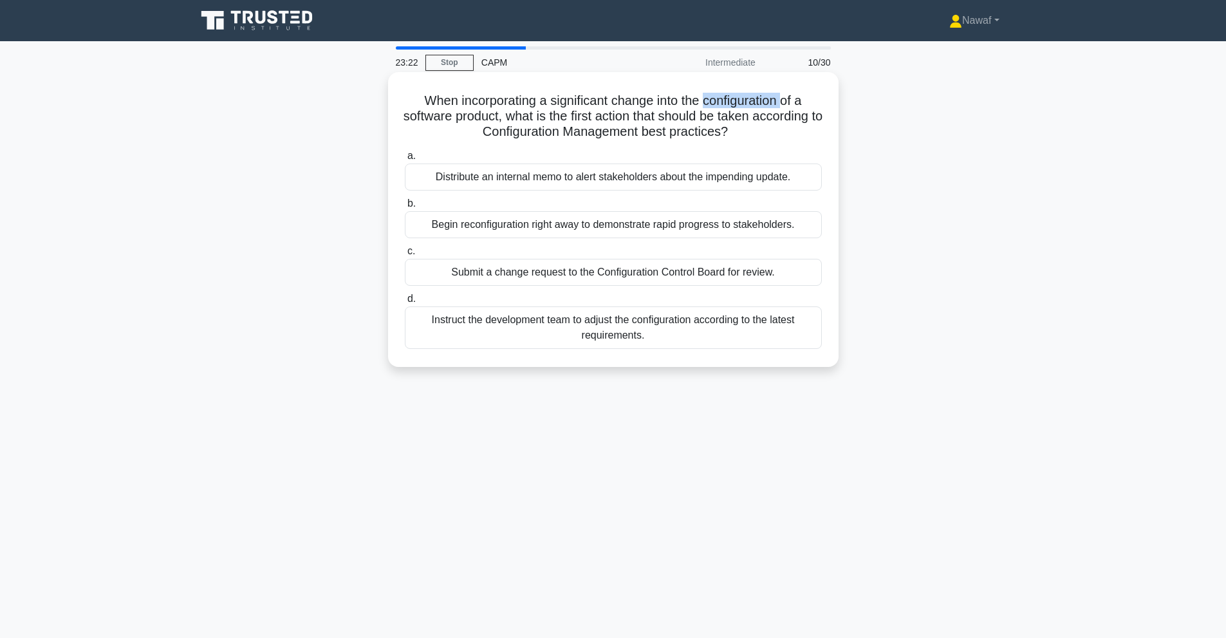
drag, startPoint x: 706, startPoint y: 100, endPoint x: 789, endPoint y: 95, distance: 82.5
click at [789, 95] on h5 "When incorporating a significant change into the configuration of a software pr…" at bounding box center [612, 117] width 419 height 48
click at [701, 131] on h5 "When incorporating a significant change into the configuration of a software pr…" at bounding box center [612, 117] width 419 height 48
click at [589, 275] on div "Submit a change request to the Configuration Control Board for review." at bounding box center [613, 272] width 417 height 27
click at [405, 255] on input "c. Submit a change request to the Configuration Control Board for review." at bounding box center [405, 251] width 0 height 8
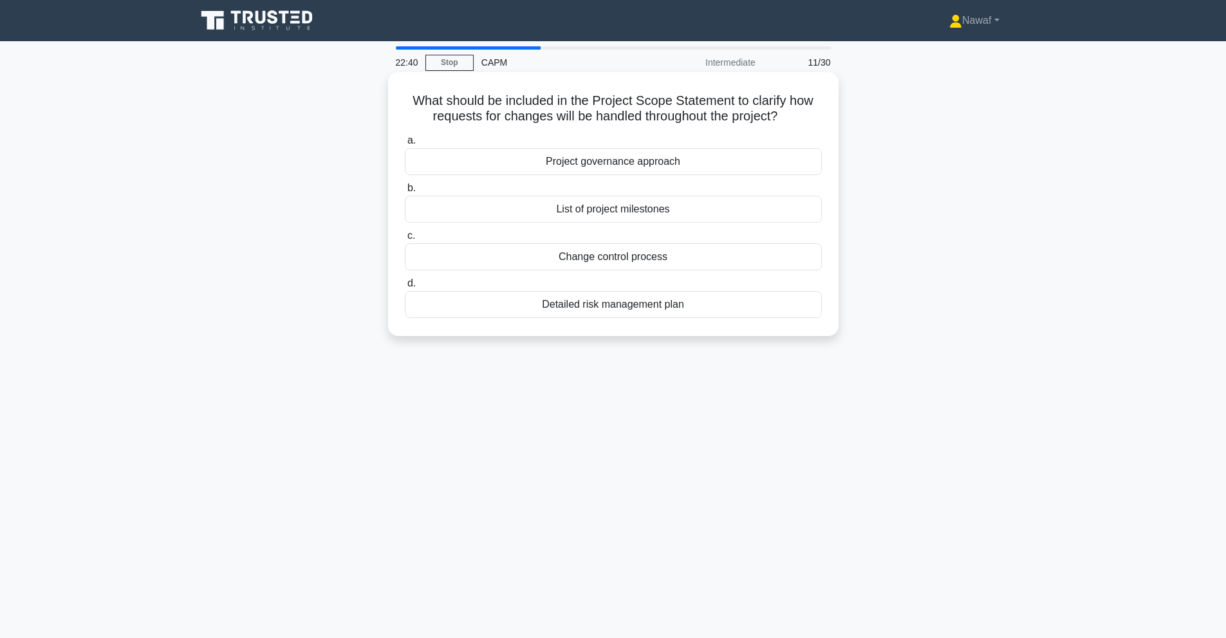
click at [605, 258] on div "Change control process" at bounding box center [613, 256] width 417 height 27
click at [405, 240] on input "c. Change control process" at bounding box center [405, 236] width 0 height 8
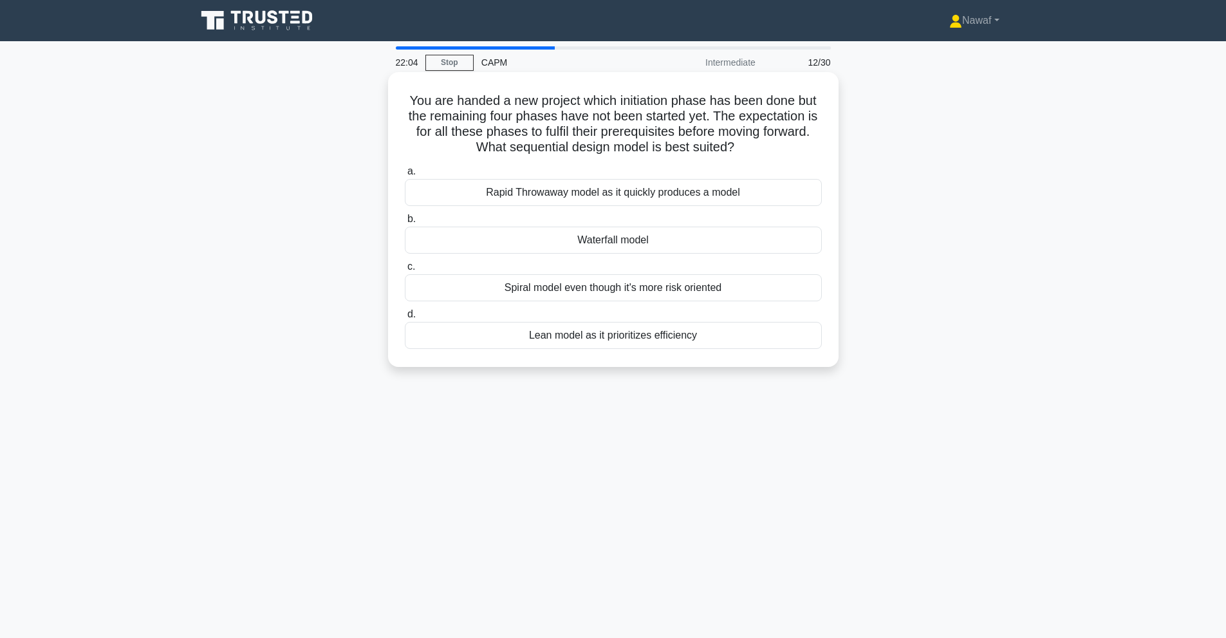
click at [568, 293] on div "Spiral model even though it's more risk oriented" at bounding box center [613, 287] width 417 height 27
click at [405, 271] on input "c. Spiral model even though it's more risk oriented" at bounding box center [405, 266] width 0 height 8
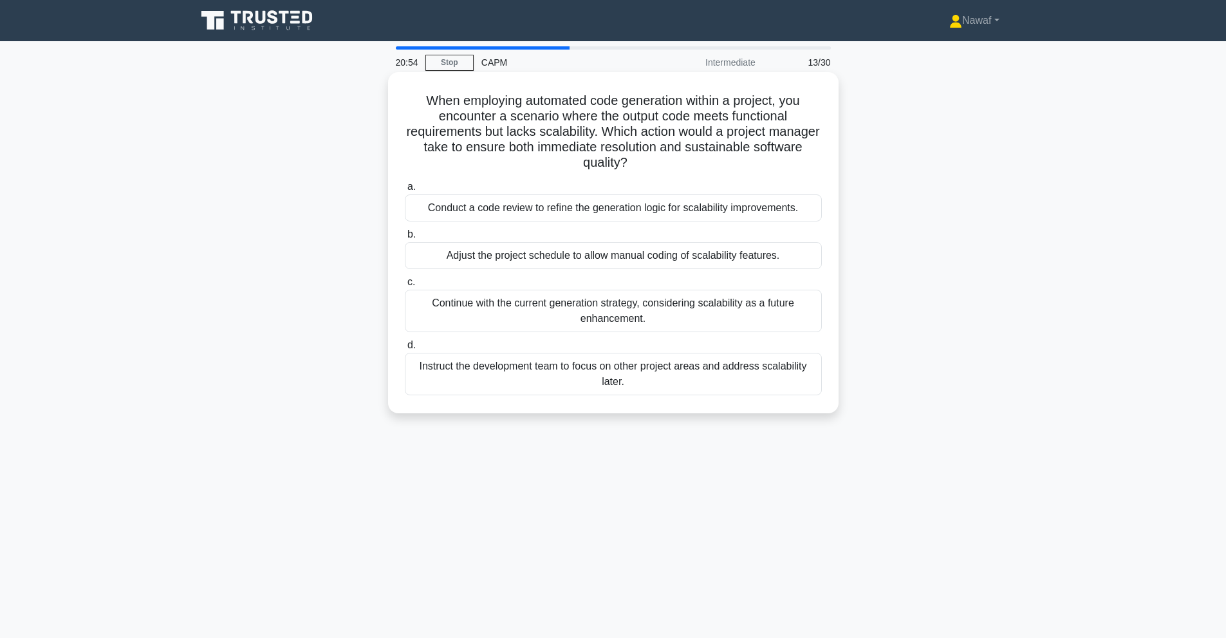
click at [488, 212] on div "Conduct a code review to refine the generation logic for scalability improvemen…" at bounding box center [613, 207] width 417 height 27
click at [405, 191] on input "a. Conduct a code review to refine the generation logic for scalability improve…" at bounding box center [405, 187] width 0 height 8
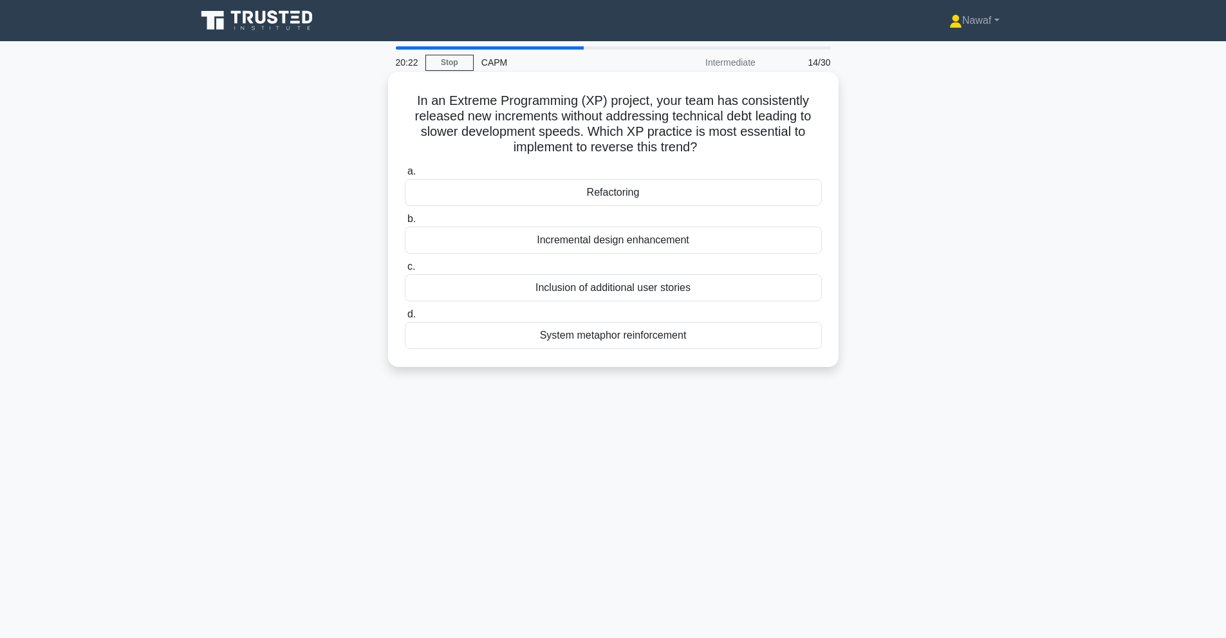
click at [529, 234] on div "Incremental design enhancement" at bounding box center [613, 239] width 417 height 27
click at [405, 223] on input "b. Incremental design enhancement" at bounding box center [405, 219] width 0 height 8
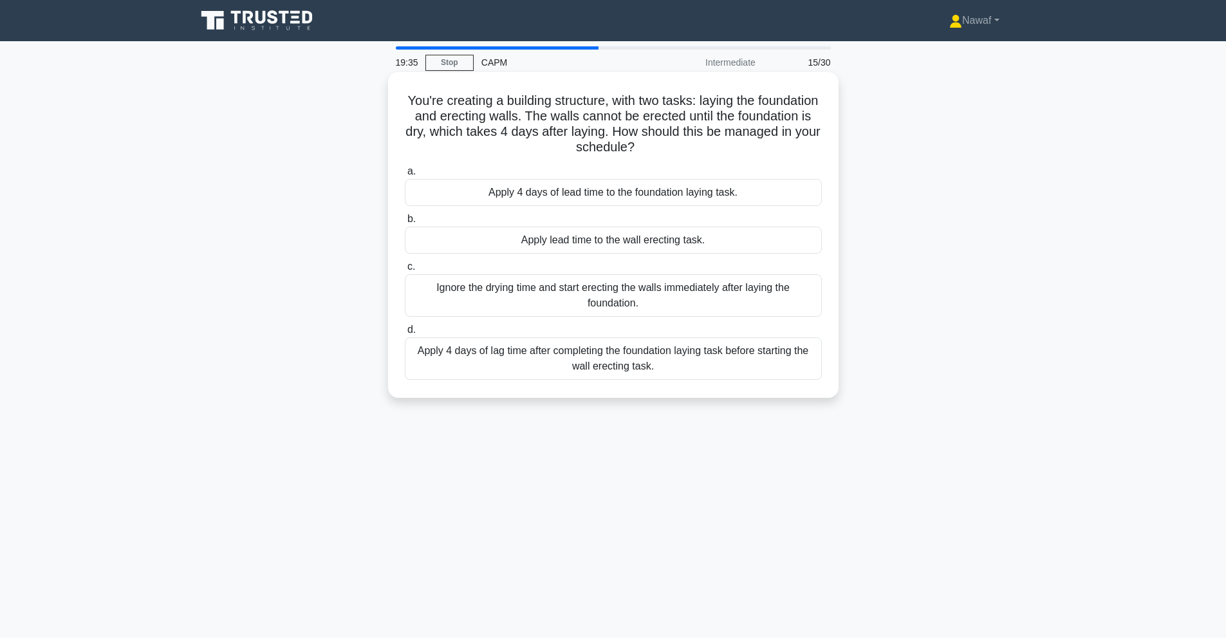
click at [549, 366] on div "Apply 4 days of lag time after completing the foundation laying task before sta…" at bounding box center [613, 358] width 417 height 42
click at [405, 334] on input "d. Apply 4 days of lag time after completing the foundation laying task before …" at bounding box center [405, 330] width 0 height 8
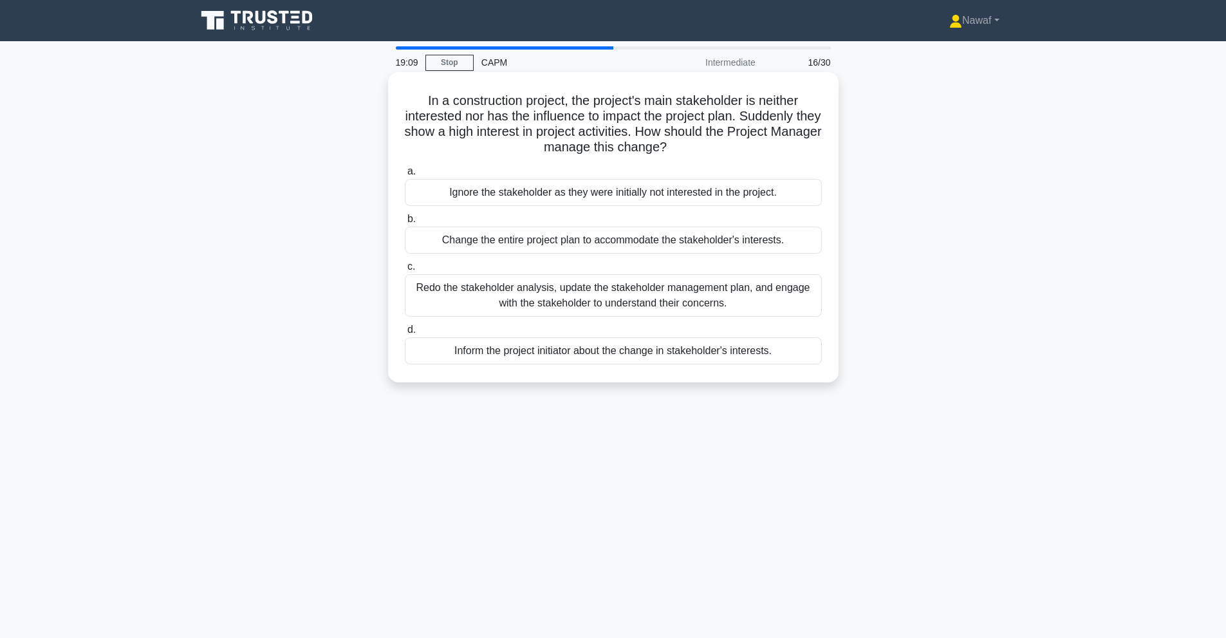
click at [635, 302] on div "Redo the stakeholder analysis, update the stakeholder management plan, and enga…" at bounding box center [613, 295] width 417 height 42
click at [405, 271] on input "c. Redo the stakeholder analysis, update the stakeholder management plan, and e…" at bounding box center [405, 266] width 0 height 8
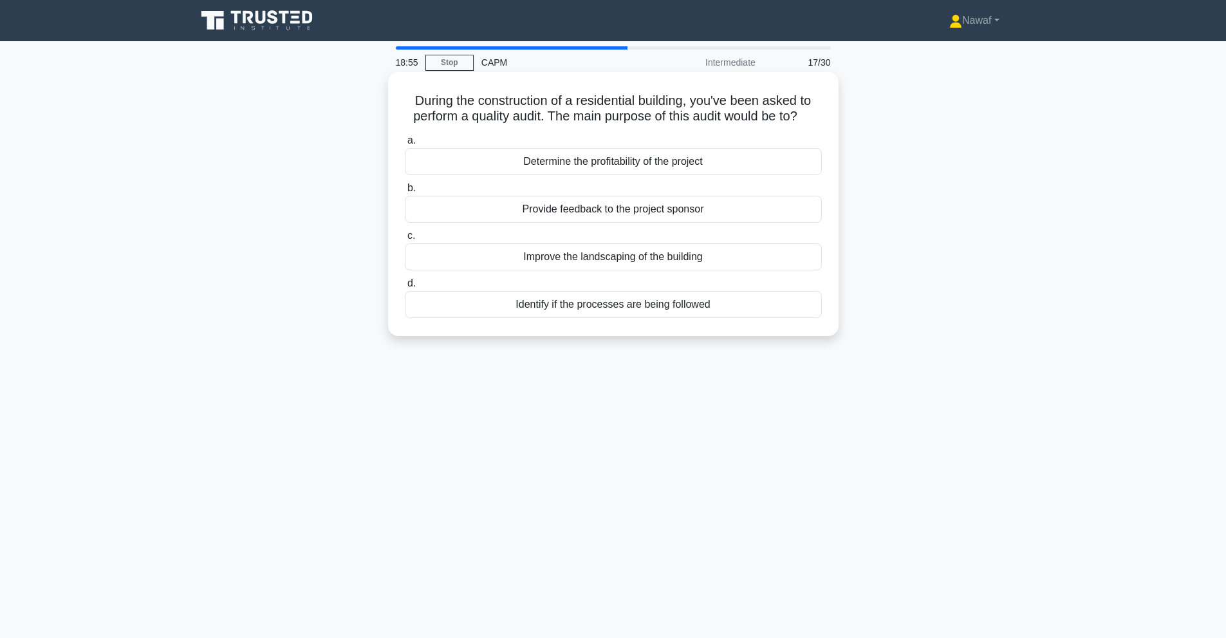
click at [699, 311] on div "Identify if the processes are being followed" at bounding box center [613, 304] width 417 height 27
click at [405, 288] on input "d. Identify if the processes are being followed" at bounding box center [405, 283] width 0 height 8
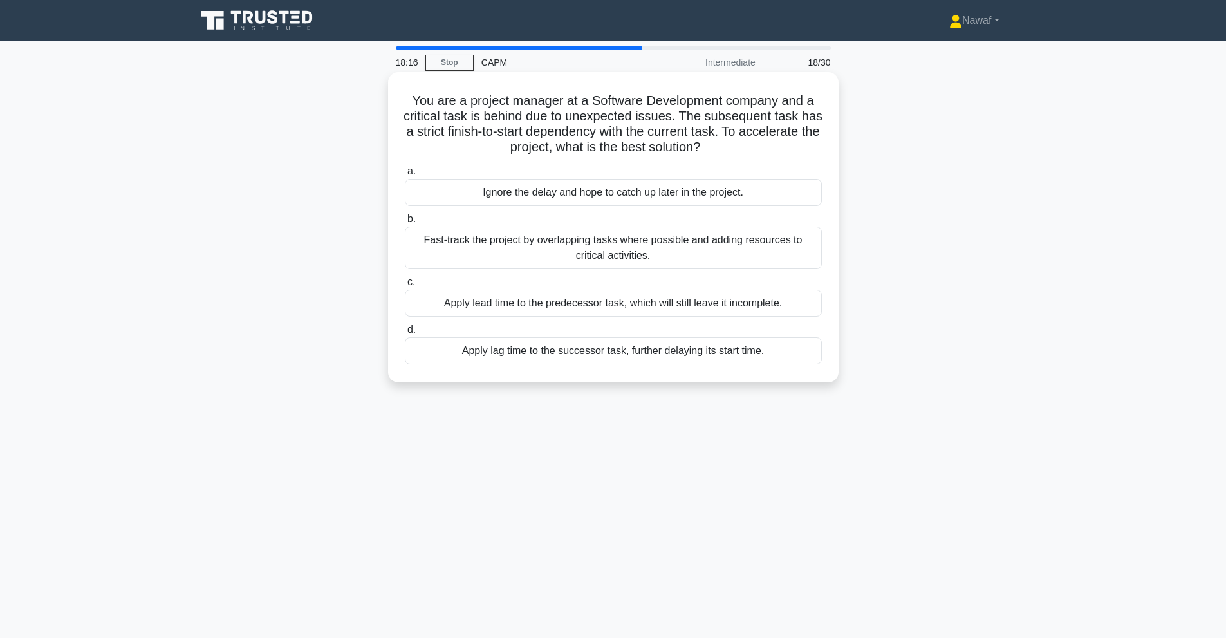
click at [625, 306] on div "Apply lead time to the predecessor task, which will still leave it incomplete." at bounding box center [613, 302] width 417 height 27
click at [405, 286] on input "c. Apply lead time to the predecessor task, which will still leave it incomplet…" at bounding box center [405, 282] width 0 height 8
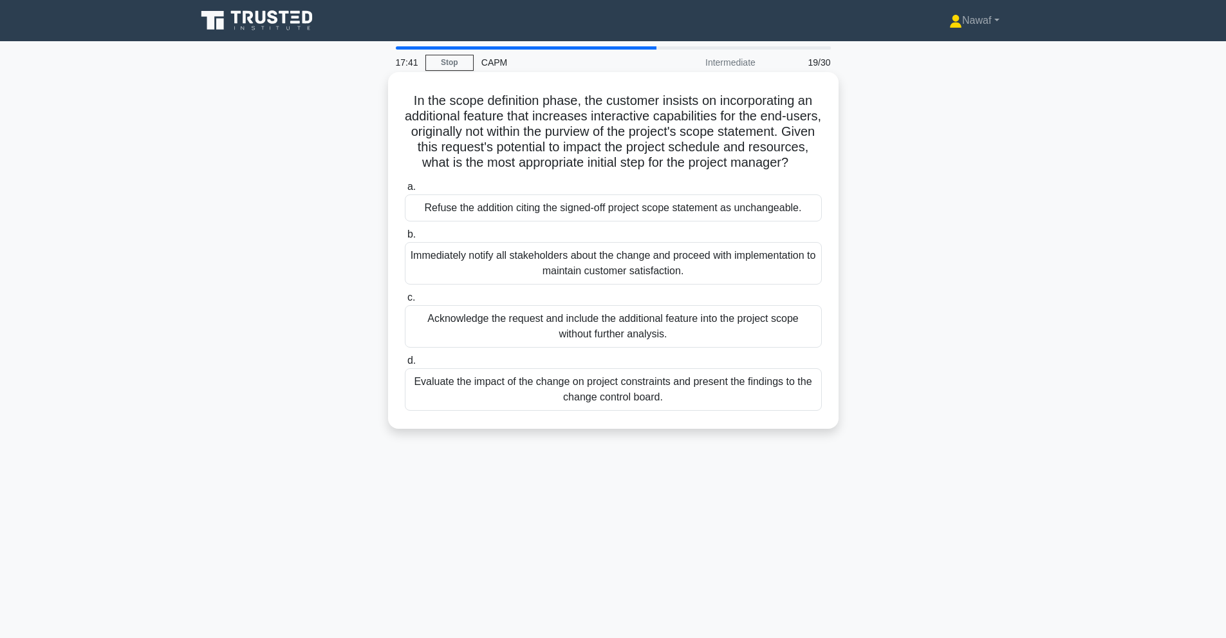
click at [713, 410] on div "Evaluate the impact of the change on project constraints and present the findin…" at bounding box center [613, 389] width 417 height 42
click at [405, 365] on input "d. Evaluate the impact of the change on project constraints and present the fin…" at bounding box center [405, 360] width 0 height 8
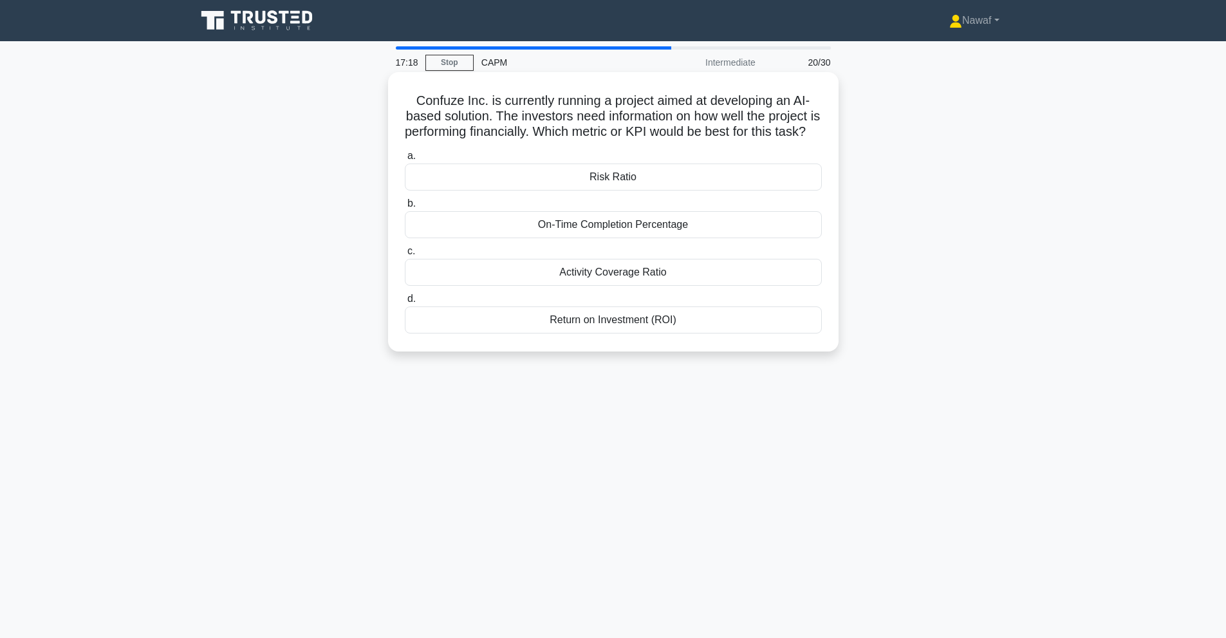
click at [558, 332] on div "Return on Investment (ROI)" at bounding box center [613, 319] width 417 height 27
click at [405, 303] on input "d. Return on Investment (ROI)" at bounding box center [405, 299] width 0 height 8
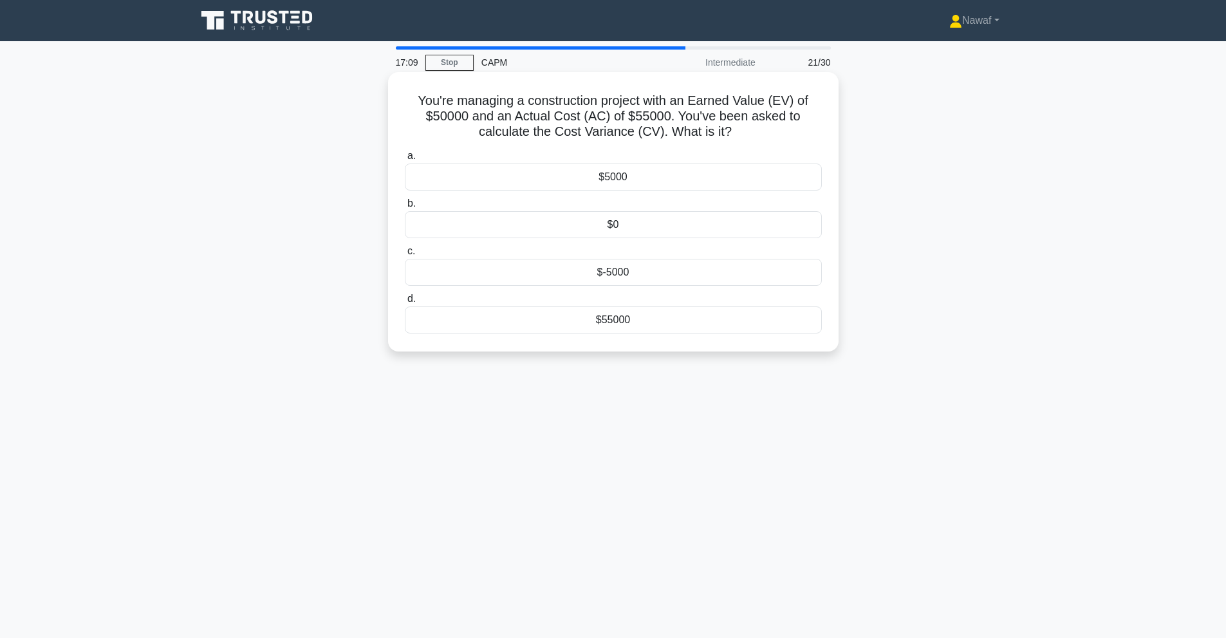
click at [637, 273] on div "$-5000" at bounding box center [613, 272] width 417 height 27
click at [405, 255] on input "c. $-5000" at bounding box center [405, 251] width 0 height 8
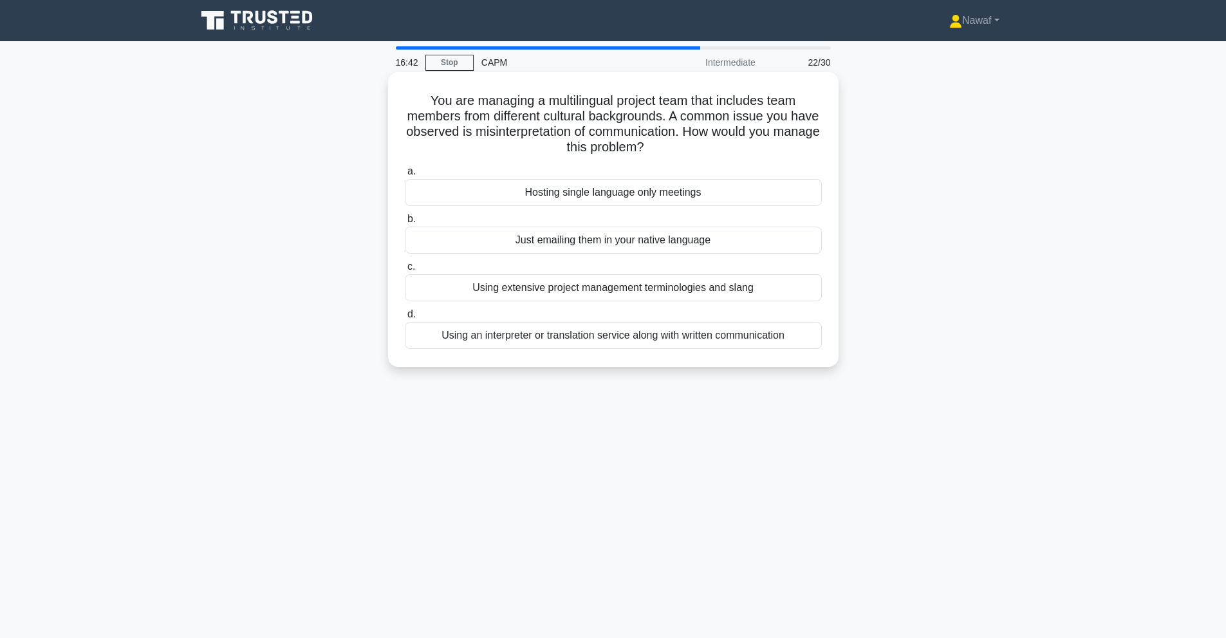
click at [789, 339] on div "Using an interpreter or translation service along with written communication" at bounding box center [613, 335] width 417 height 27
click at [405, 318] on input "d. Using an interpreter or translation service along with written communication" at bounding box center [405, 314] width 0 height 8
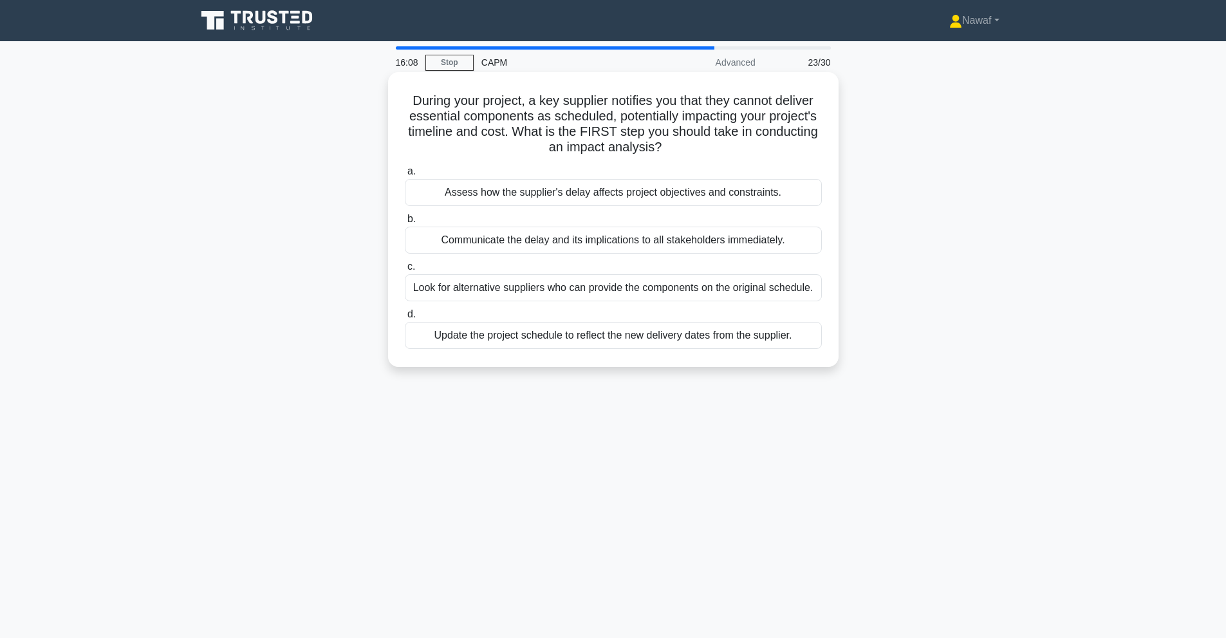
click at [681, 340] on div "Update the project schedule to reflect the new delivery dates from the supplier." at bounding box center [613, 335] width 417 height 27
click at [405, 318] on input "d. Update the project schedule to reflect the new delivery dates from the suppl…" at bounding box center [405, 314] width 0 height 8
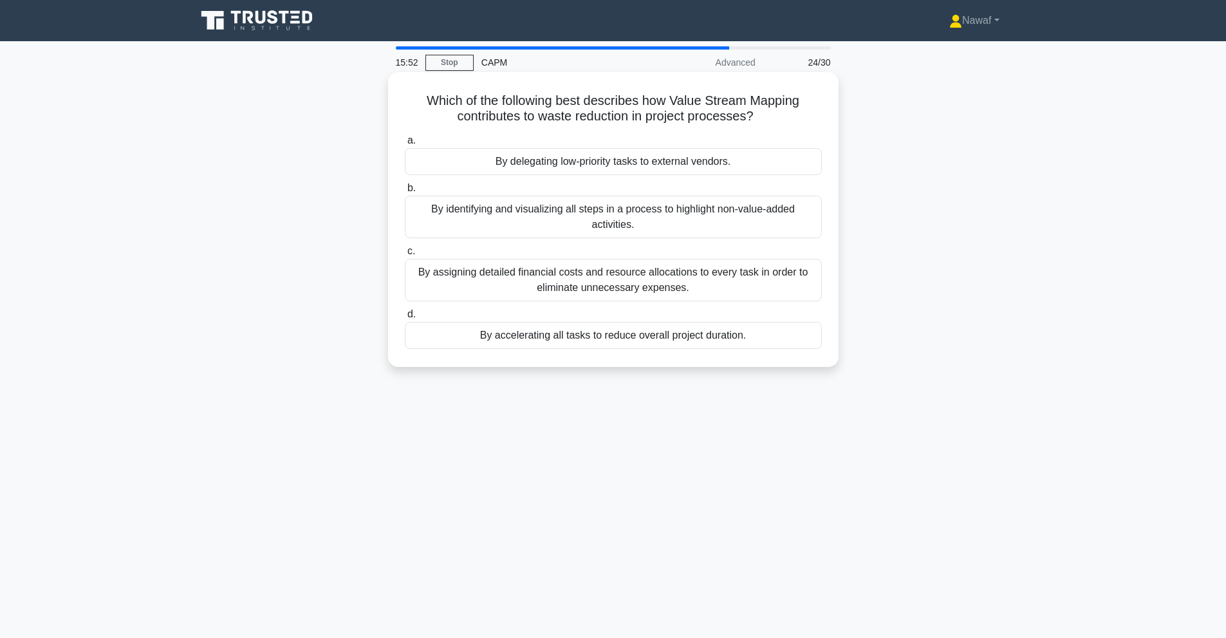
click at [717, 234] on div "By identifying and visualizing all steps in a process to highlight non-value-ad…" at bounding box center [613, 217] width 417 height 42
click at [405, 192] on input "b. By identifying and visualizing all steps in a process to highlight non-value…" at bounding box center [405, 188] width 0 height 8
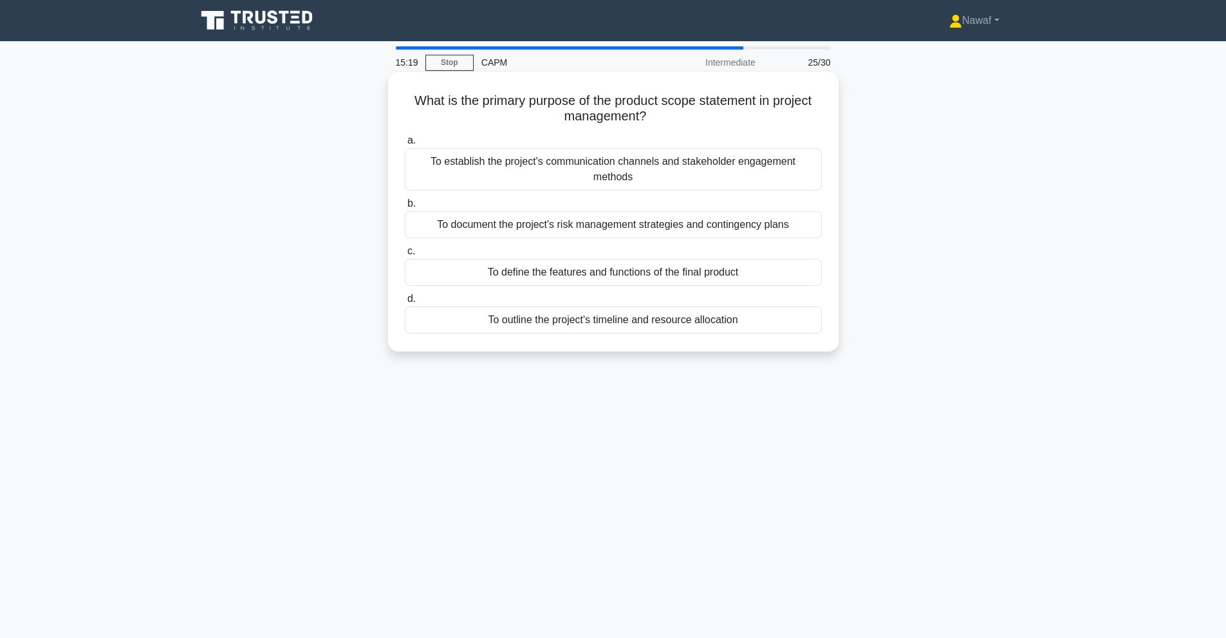
click at [682, 174] on div "To establish the project's communication channels and stakeholder engagement me…" at bounding box center [613, 169] width 417 height 42
click at [405, 145] on input "a. To establish the project's communication channels and stakeholder engagement…" at bounding box center [405, 140] width 0 height 8
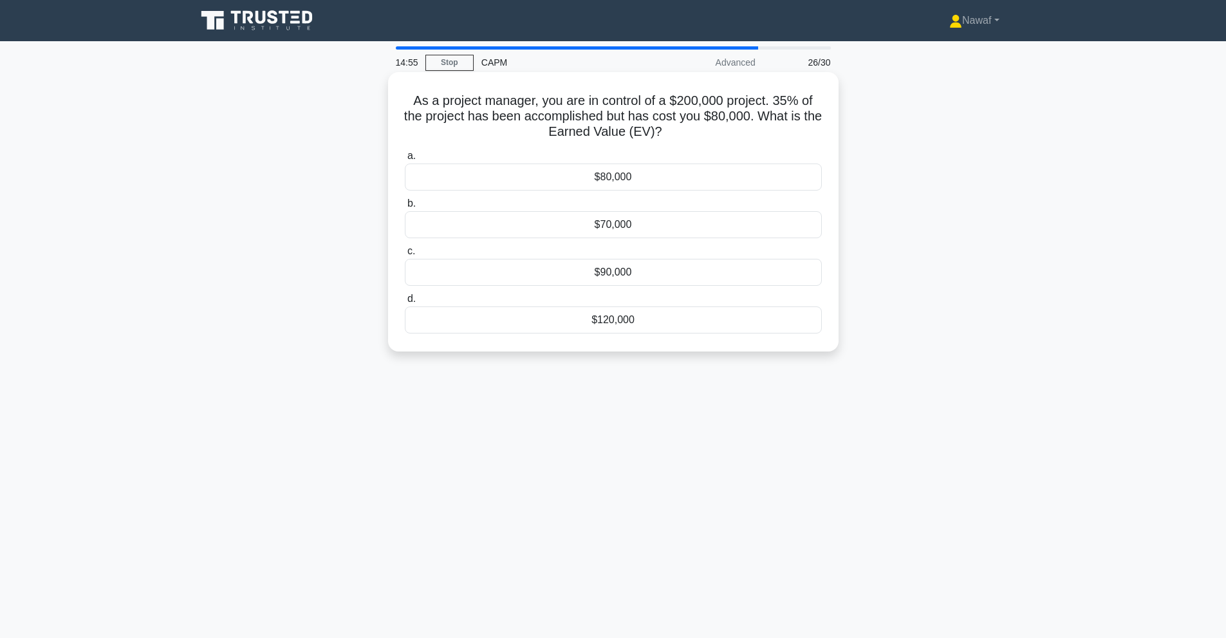
click at [669, 176] on div "$80,000" at bounding box center [613, 176] width 417 height 27
click at [405, 160] on input "a. $80,000" at bounding box center [405, 156] width 0 height 8
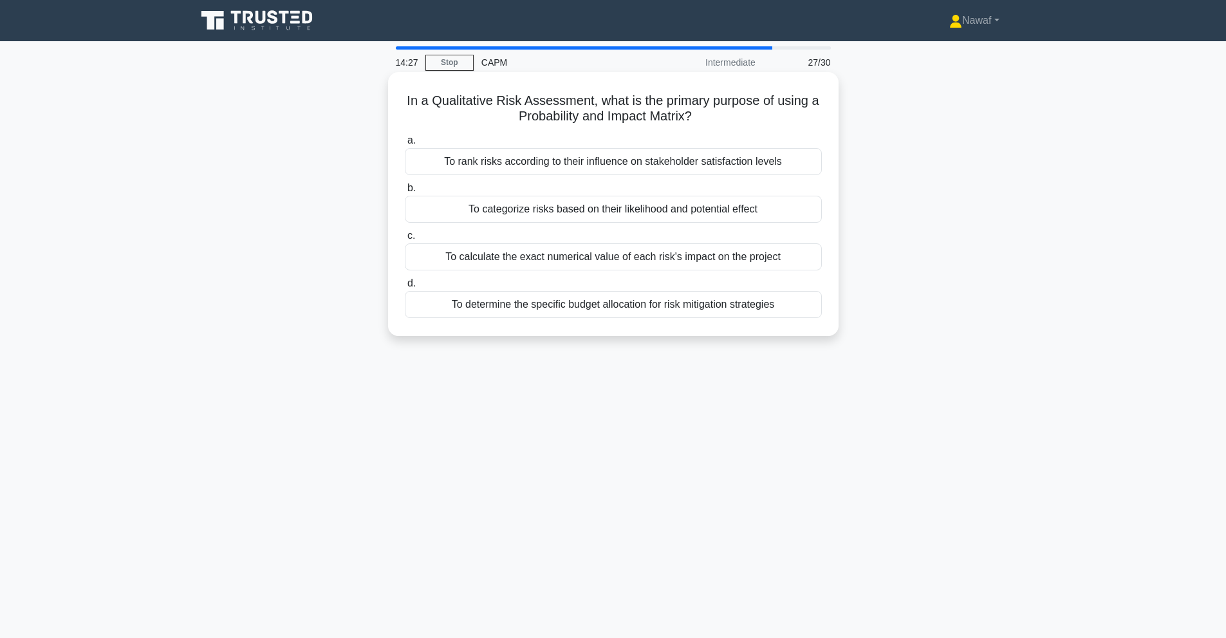
click at [752, 208] on div "To categorize risks based on their likelihood and potential effect" at bounding box center [613, 209] width 417 height 27
click at [405, 192] on input "b. To categorize risks based on their likelihood and potential effect" at bounding box center [405, 188] width 0 height 8
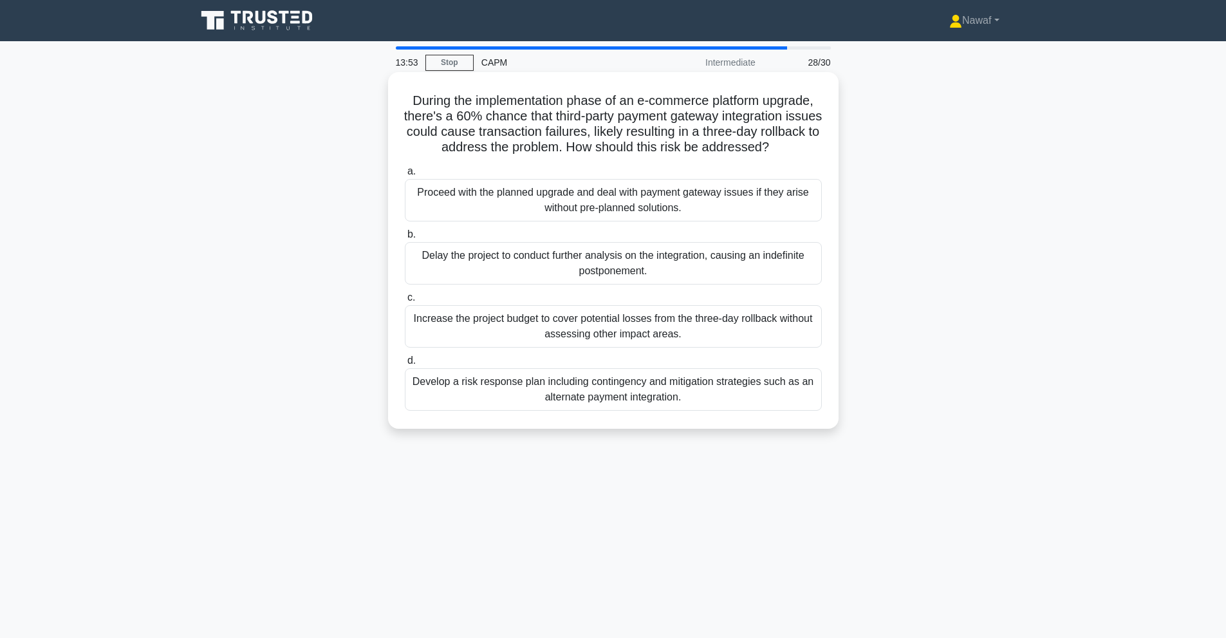
click at [639, 403] on div "Develop a risk response plan including contingency and mitigation strategies su…" at bounding box center [613, 389] width 417 height 42
click at [405, 365] on input "d. Develop a risk response plan including contingency and mitigation strategies…" at bounding box center [405, 360] width 0 height 8
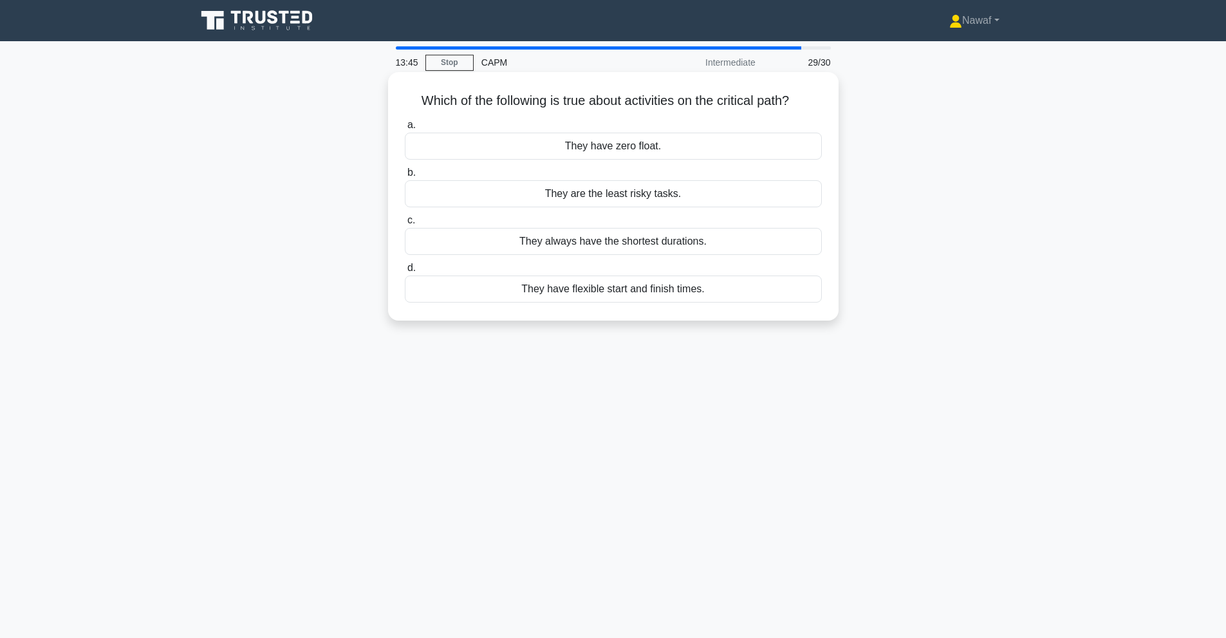
click at [595, 146] on div "They have zero float." at bounding box center [613, 146] width 417 height 27
click at [405, 129] on input "a. They have zero float." at bounding box center [405, 125] width 0 height 8
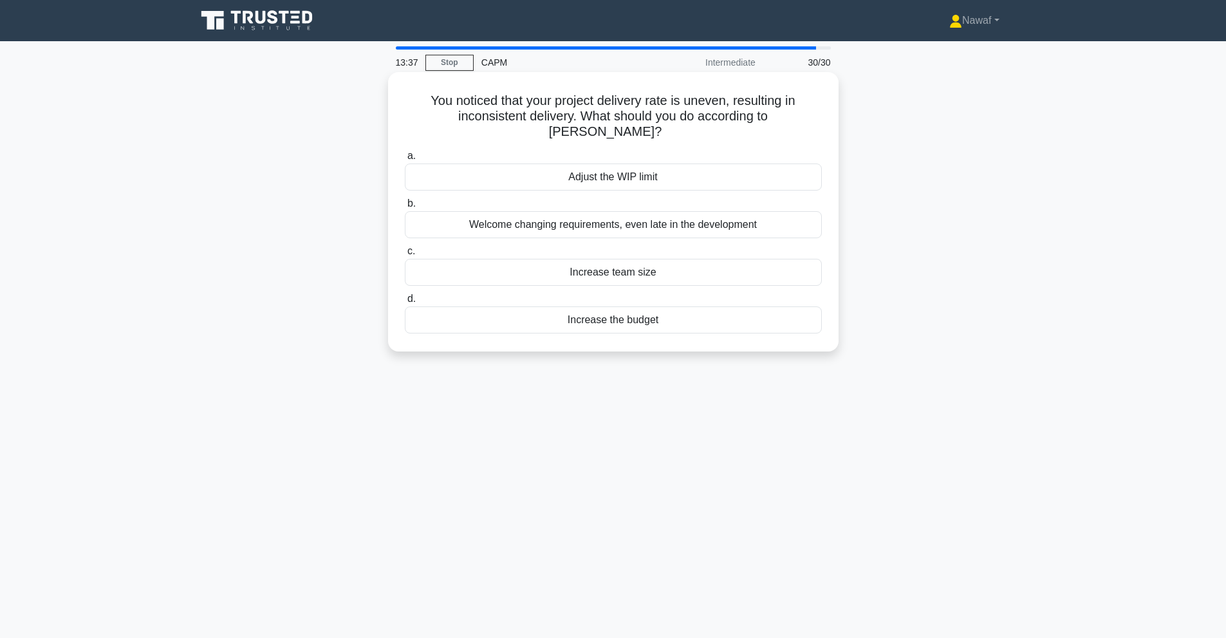
click at [571, 214] on div "Welcome changing requirements, even late in the development" at bounding box center [613, 224] width 417 height 27
click at [405, 208] on input "b. Welcome changing requirements, even late in the development" at bounding box center [405, 203] width 0 height 8
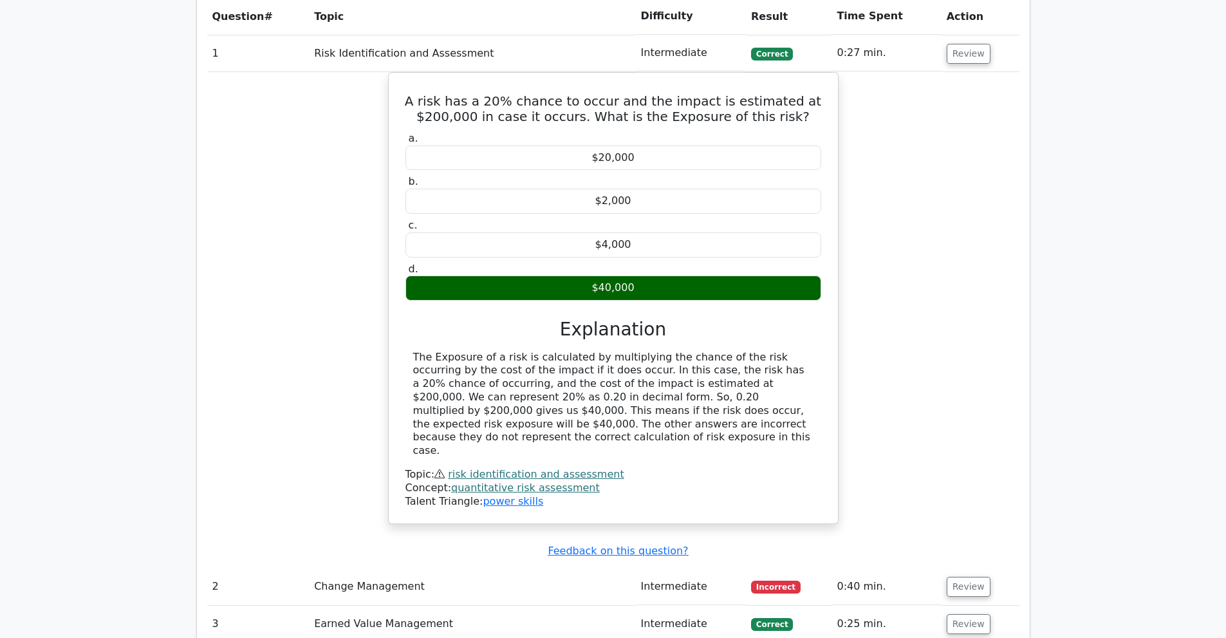
scroll to position [1287, 0]
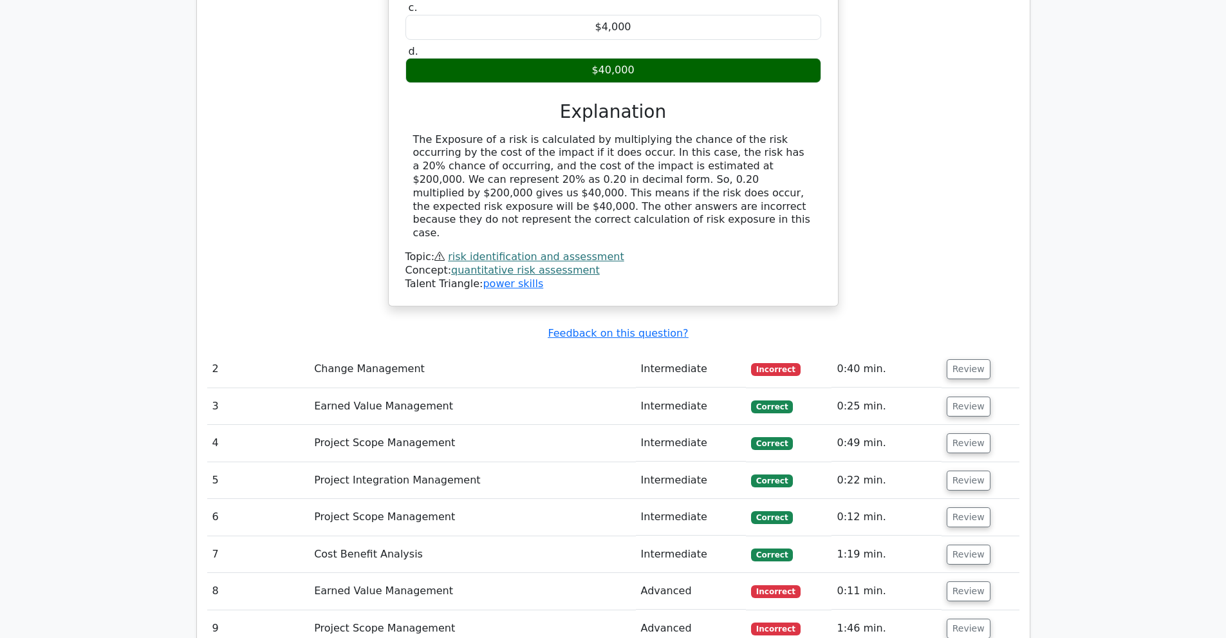
click at [543, 356] on td "Change Management" at bounding box center [472, 369] width 326 height 37
click at [975, 359] on button "Review" at bounding box center [968, 369] width 44 height 20
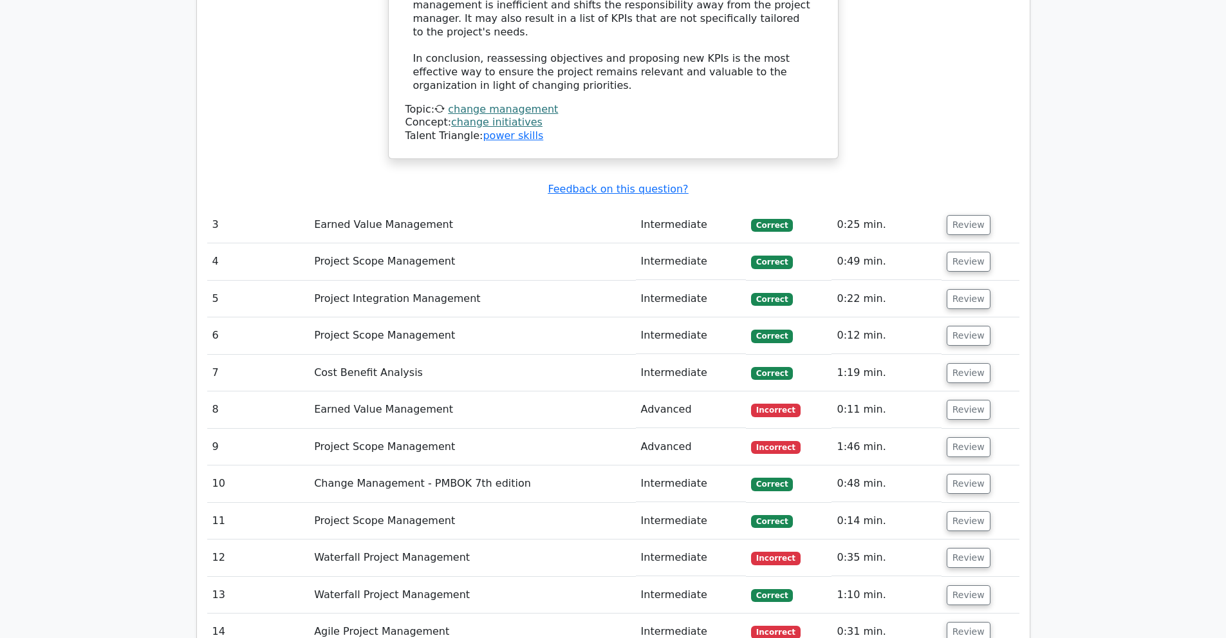
scroll to position [2359, 0]
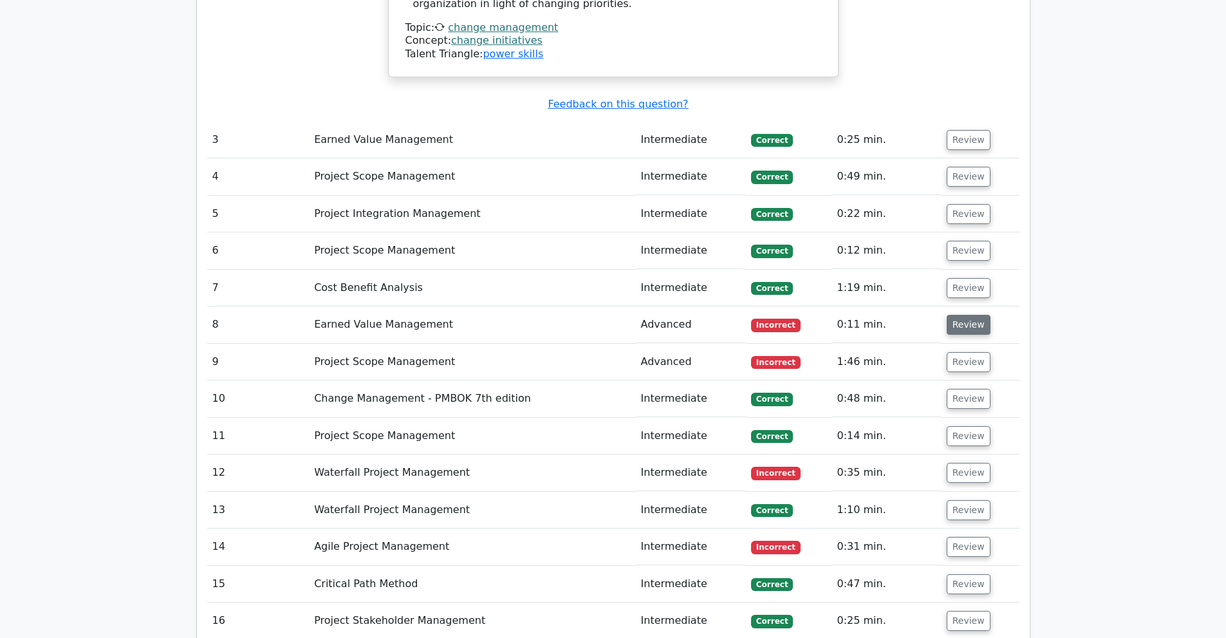
click at [959, 315] on button "Review" at bounding box center [968, 325] width 44 height 20
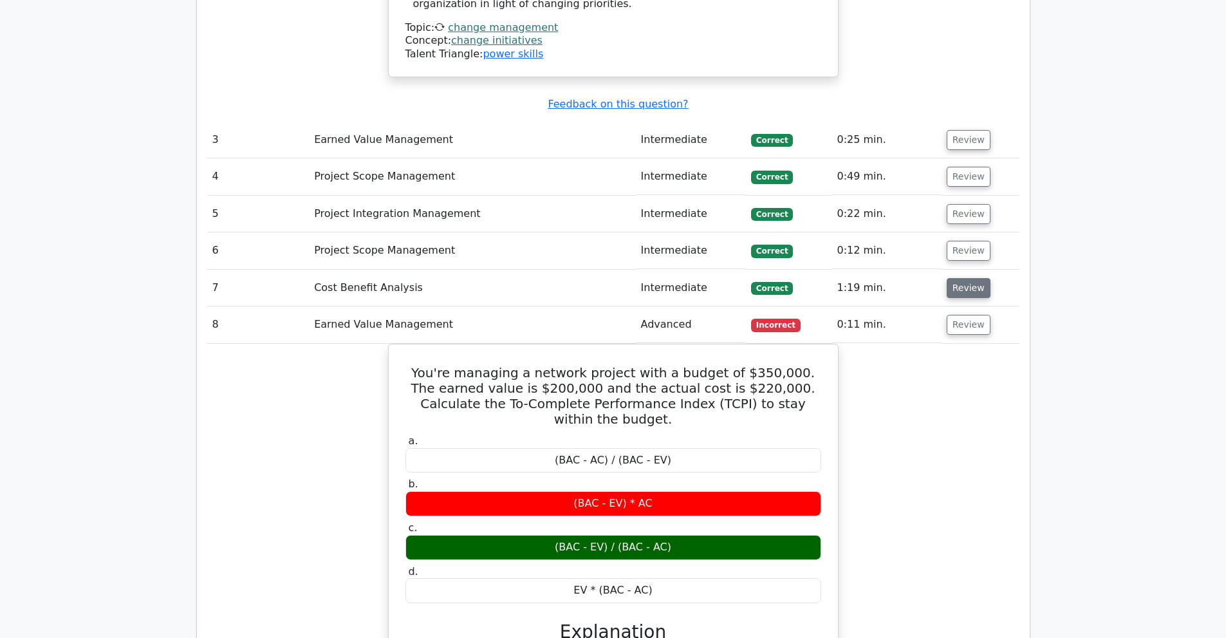
click at [962, 278] on button "Review" at bounding box center [968, 288] width 44 height 20
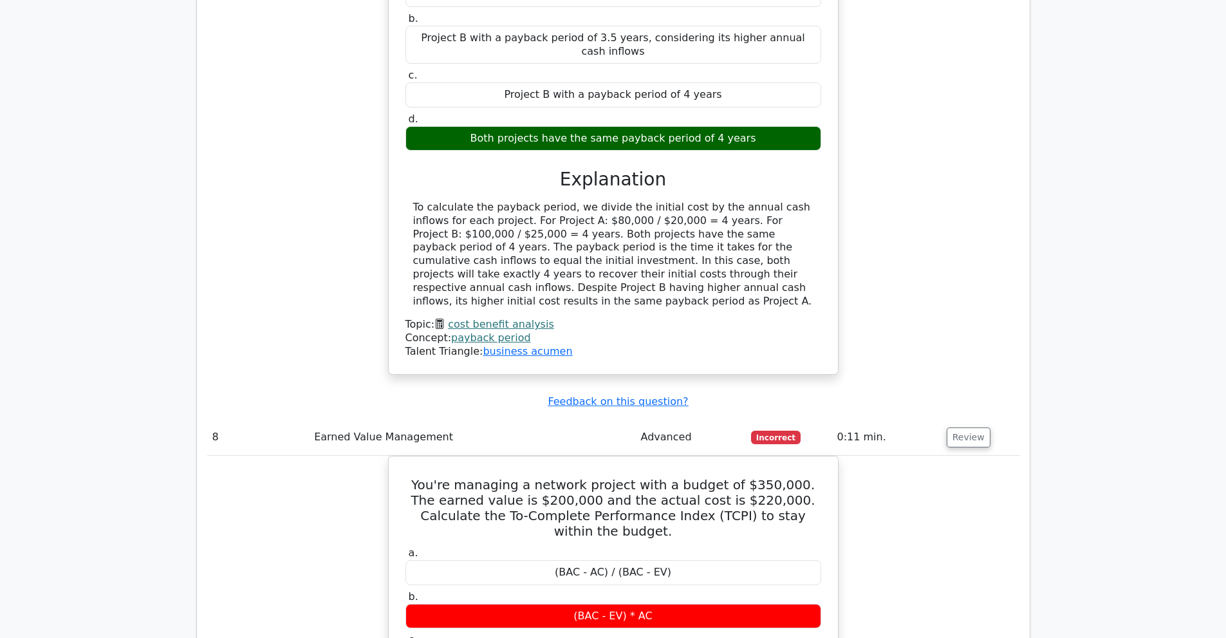
scroll to position [3217, 0]
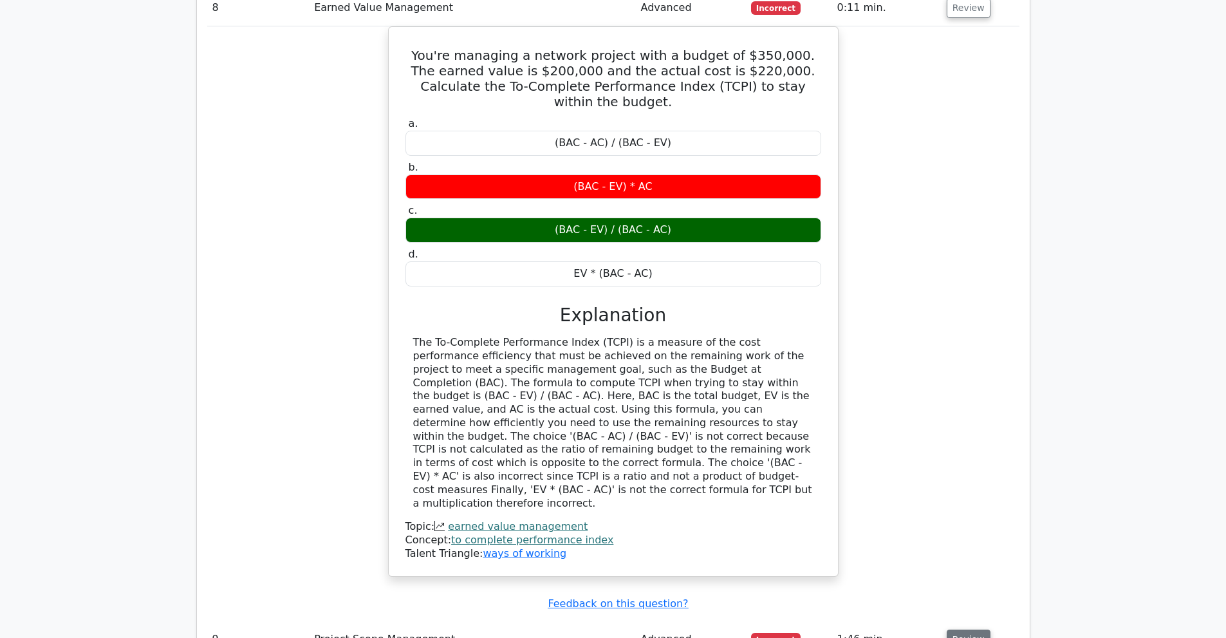
click at [973, 629] on button "Review" at bounding box center [968, 639] width 44 height 20
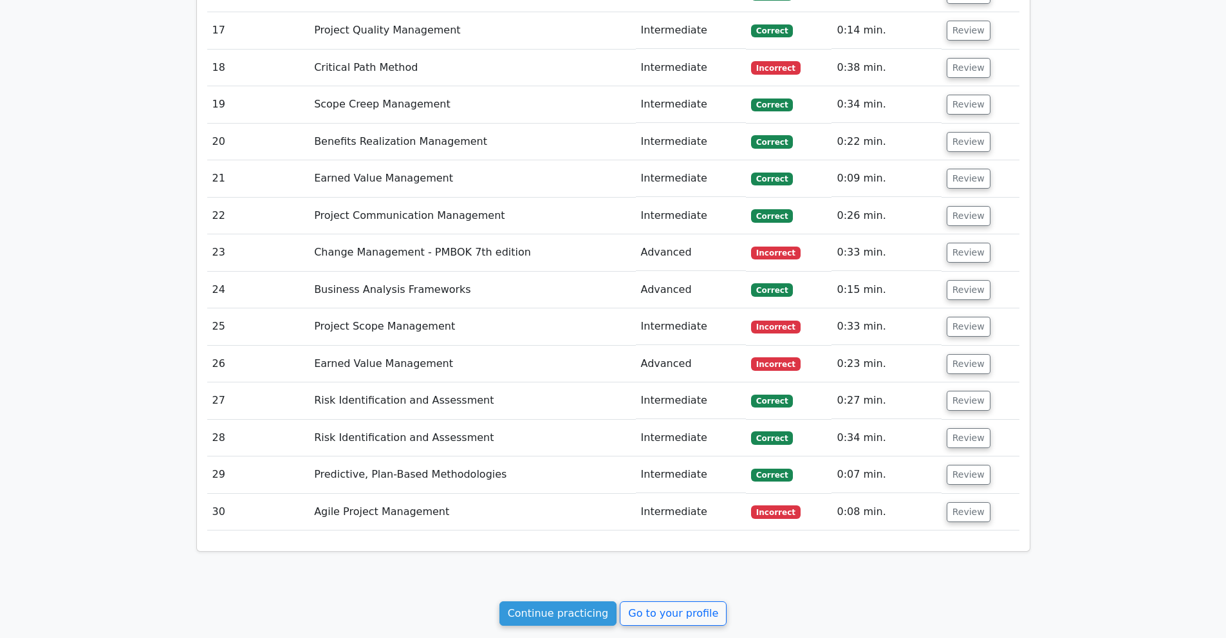
scroll to position [4867, 0]
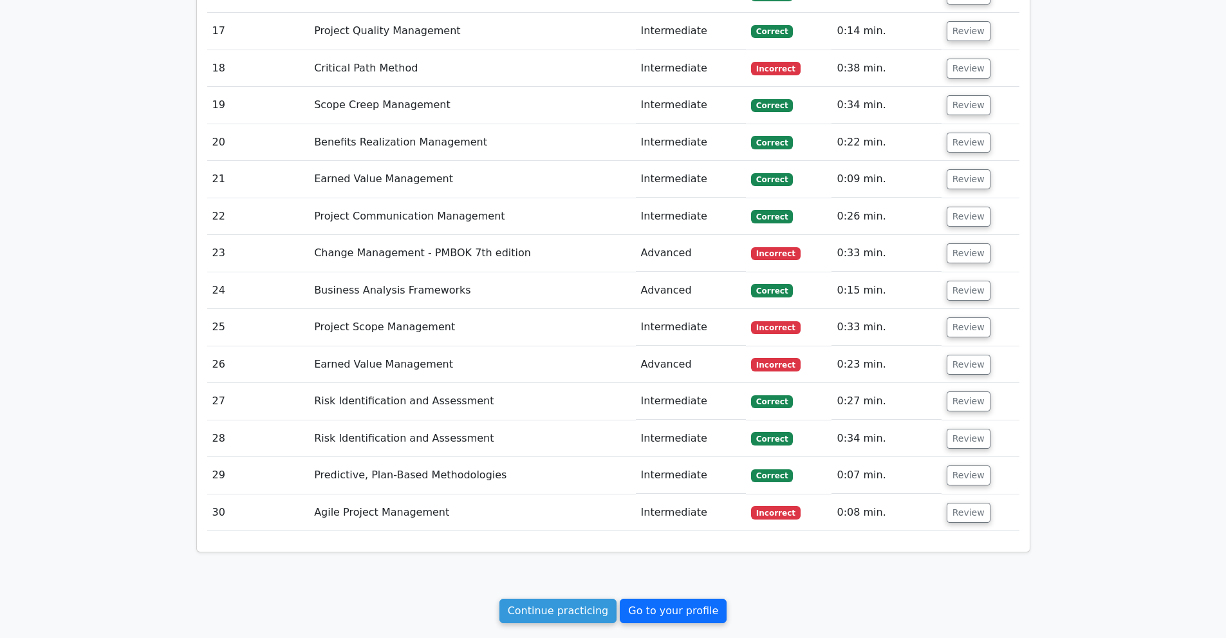
click at [663, 598] on link "Go to your profile" at bounding box center [673, 610] width 107 height 24
